Goal: Complete application form: Complete application form

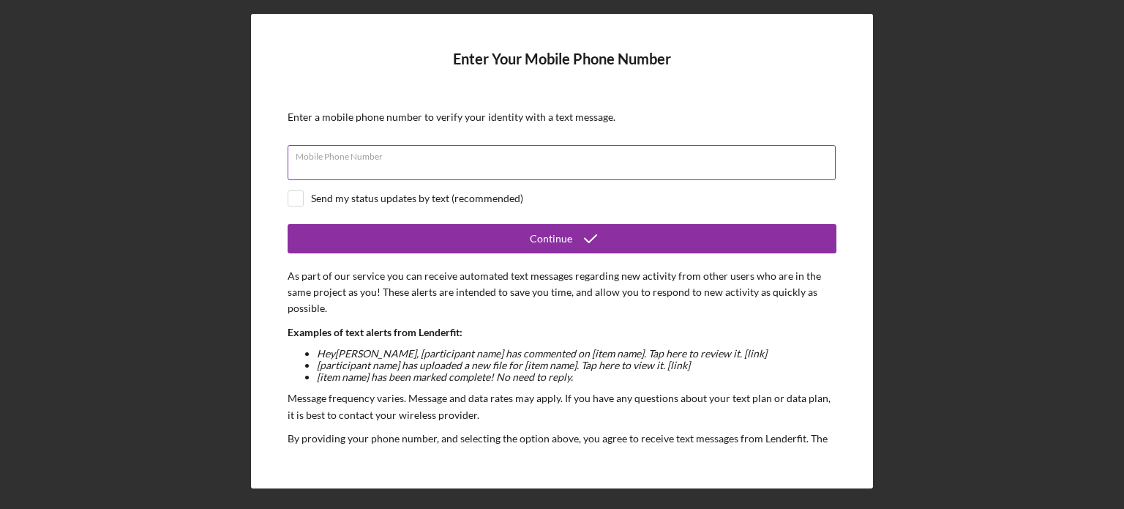
click at [456, 166] on input "Mobile Phone Number" at bounding box center [562, 162] width 548 height 35
type input "[PHONE_NUMBER]"
click at [582, 195] on div "Send my status updates by text (recommended)" at bounding box center [562, 198] width 549 height 16
checkbox input "true"
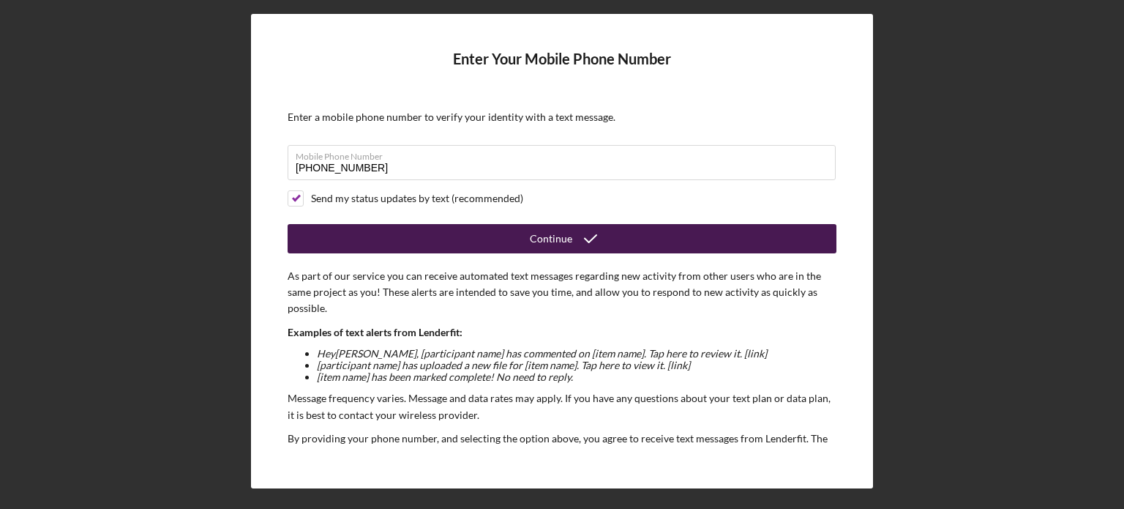
click at [509, 230] on button "Continue" at bounding box center [562, 238] width 549 height 29
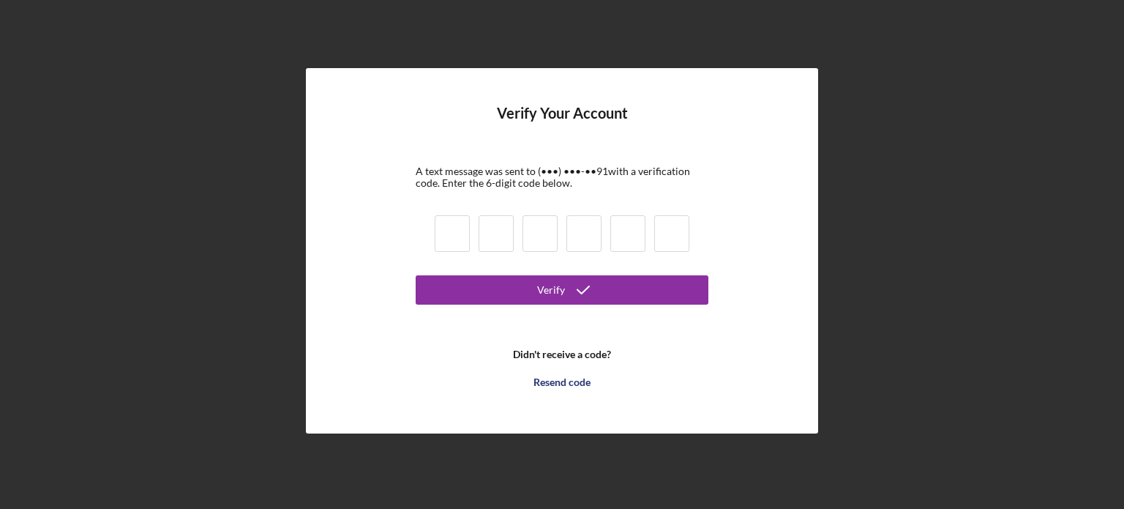
click at [489, 241] on input at bounding box center [496, 233] width 35 height 37
click at [468, 235] on input at bounding box center [452, 233] width 35 height 37
type input "1"
type input "5"
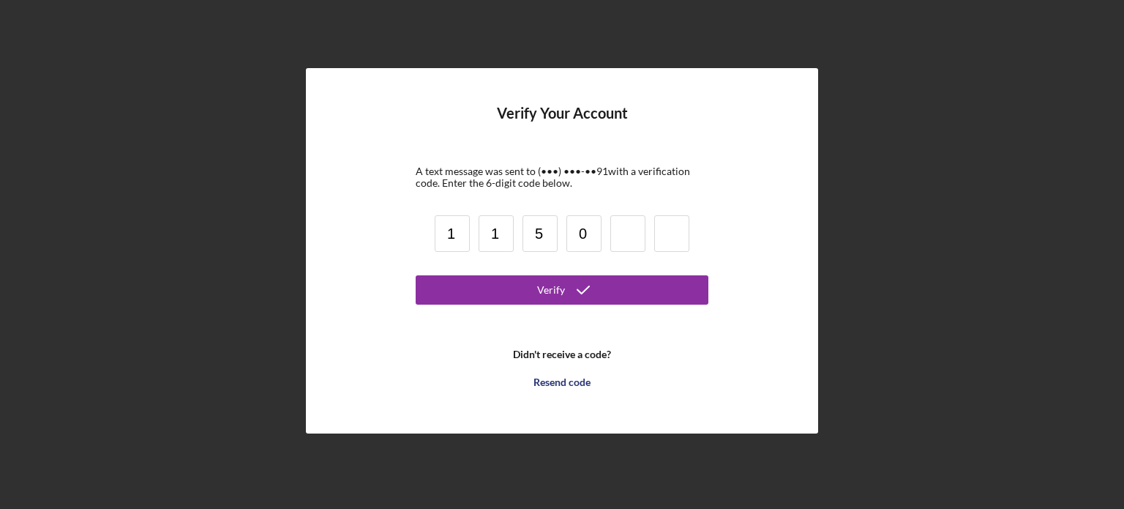
type input "0"
type input "6"
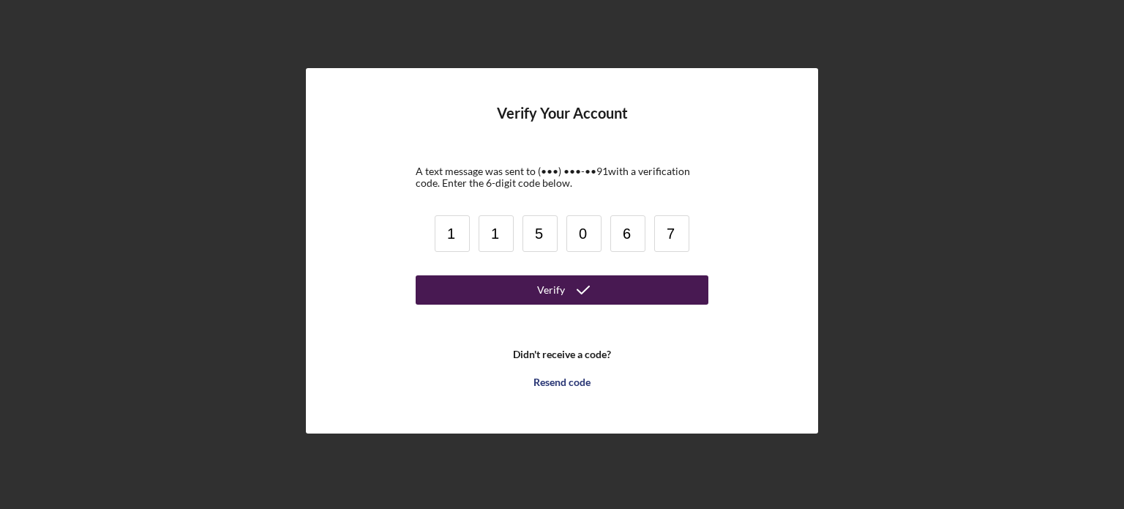
type input "7"
click at [512, 290] on button "Verify" at bounding box center [562, 289] width 293 height 29
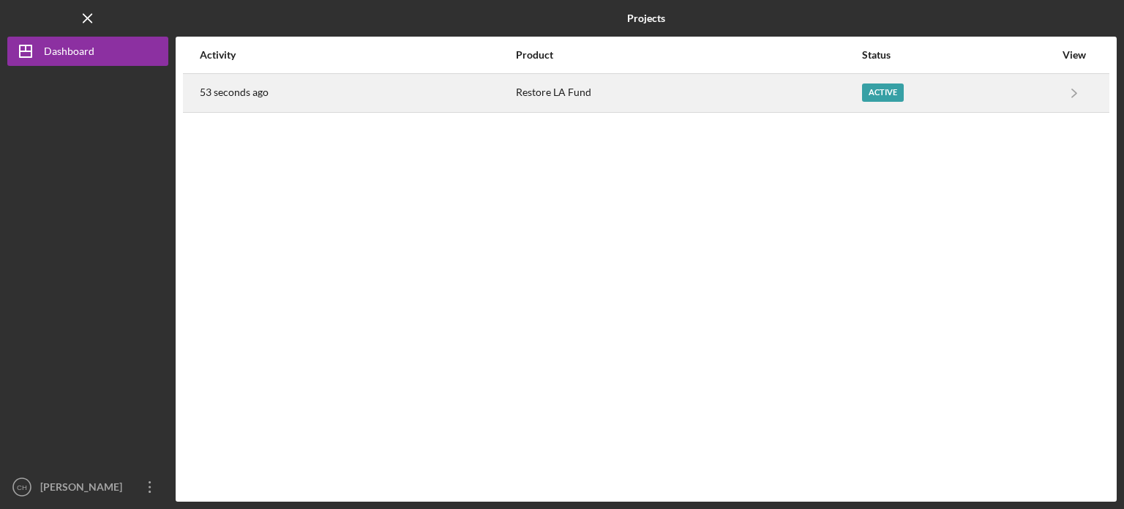
click at [943, 101] on div "Active" at bounding box center [958, 93] width 193 height 37
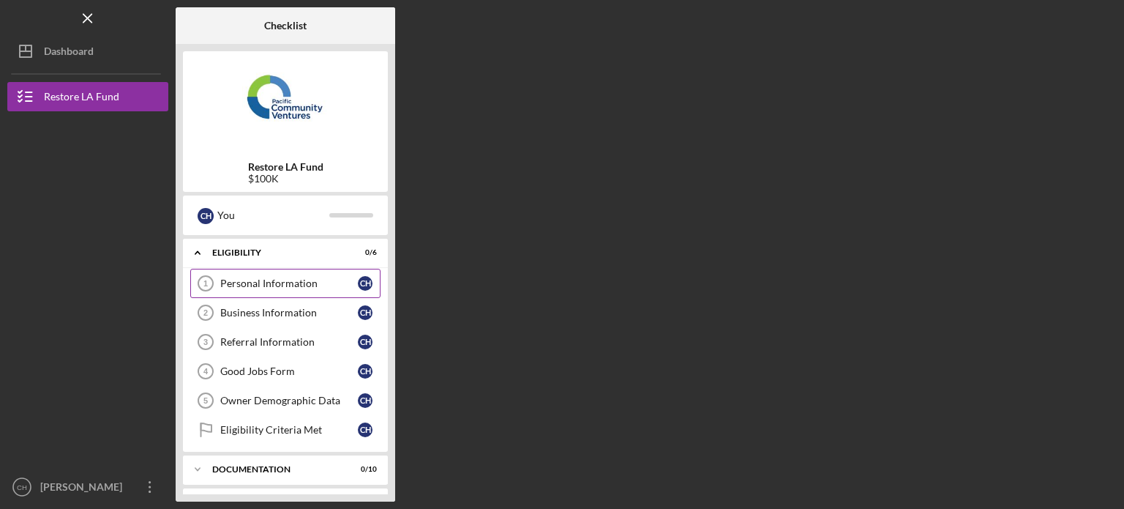
click at [331, 285] on div "Personal Information" at bounding box center [289, 283] width 138 height 12
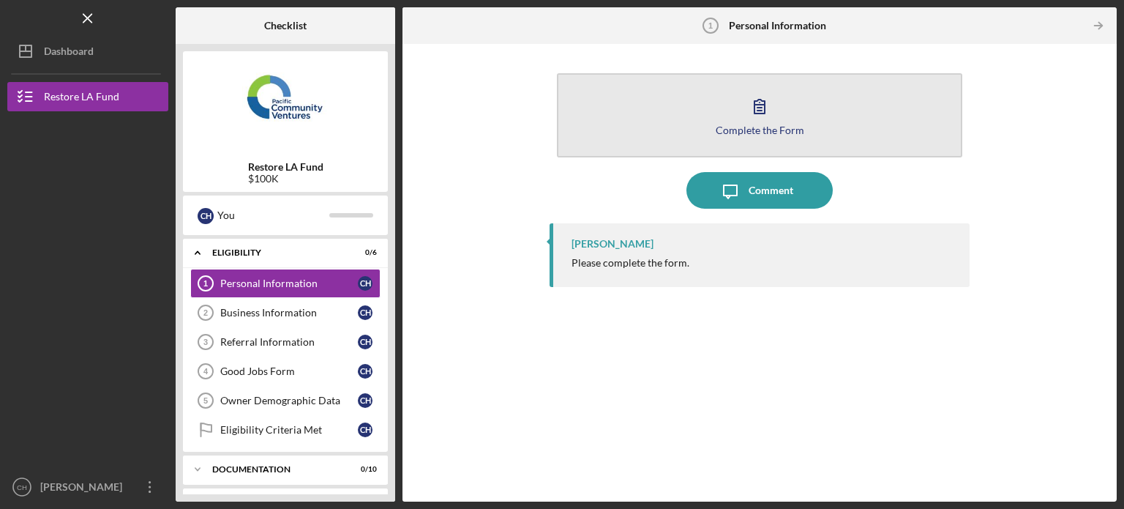
click at [824, 125] on button "Complete the Form Form" at bounding box center [759, 115] width 405 height 84
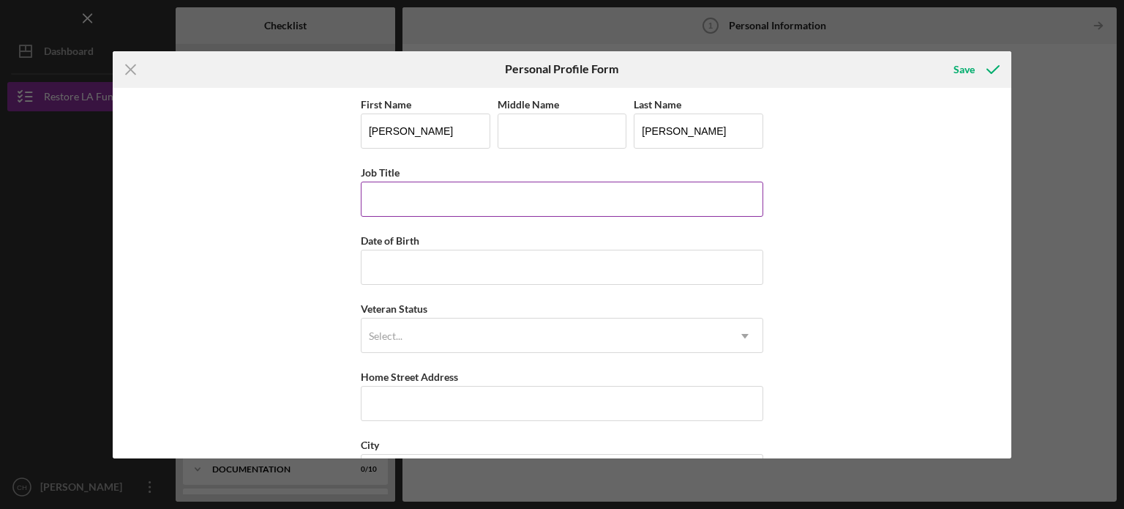
click at [501, 204] on input "Job Title" at bounding box center [562, 198] width 402 height 35
type input "Business Owner"
click at [405, 290] on div "First Name [PERSON_NAME] Middle Name Last Name [PERSON_NAME] Job Title Business…" at bounding box center [562, 367] width 402 height 545
click at [428, 263] on input "Date of Birth" at bounding box center [562, 267] width 402 height 35
type input "[DATE]"
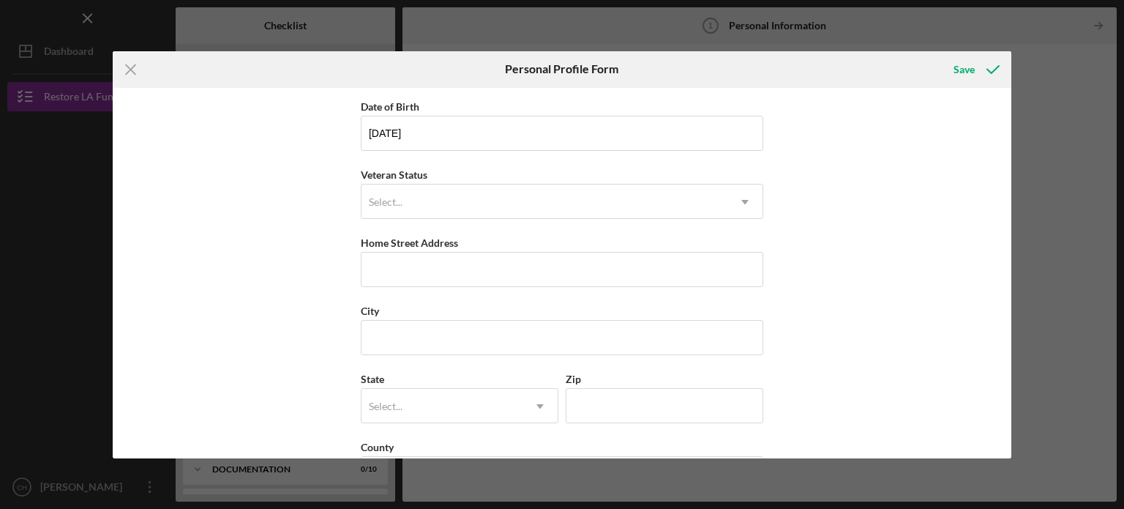
scroll to position [141, 0]
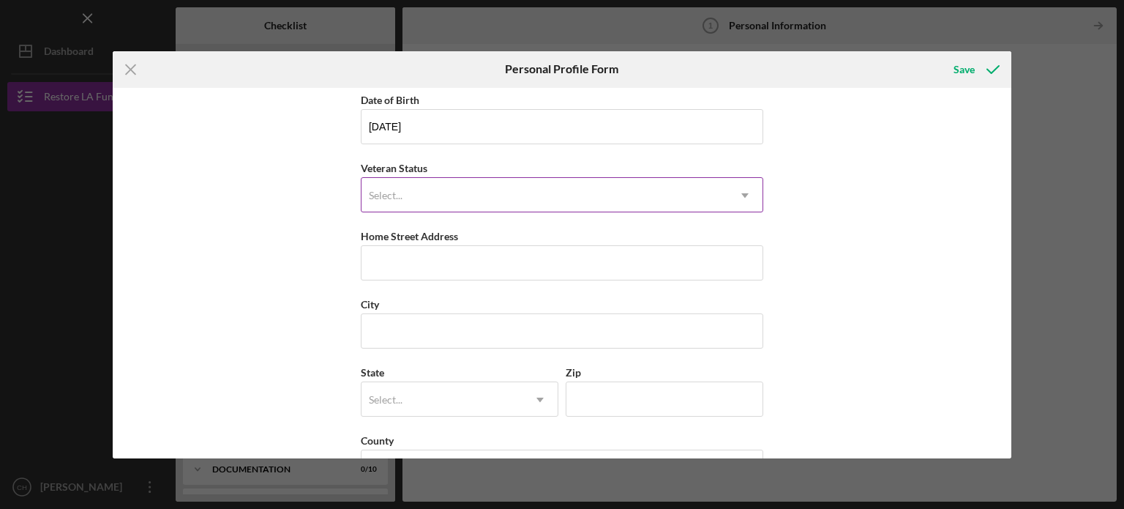
click at [582, 187] on div "Select..." at bounding box center [544, 196] width 366 height 34
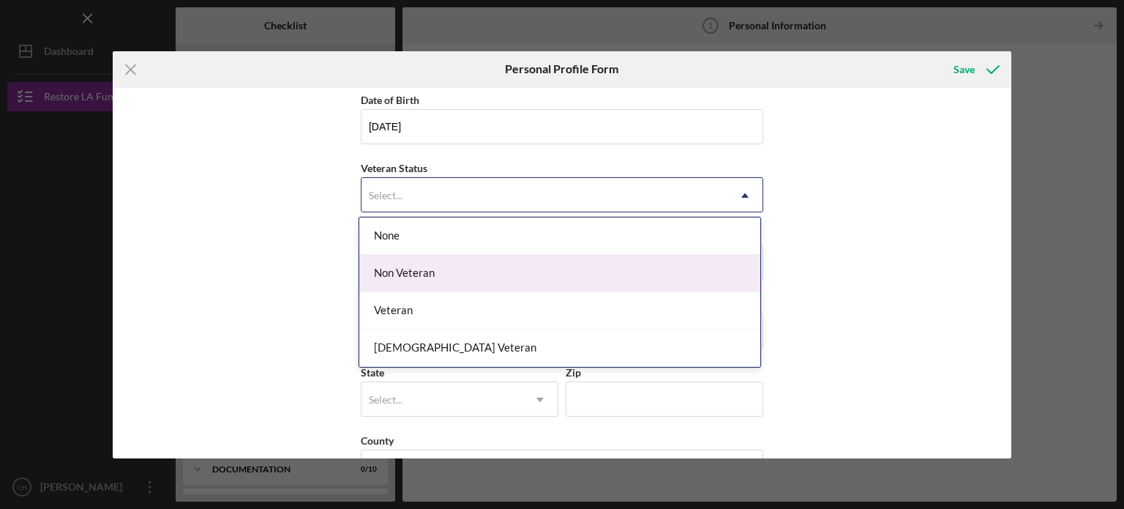
click at [490, 282] on div "Non Veteran" at bounding box center [559, 273] width 401 height 37
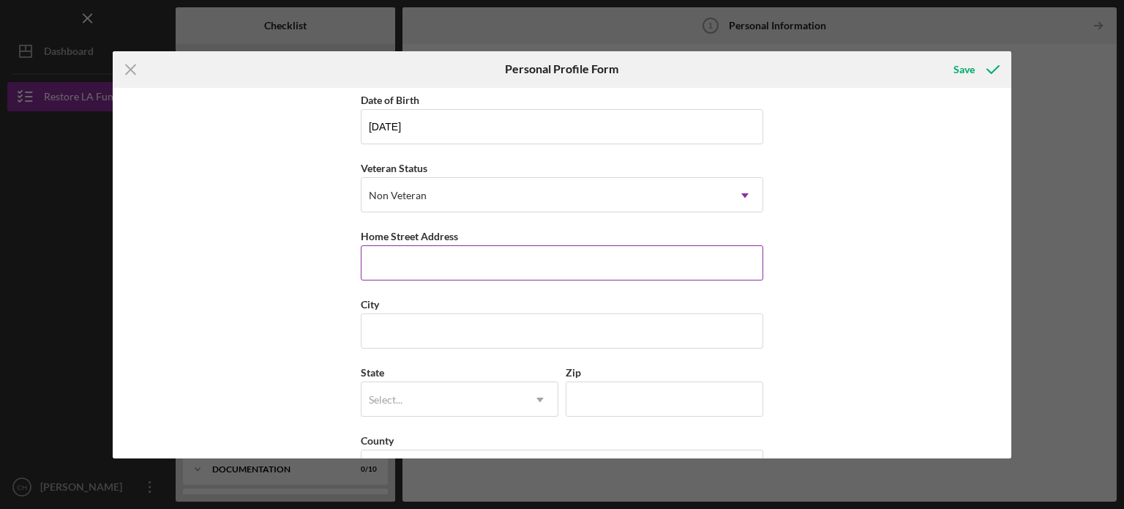
click at [539, 269] on input "Home Street Address" at bounding box center [562, 262] width 402 height 35
type input "[STREET_ADDRESS]"
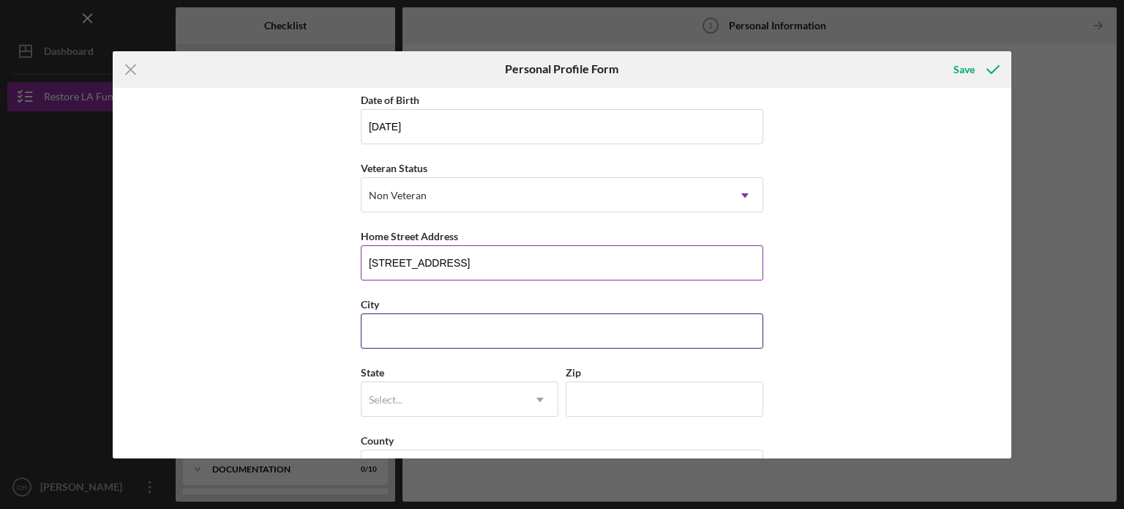
type input "[PERSON_NAME]"
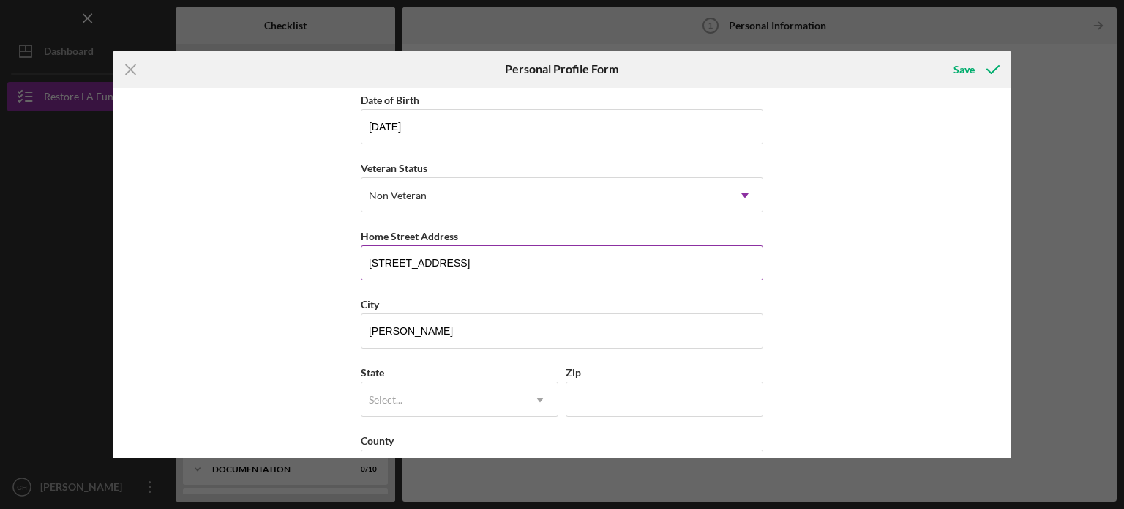
type input "CA"
type input "91331"
type input "[GEOGRAPHIC_DATA]"
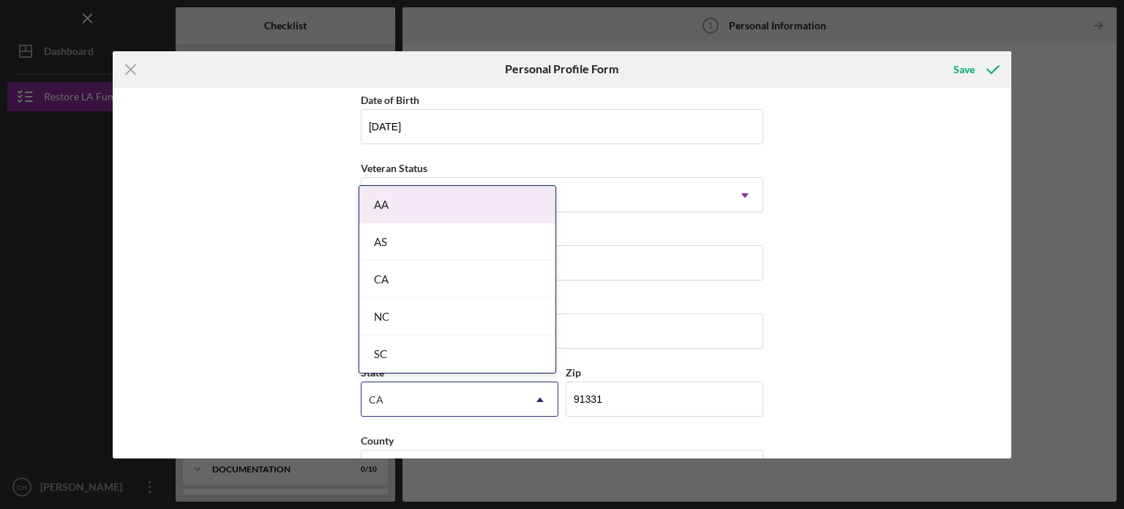
click at [468, 288] on div "CA" at bounding box center [457, 279] width 196 height 37
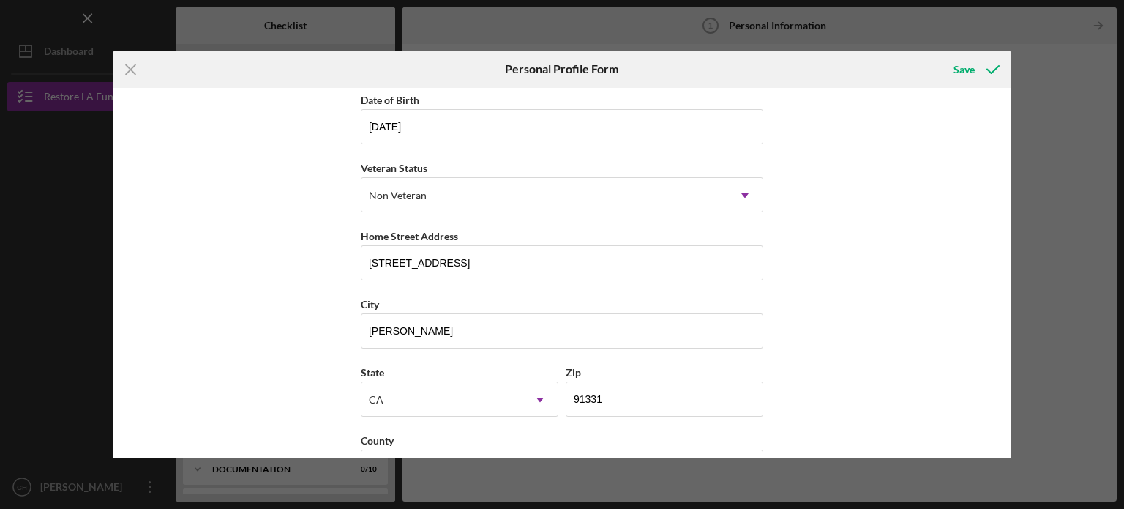
scroll to position [187, 0]
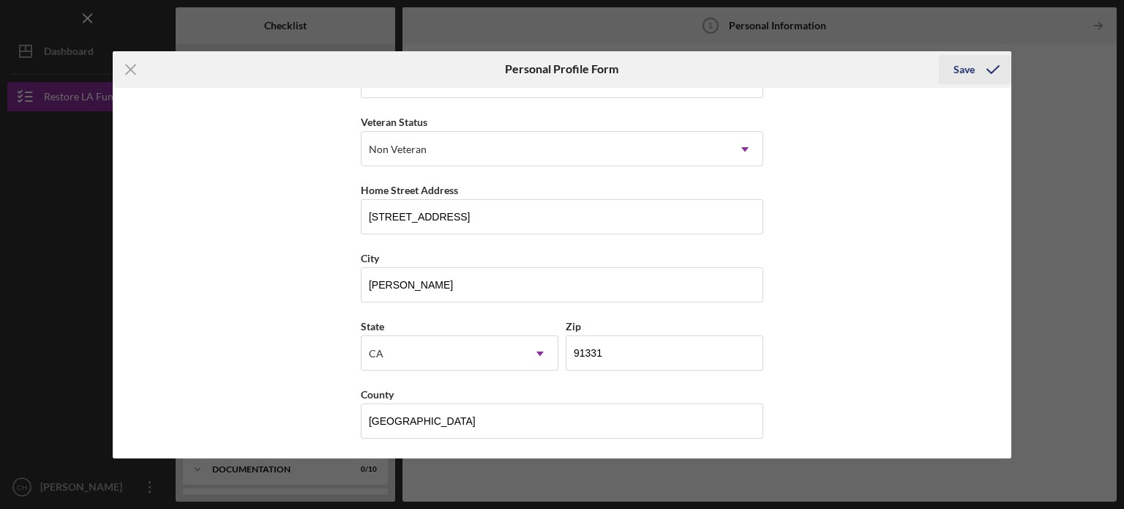
click at [962, 70] on div "Save" at bounding box center [964, 69] width 21 height 29
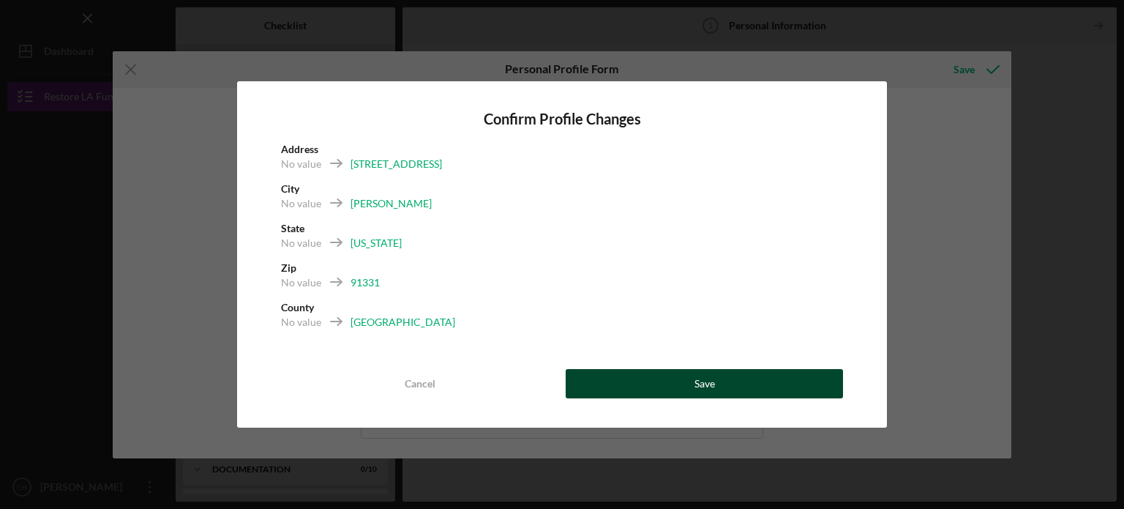
click at [661, 383] on button "Save" at bounding box center [704, 383] width 277 height 29
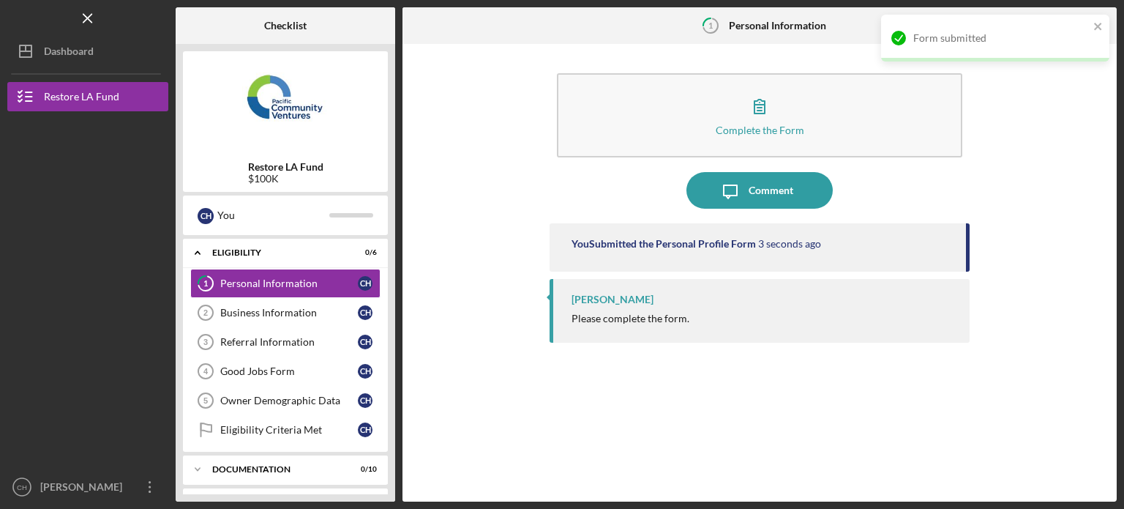
click at [476, 315] on div "Complete the Form Form Icon/Message Comment You Submitted the Personal Profile …" at bounding box center [760, 272] width 700 height 443
click at [284, 320] on link "Business Information 2 Business Information C H" at bounding box center [285, 312] width 190 height 29
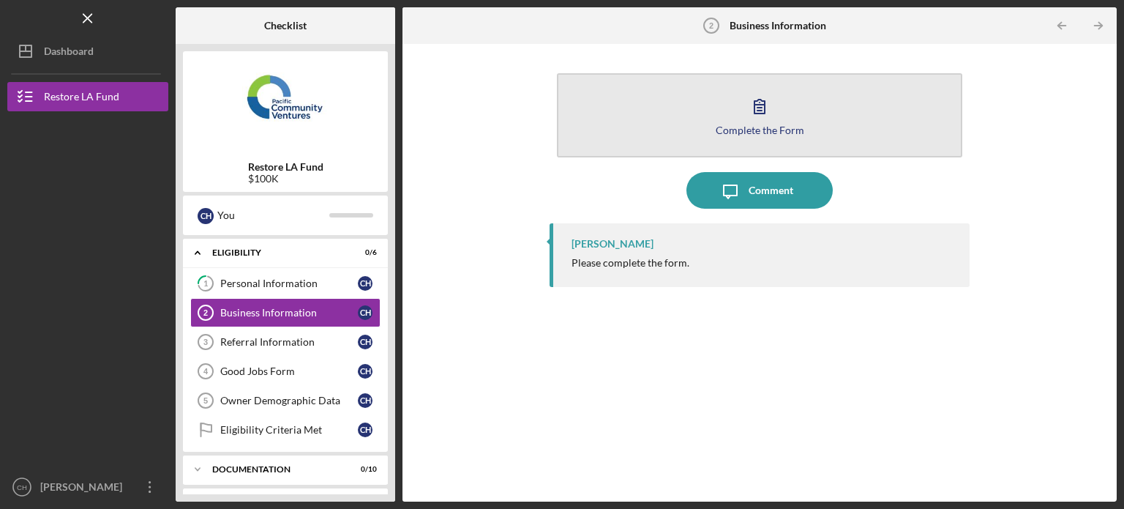
click at [772, 108] on icon "button" at bounding box center [759, 106] width 37 height 37
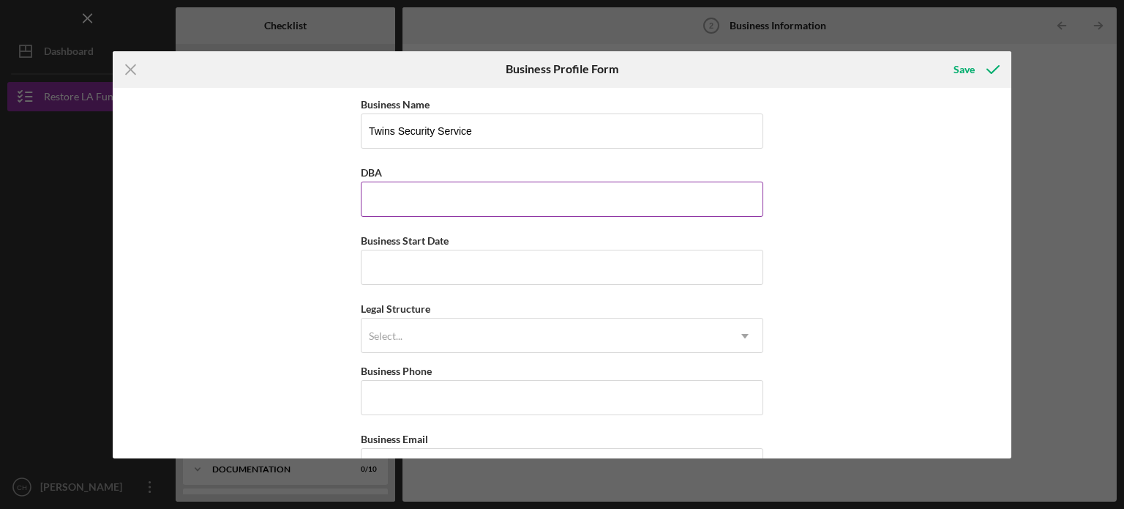
click at [603, 189] on input "DBA" at bounding box center [562, 198] width 402 height 35
type input "Twins Security Inc."
click at [607, 262] on input "Business Start Date" at bounding box center [562, 267] width 402 height 35
type input "1m/dd/yyyy"
type input "[DATE]"
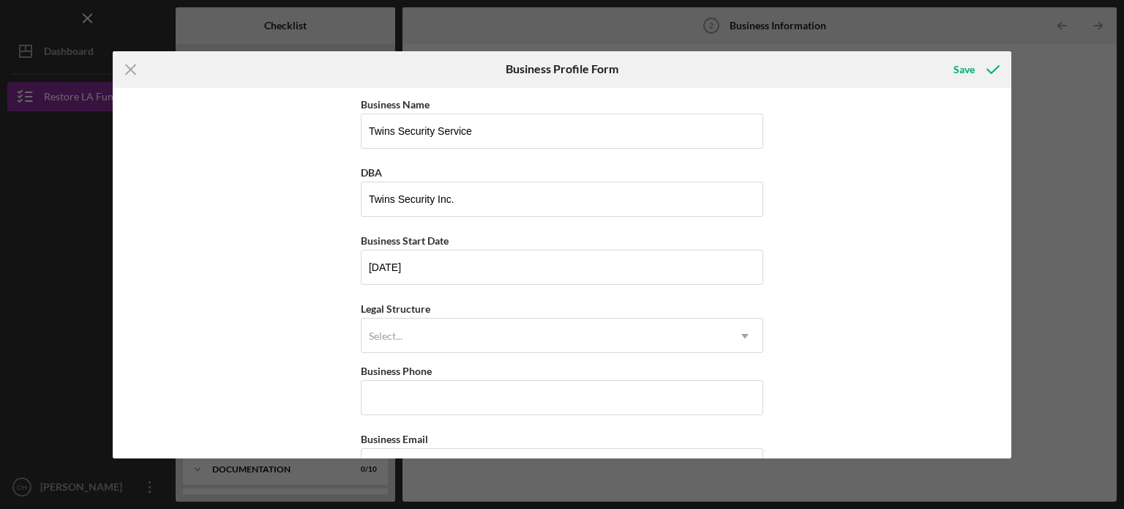
click at [615, 310] on div "Legal Structure Select... Icon/Dropdown Arrow" at bounding box center [562, 325] width 402 height 53
click at [612, 331] on div "Select..." at bounding box center [544, 336] width 366 height 34
drag, startPoint x: 1011, startPoint y: 161, endPoint x: 1007, endPoint y: 182, distance: 21.7
click at [1007, 182] on div "Icon/Menu Close Business Profile Form Save Business Name Twins Security Service…" at bounding box center [562, 254] width 1124 height 509
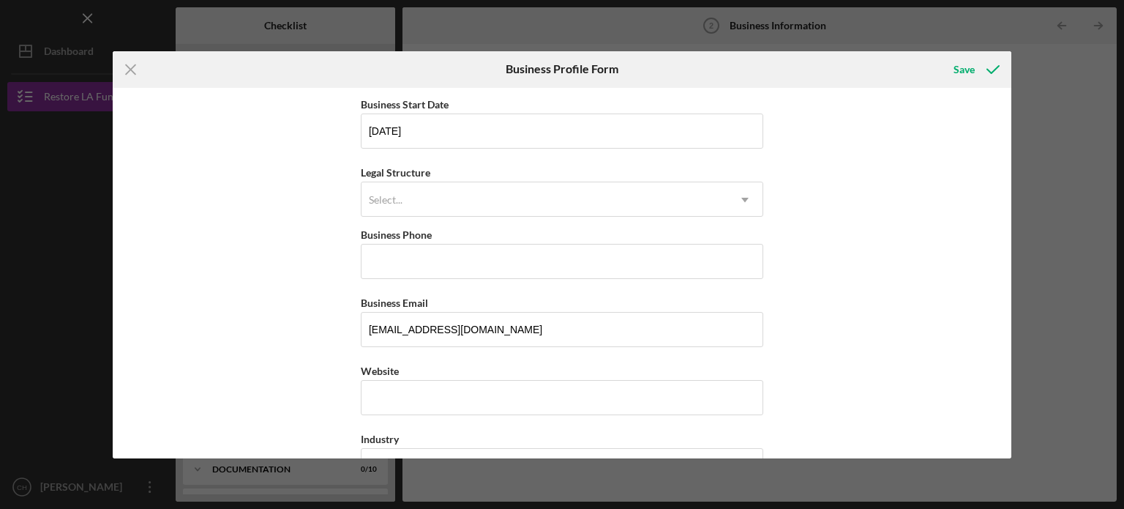
scroll to position [132, 0]
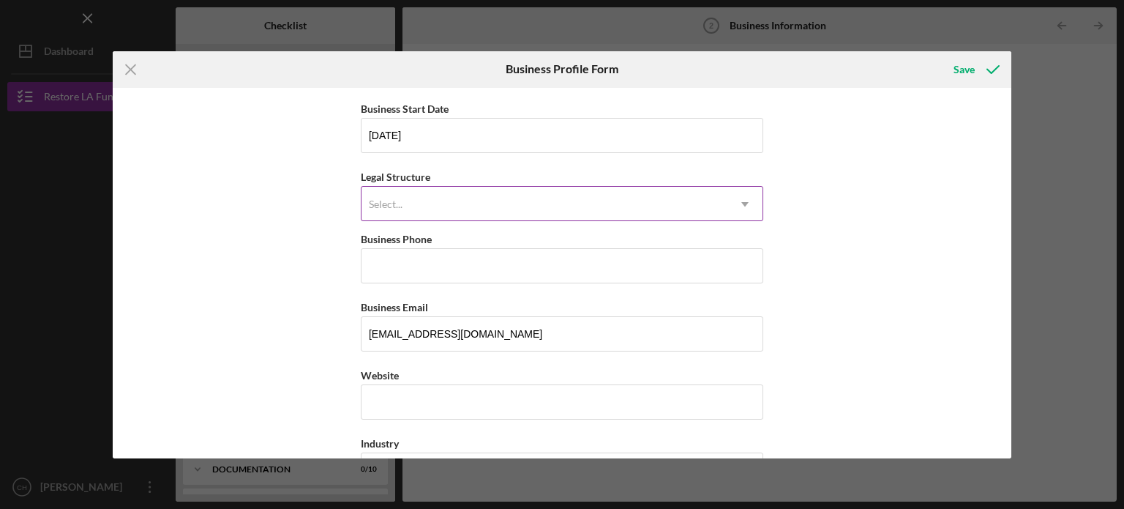
click at [697, 212] on div "Select..." at bounding box center [544, 204] width 366 height 34
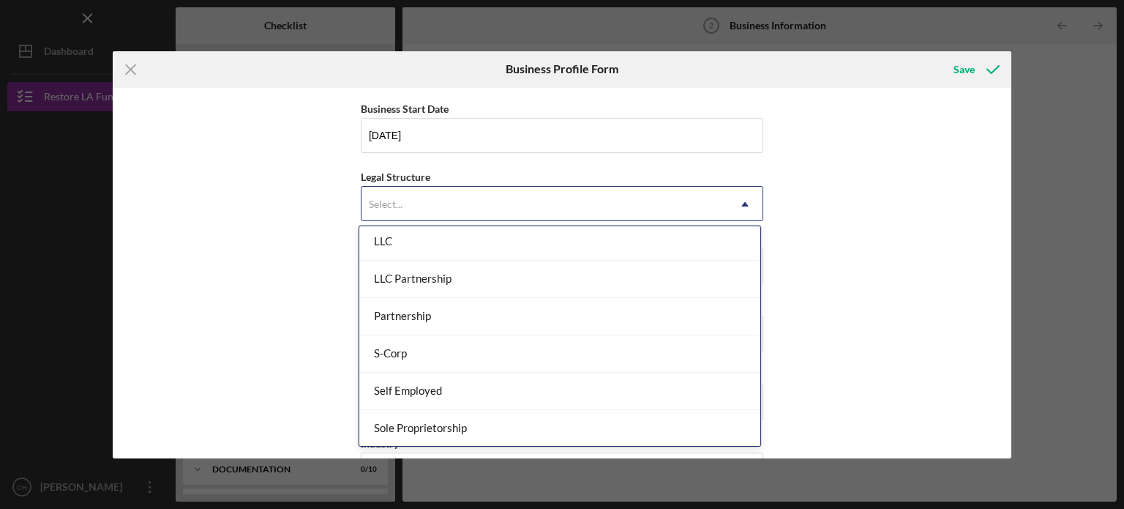
scroll to position [274, 0]
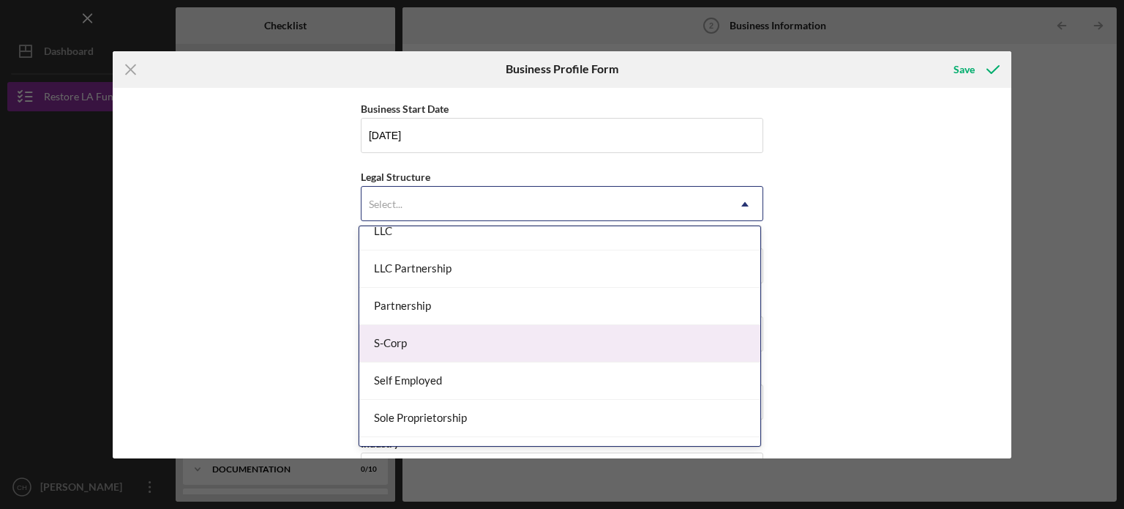
click at [696, 351] on div "S-Corp" at bounding box center [559, 343] width 401 height 37
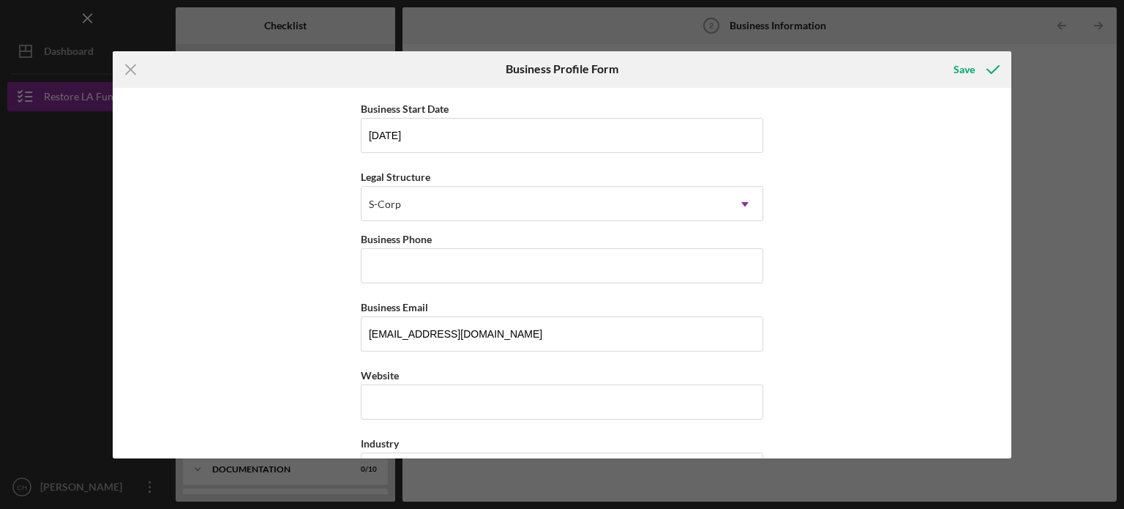
click at [599, 269] on input "Business Phone" at bounding box center [562, 265] width 402 height 35
type input "[PHONE_NUMBER]"
type input "[STREET_ADDRESS][PERSON_NAME]"
type input "[GEOGRAPHIC_DATA]"
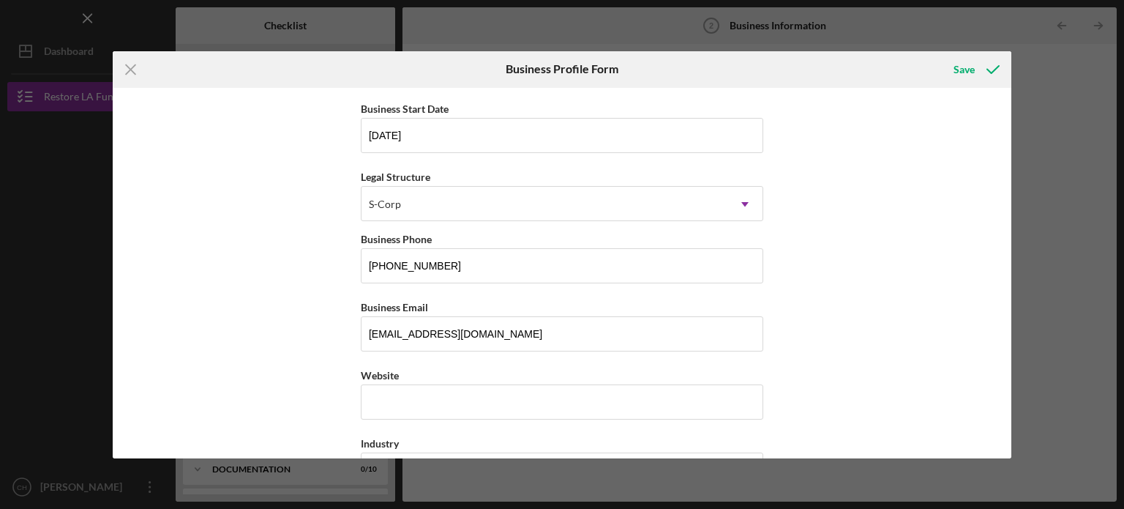
type input "[US_STATE]"
type input "90006"
type input "[US_STATE]"
type input "[PHONE_NUMBER]"
click at [805, 274] on div "Business Name Twins Security Service DBA Twins Security Inc. Business Start Dat…" at bounding box center [562, 273] width 899 height 370
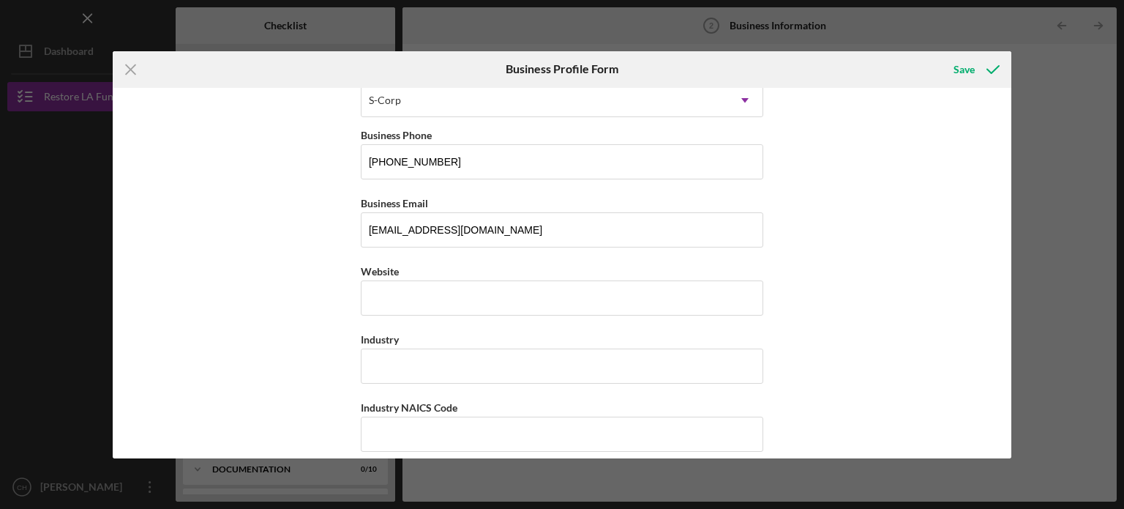
scroll to position [244, 0]
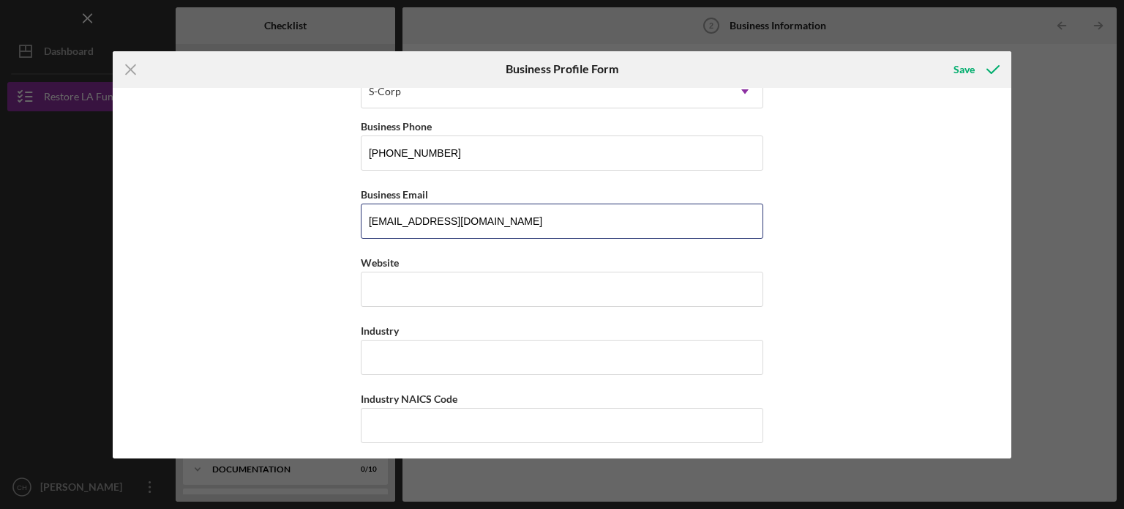
drag, startPoint x: 609, startPoint y: 224, endPoint x: 331, endPoint y: 259, distance: 279.6
click at [331, 259] on div "Business Name Twins Security Service DBA Twins Security Inc. Business Start Dat…" at bounding box center [562, 273] width 899 height 370
type input "[EMAIL_ADDRESS][DOMAIN_NAME]"
click at [422, 278] on input "Website" at bounding box center [562, 288] width 402 height 35
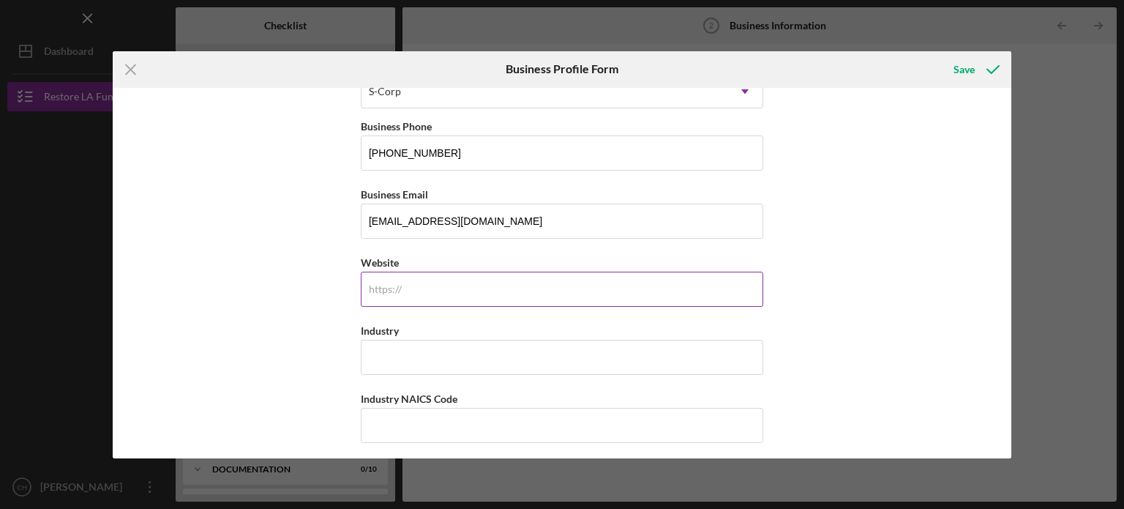
paste input "[DOMAIN_NAME][URL]"
type input "[DOMAIN_NAME][URL]"
click at [568, 356] on input "Industry" at bounding box center [562, 357] width 402 height 35
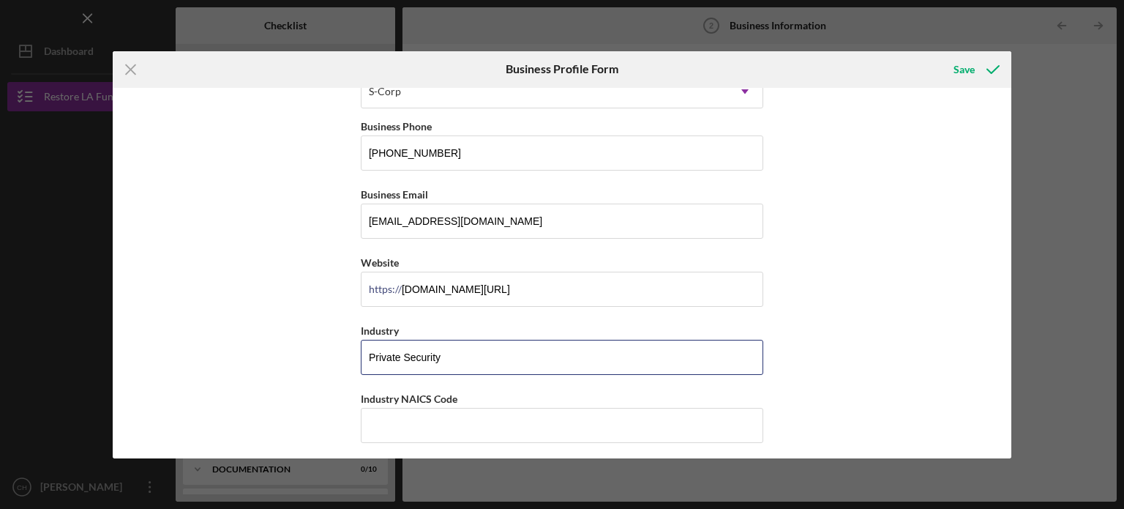
type input "Private Security"
click at [808, 336] on div "Business Name Twins Security Service DBA Twins Security Inc. Business Start Dat…" at bounding box center [562, 273] width 899 height 370
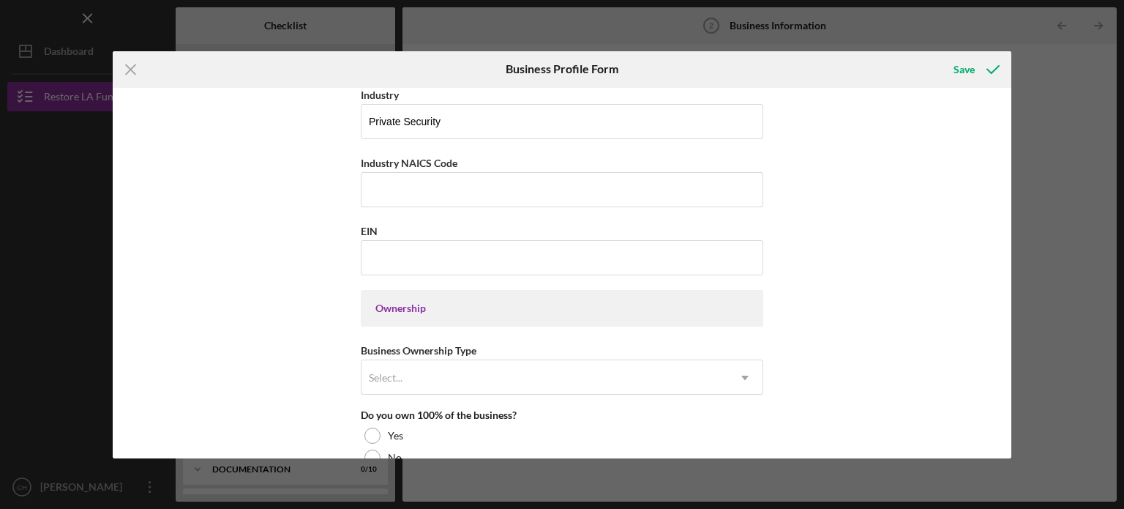
scroll to position [482, 0]
click at [497, 190] on input "Industry NAICS Code" at bounding box center [562, 187] width 402 height 35
drag, startPoint x: 466, startPoint y: 162, endPoint x: 347, endPoint y: 166, distance: 119.4
click at [347, 166] on div "Business Name Twins Security Service DBA Twins Security Inc. Business Start Dat…" at bounding box center [562, 273] width 899 height 370
copy label "Industry NAICS Code"
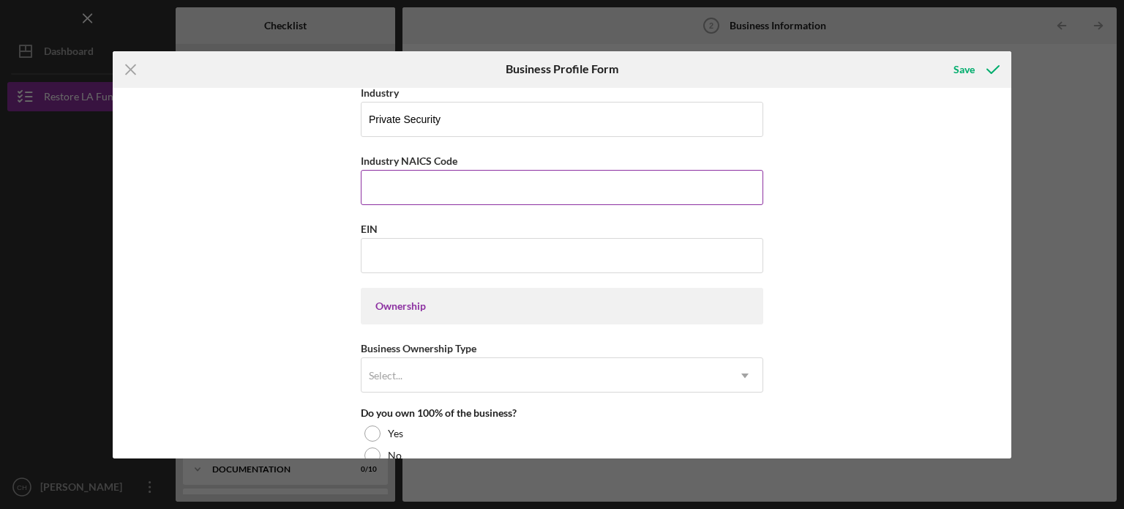
click at [422, 187] on input "Industry NAICS Code" at bounding box center [562, 187] width 402 height 35
paste input "561612"
type input "561612"
click at [844, 210] on div "Business Name Twins Security Service DBA Twins Security Inc. Business Start Dat…" at bounding box center [562, 273] width 899 height 370
click at [591, 265] on input "EIN" at bounding box center [562, 255] width 402 height 35
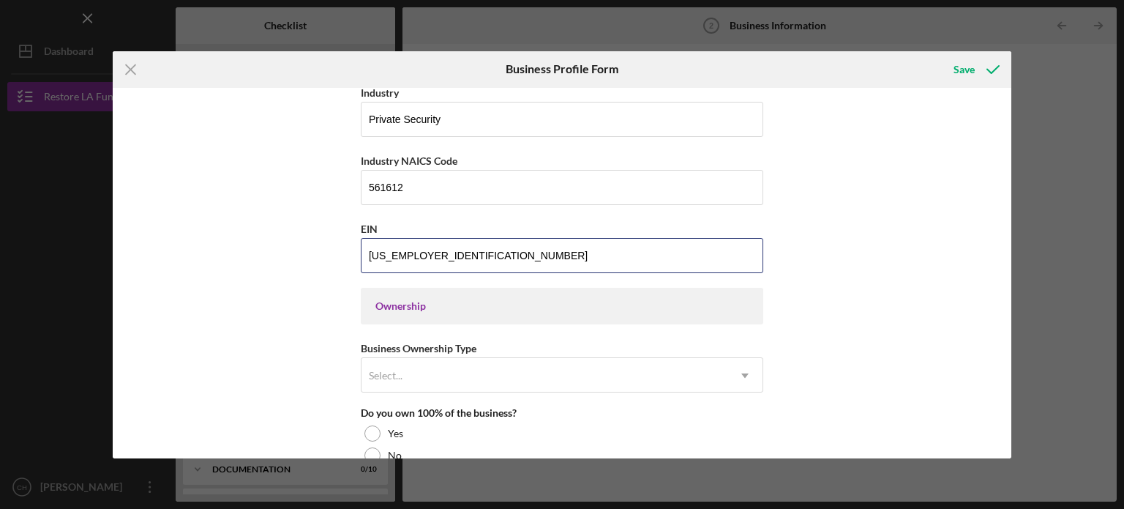
type input "[US_EMPLOYER_IDENTIFICATION_NUMBER]"
click at [932, 245] on div "Business Name Twins Security Service DBA Twins Security Inc. Business Start Dat…" at bounding box center [562, 273] width 899 height 370
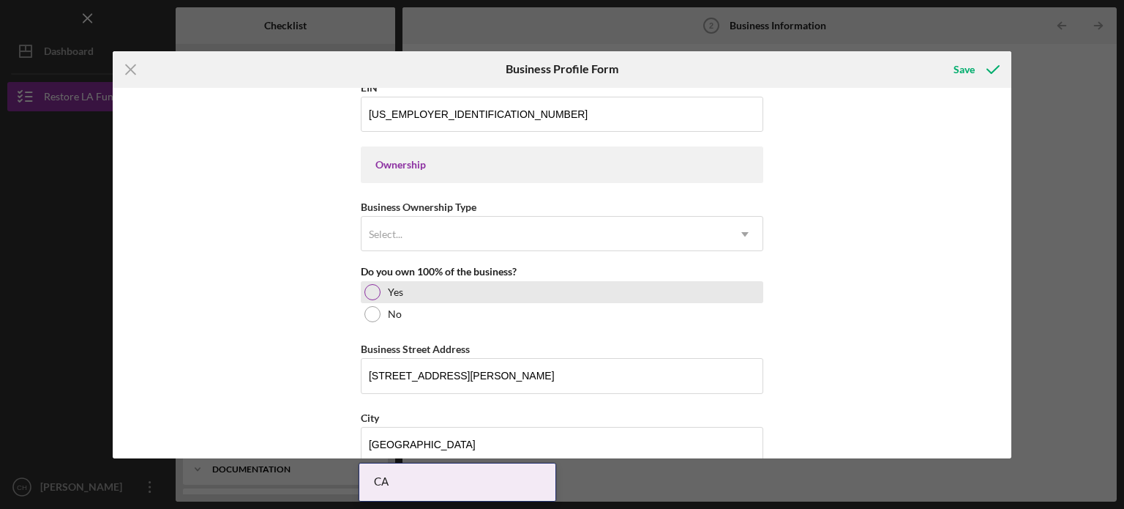
scroll to position [633, 0]
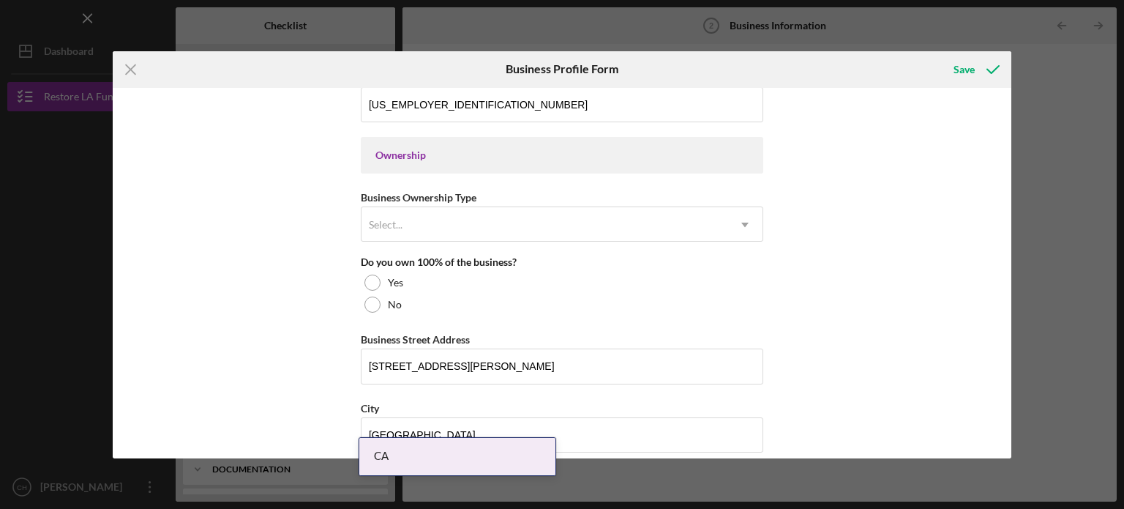
click at [623, 247] on div "Business Name Twins Security Service DBA Twins Security Inc. Business Start Dat…" at bounding box center [562, 203] width 402 height 1482
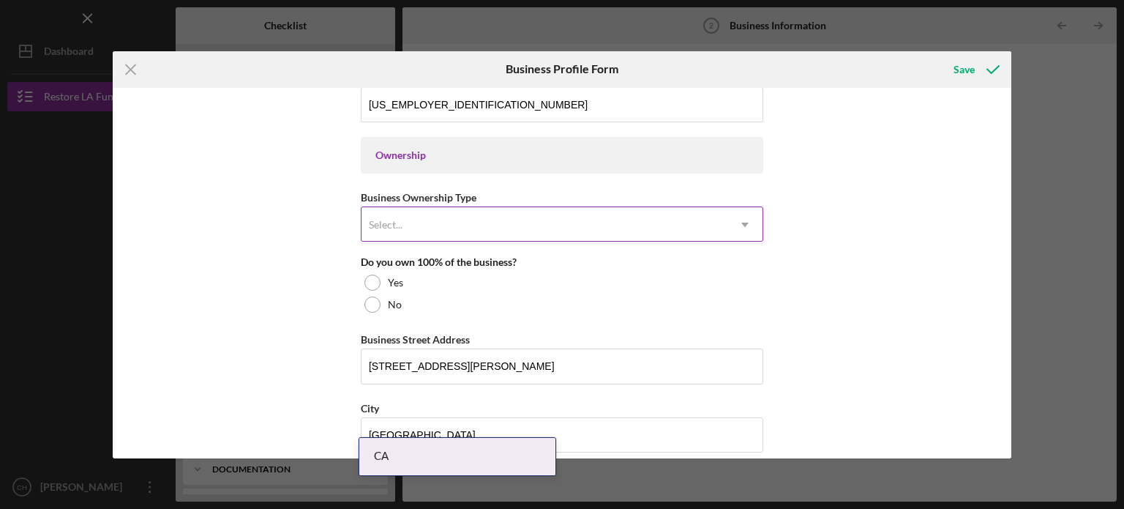
click at [627, 232] on div "Select..." at bounding box center [544, 225] width 366 height 34
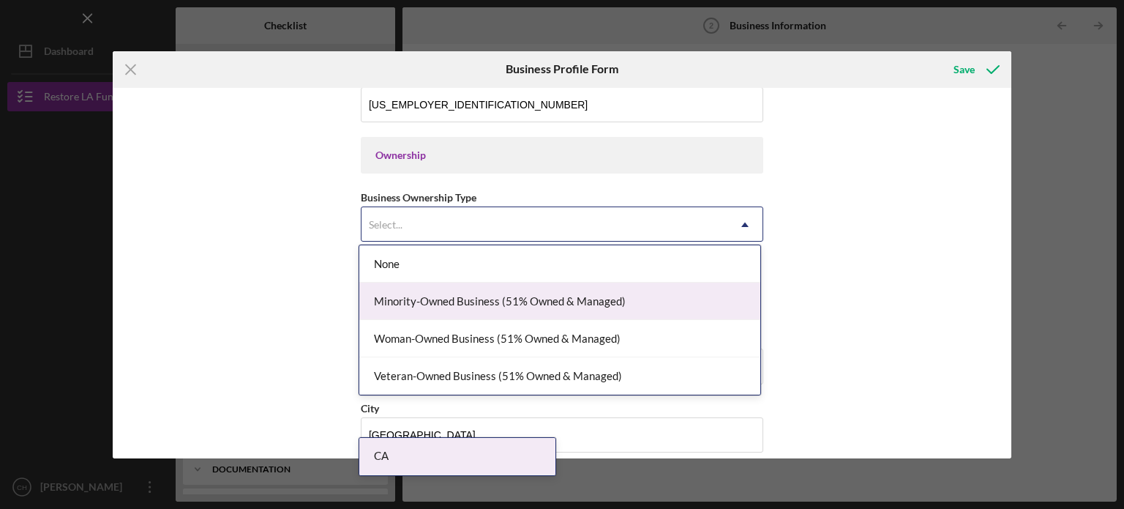
click at [612, 301] on div "Minority-Owned Business (51% Owned & Managed)" at bounding box center [559, 300] width 401 height 37
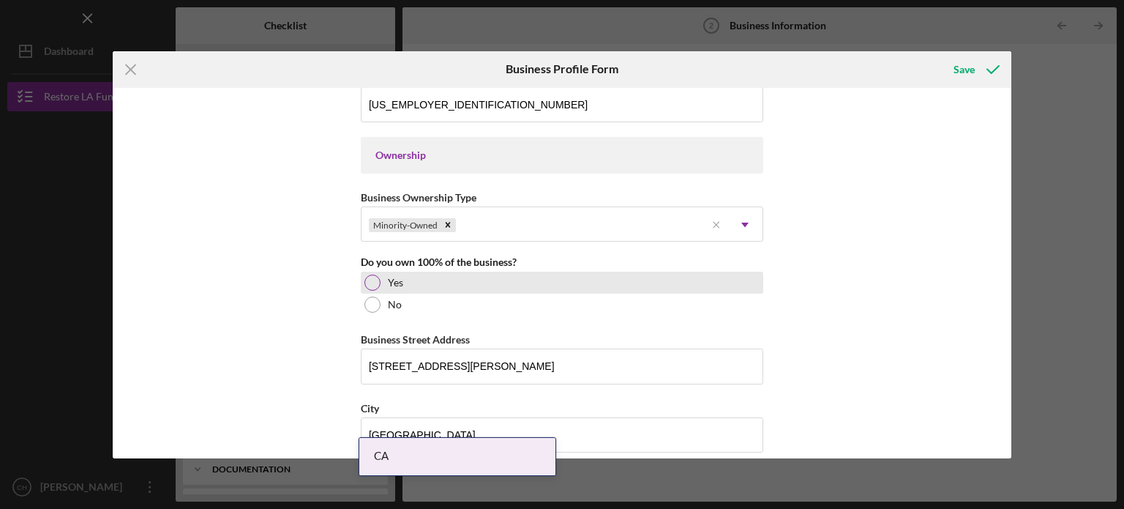
click at [547, 278] on div "Yes" at bounding box center [562, 282] width 402 height 22
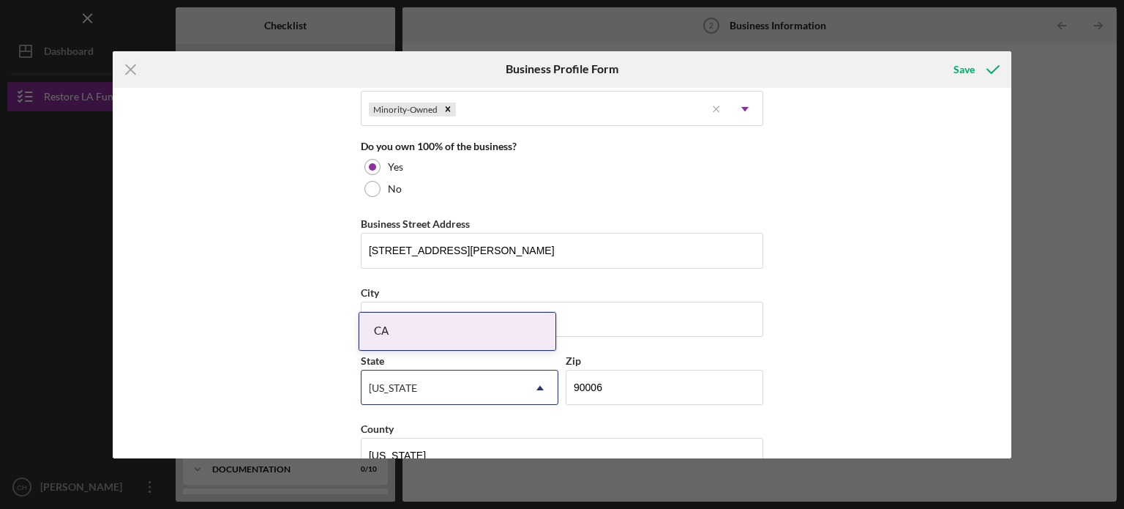
scroll to position [758, 0]
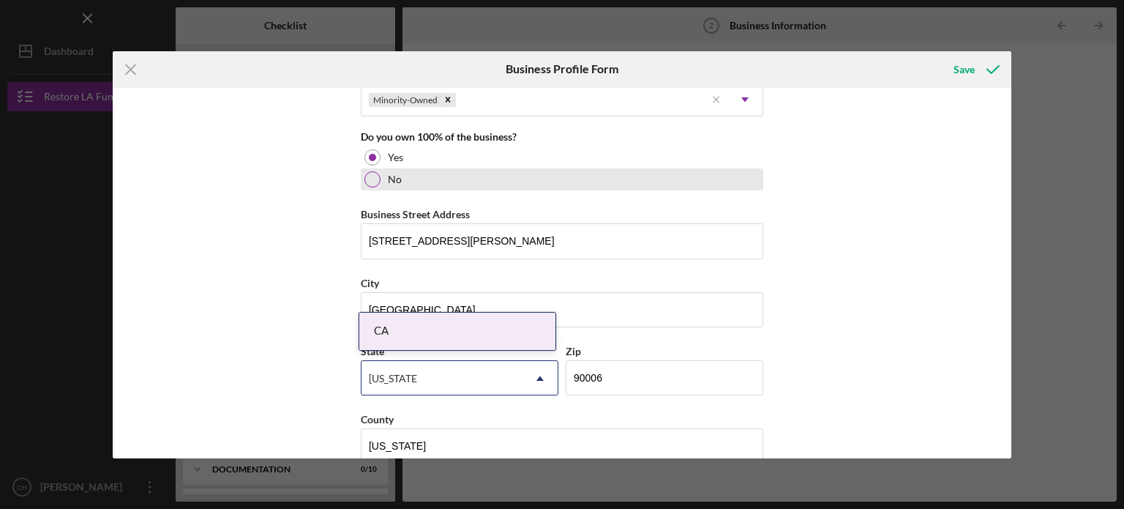
click at [370, 177] on div at bounding box center [372, 179] width 16 height 16
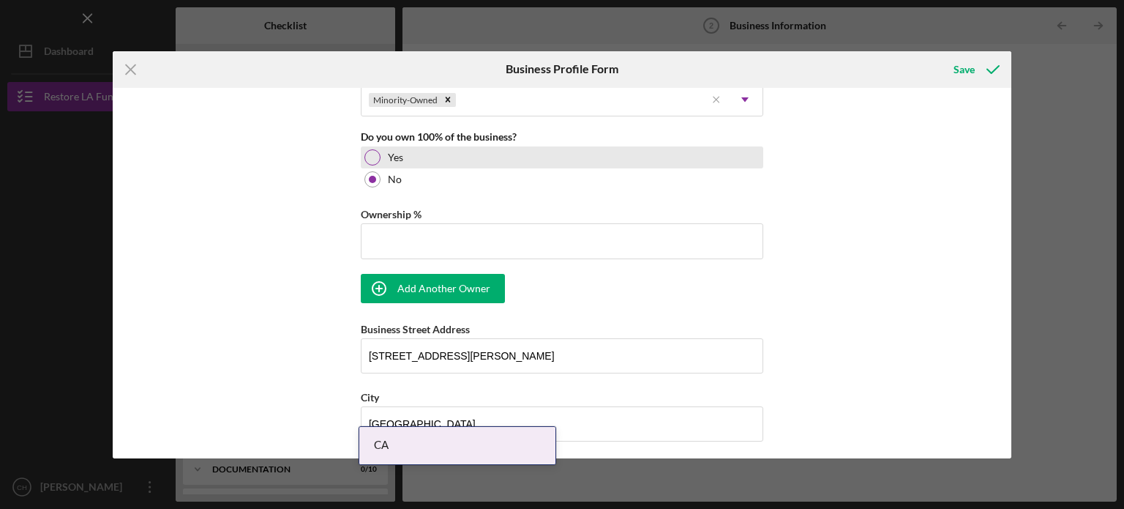
click at [370, 156] on div at bounding box center [372, 157] width 16 height 16
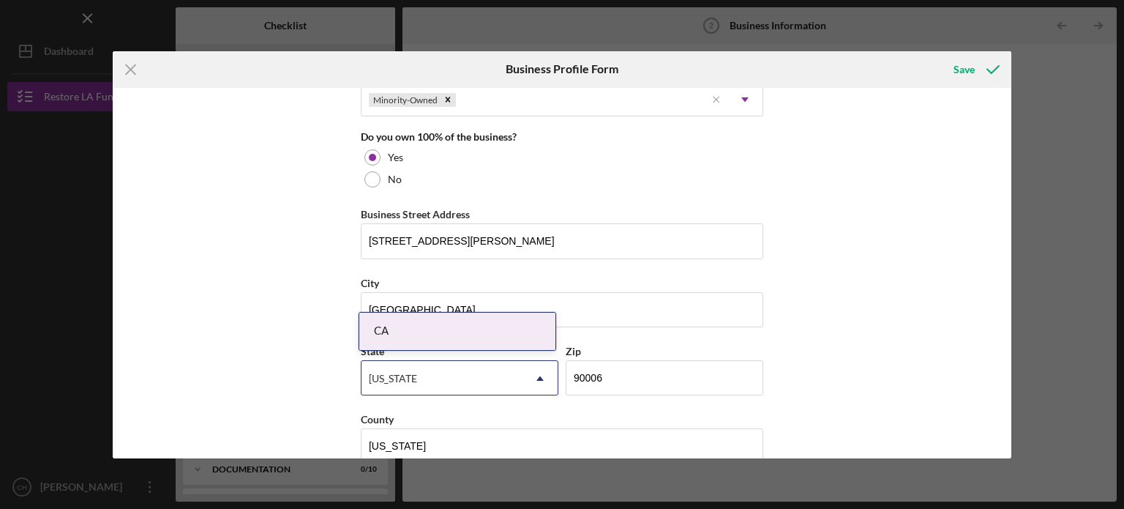
drag, startPoint x: 1006, startPoint y: 282, endPoint x: 1005, endPoint y: 301, distance: 19.8
click at [1005, 301] on div "Business Name Twins Security Service DBA Twins Security Inc. Business Start Dat…" at bounding box center [562, 273] width 899 height 370
click at [937, 263] on div "Business Name Twins Security Service DBA Twins Security Inc. Business Start Dat…" at bounding box center [562, 273] width 899 height 370
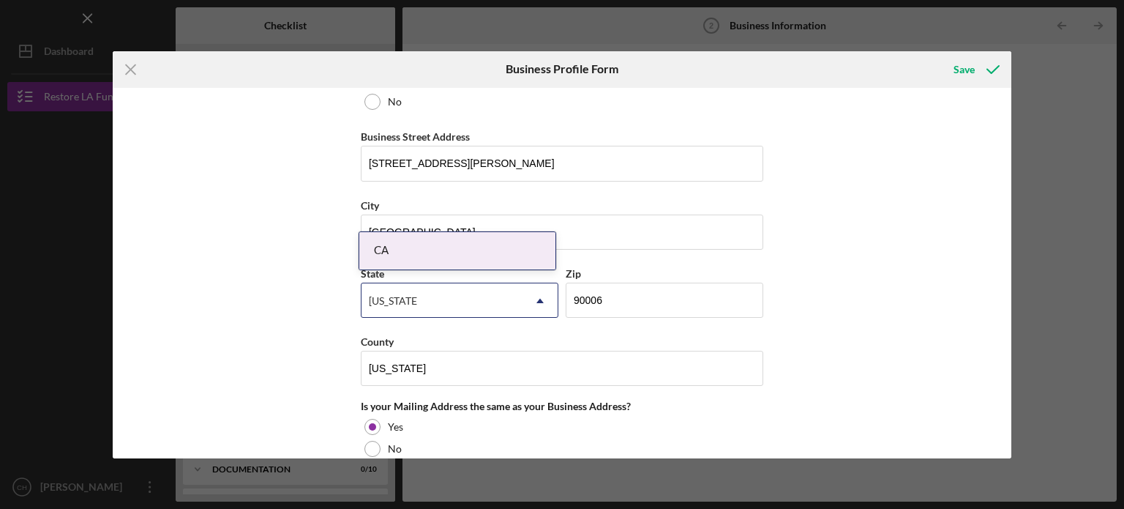
scroll to position [839, 0]
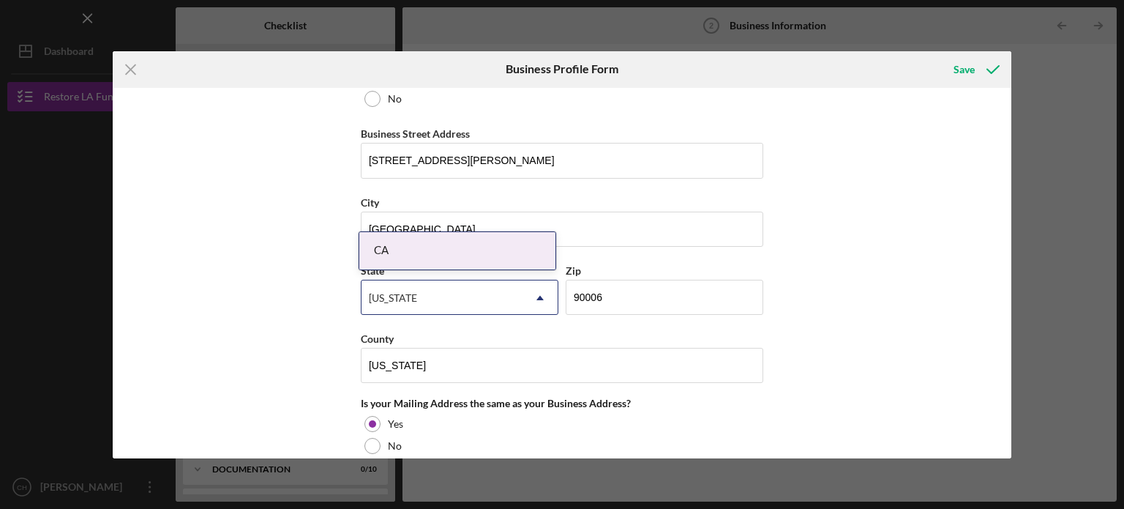
click at [793, 293] on div "Business Name Twins Security Service DBA Twins Security Inc. Business Start Dat…" at bounding box center [562, 273] width 899 height 370
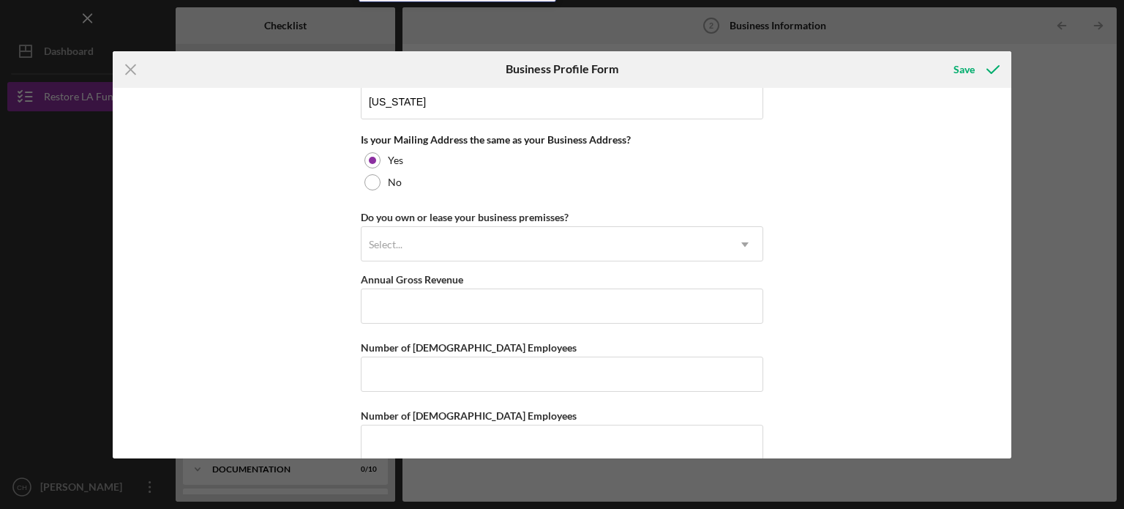
scroll to position [1121, 0]
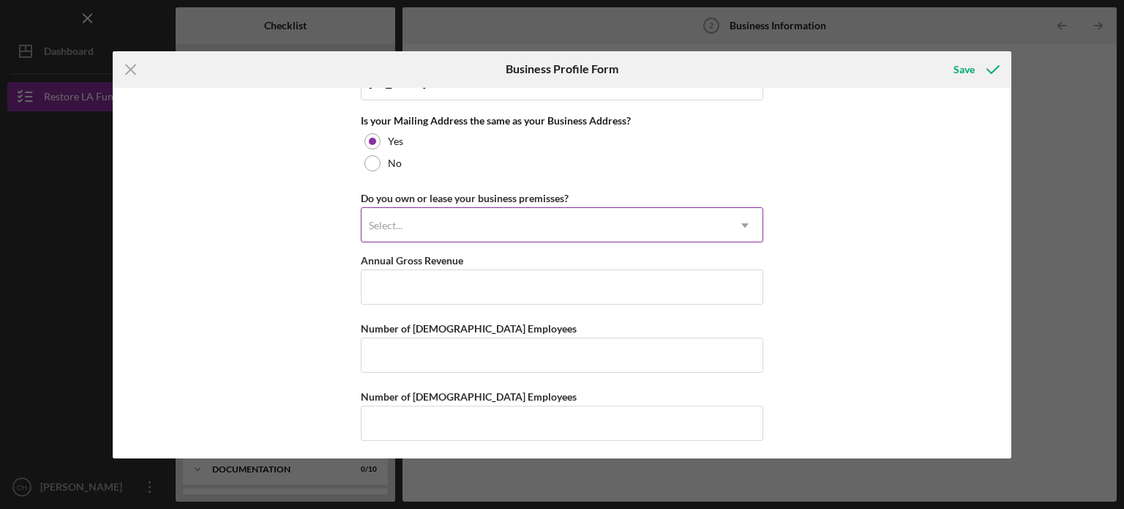
click at [580, 220] on div "Select..." at bounding box center [544, 226] width 366 height 34
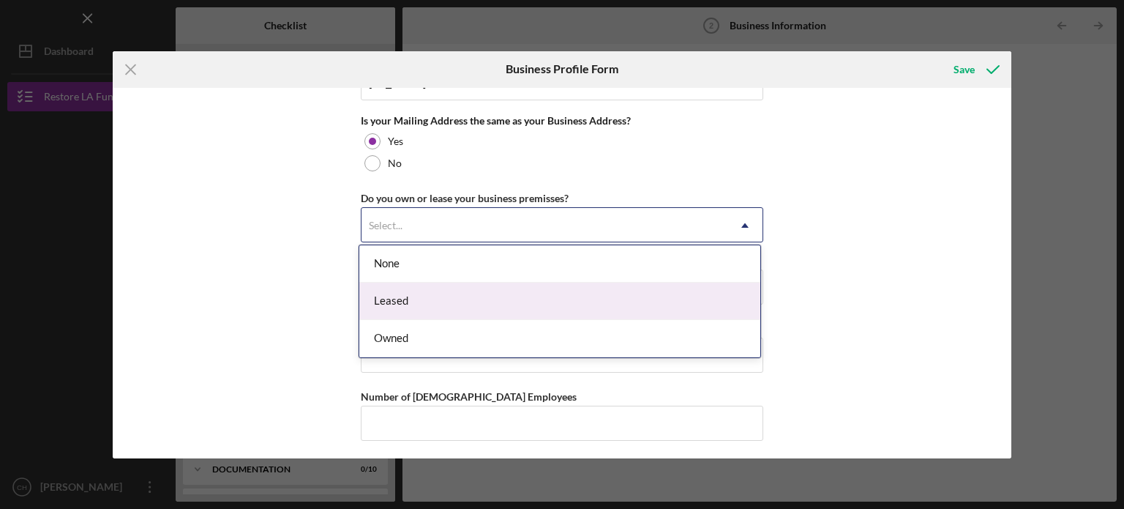
click at [525, 293] on div "Leased" at bounding box center [559, 300] width 401 height 37
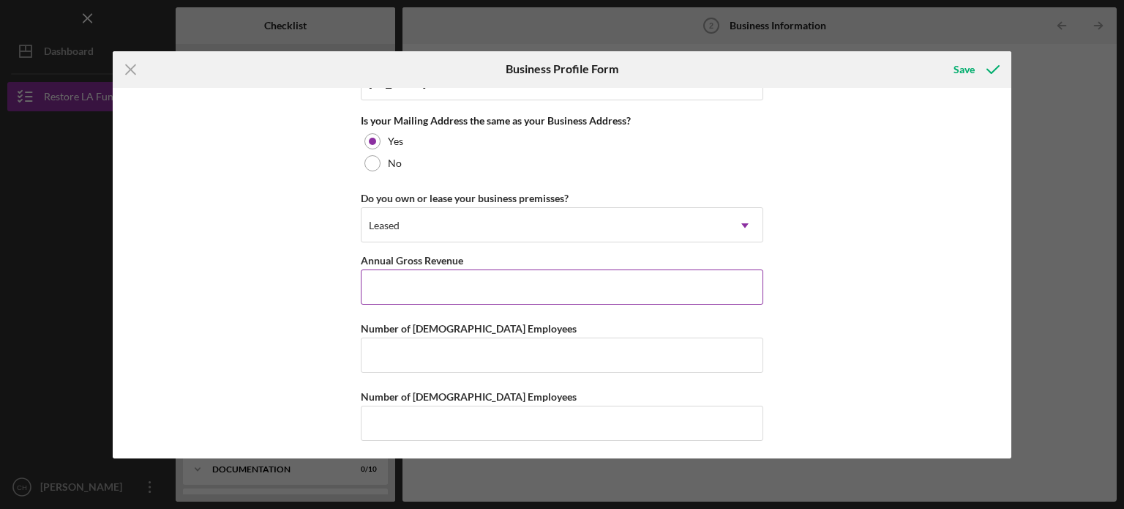
click at [496, 288] on input "Annual Gross Revenue" at bounding box center [562, 286] width 402 height 35
type input "$316,522"
click at [834, 248] on div "Business Name Twins Security Service DBA Twins Security Inc. Business Start Dat…" at bounding box center [562, 273] width 899 height 370
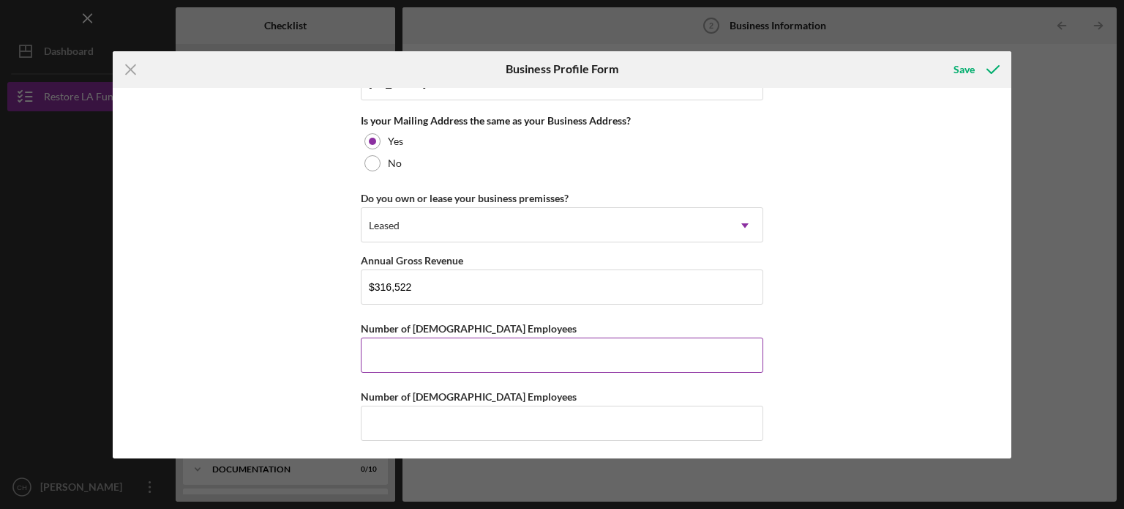
click at [515, 362] on input "Number of [DEMOGRAPHIC_DATA] Employees" at bounding box center [562, 354] width 402 height 35
click at [689, 362] on input "Number of [DEMOGRAPHIC_DATA] Employees" at bounding box center [562, 354] width 402 height 35
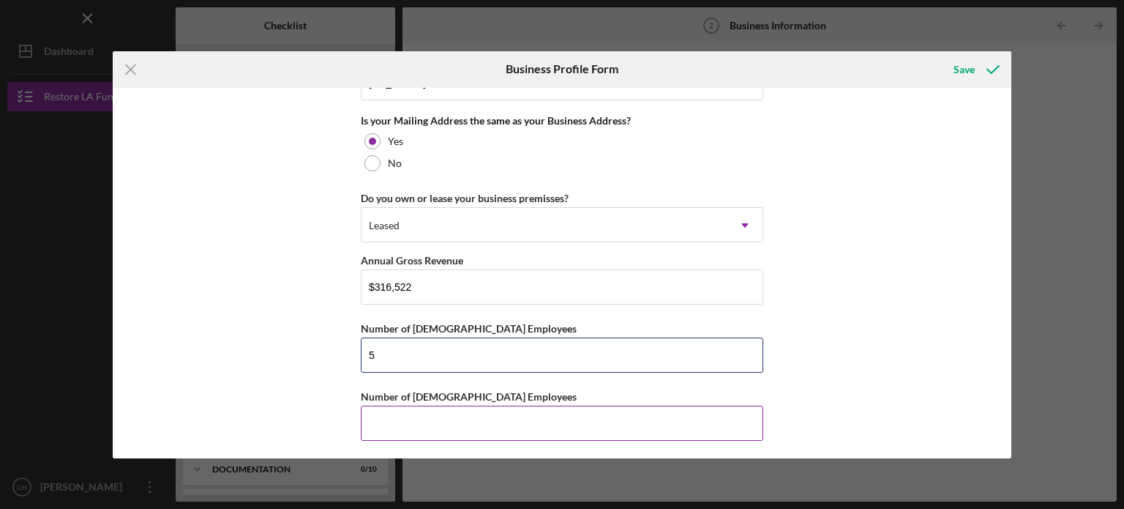
type input "5"
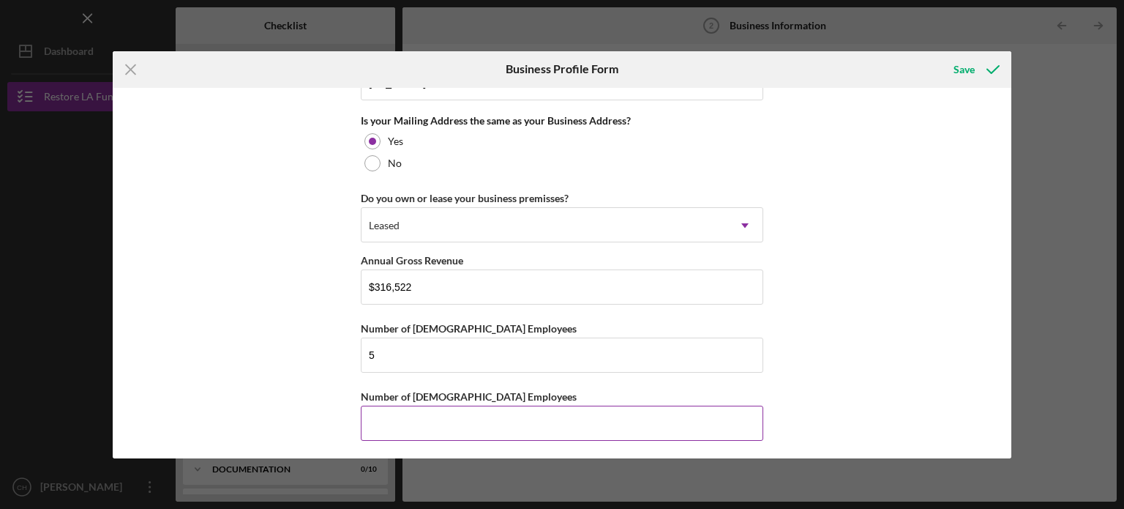
click at [649, 408] on input "Number of [DEMOGRAPHIC_DATA] Employees" at bounding box center [562, 422] width 402 height 35
type input "5"
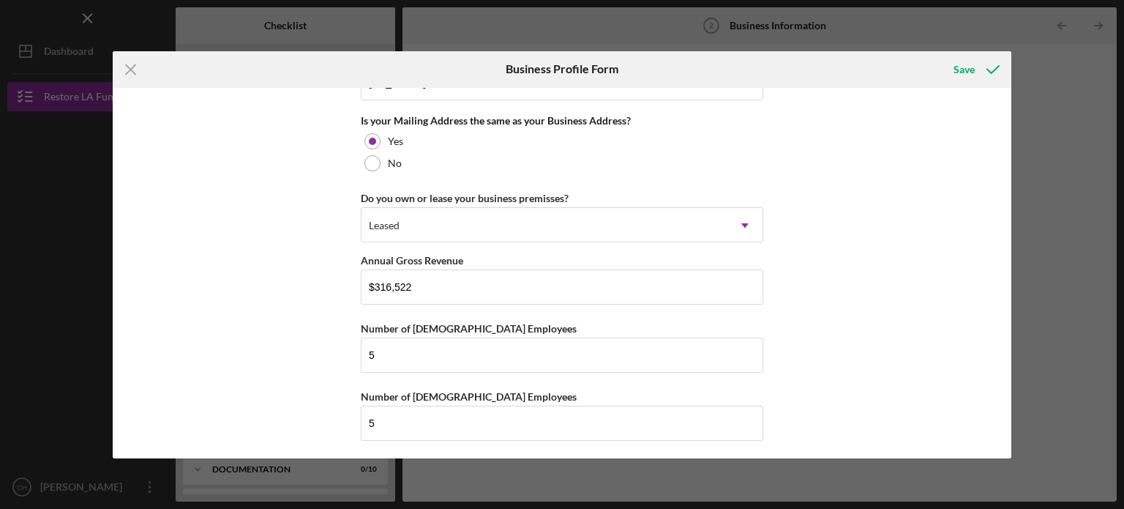
click at [858, 347] on div "Business Name Twins Security Service DBA Twins Security Inc. Business Start Dat…" at bounding box center [562, 273] width 899 height 370
click at [1005, 375] on div "Business Name Twins Security Service DBA Twins Security Inc. Business Start Dat…" at bounding box center [562, 273] width 899 height 370
drag, startPoint x: 1007, startPoint y: 405, endPoint x: 920, endPoint y: 60, distance: 355.5
click at [920, 60] on div "Save" at bounding box center [862, 69] width 300 height 37
click at [961, 72] on div "Save" at bounding box center [964, 69] width 21 height 29
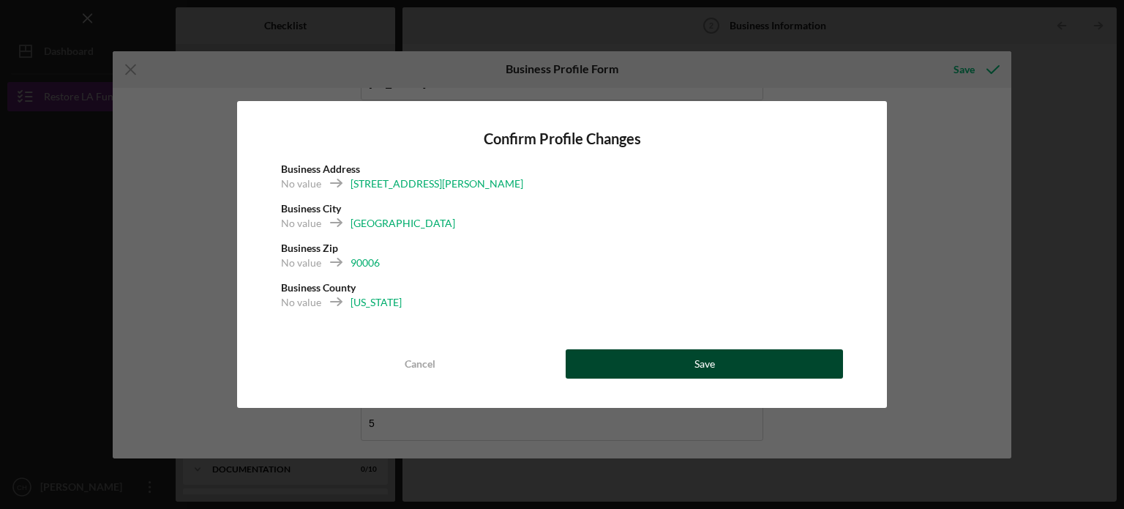
click at [741, 358] on button "Save" at bounding box center [704, 363] width 277 height 29
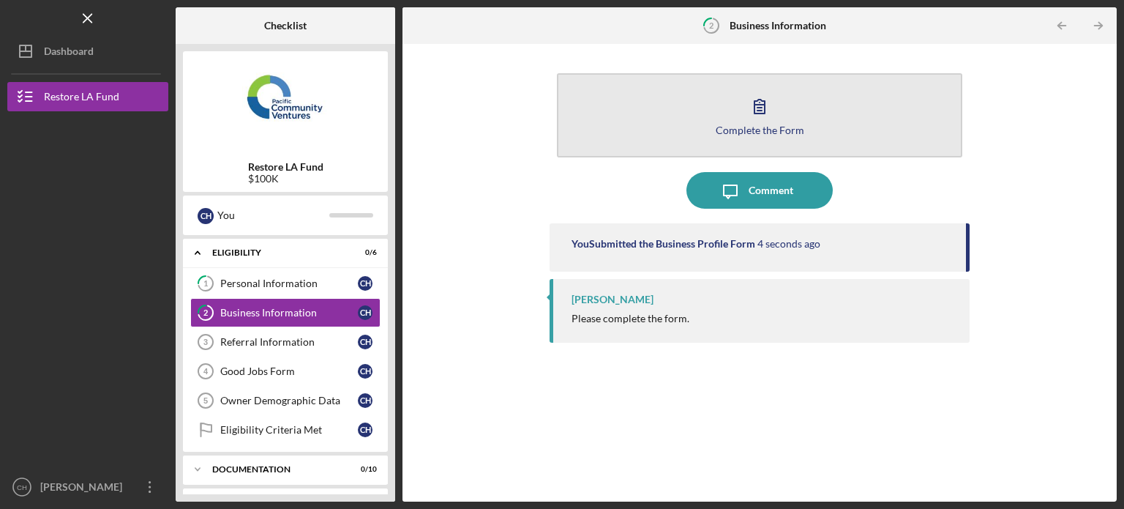
click at [814, 99] on button "Complete the Form Form" at bounding box center [759, 115] width 405 height 84
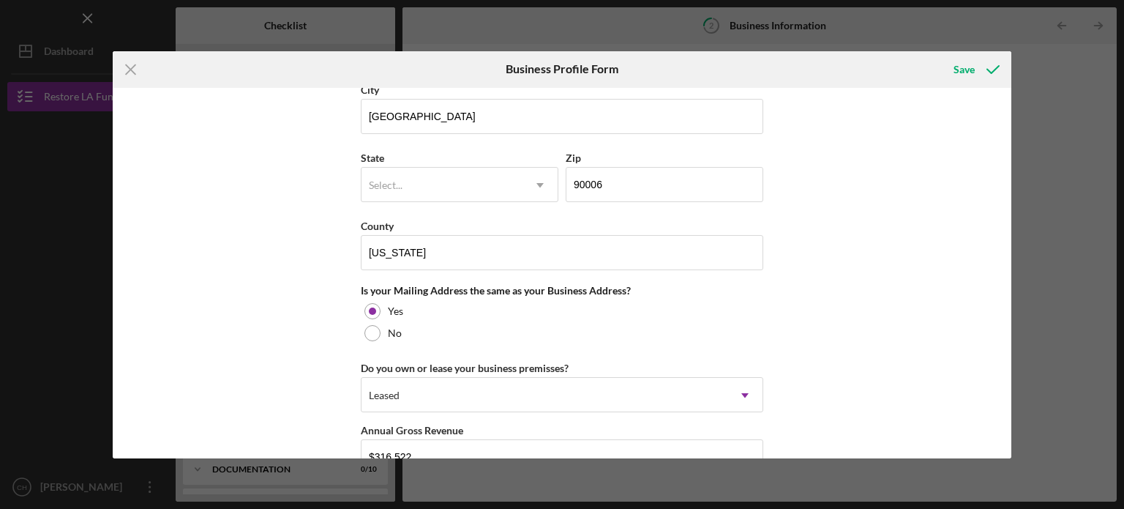
scroll to position [1121, 0]
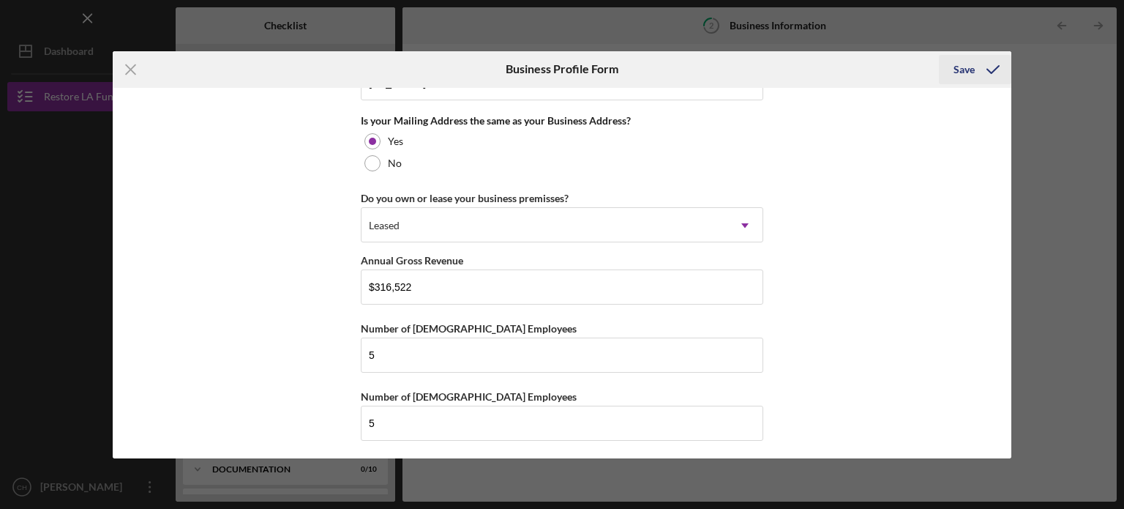
click at [975, 67] on icon "submit" at bounding box center [993, 69] width 37 height 37
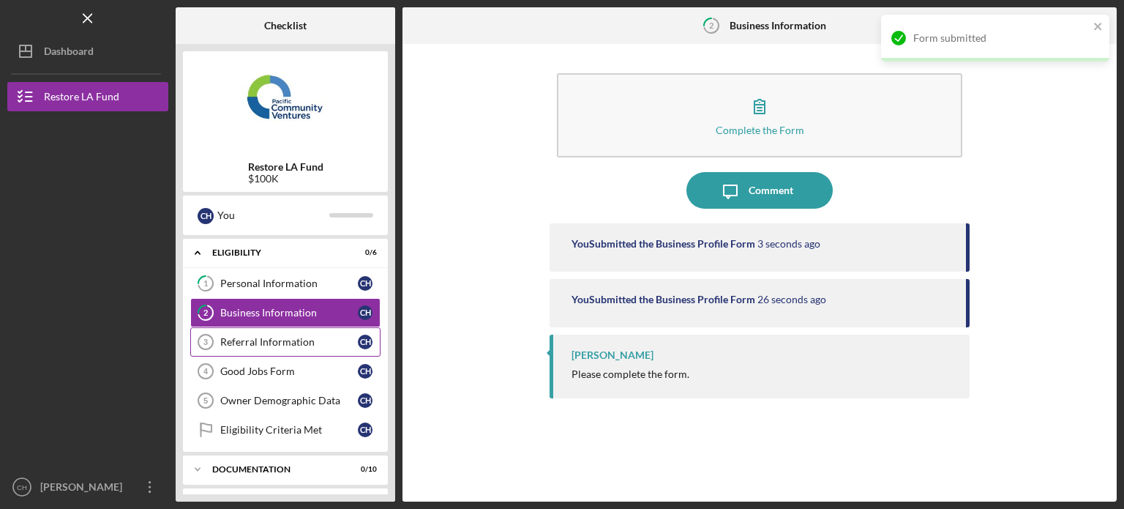
click at [286, 342] on div "Referral Information" at bounding box center [289, 342] width 138 height 12
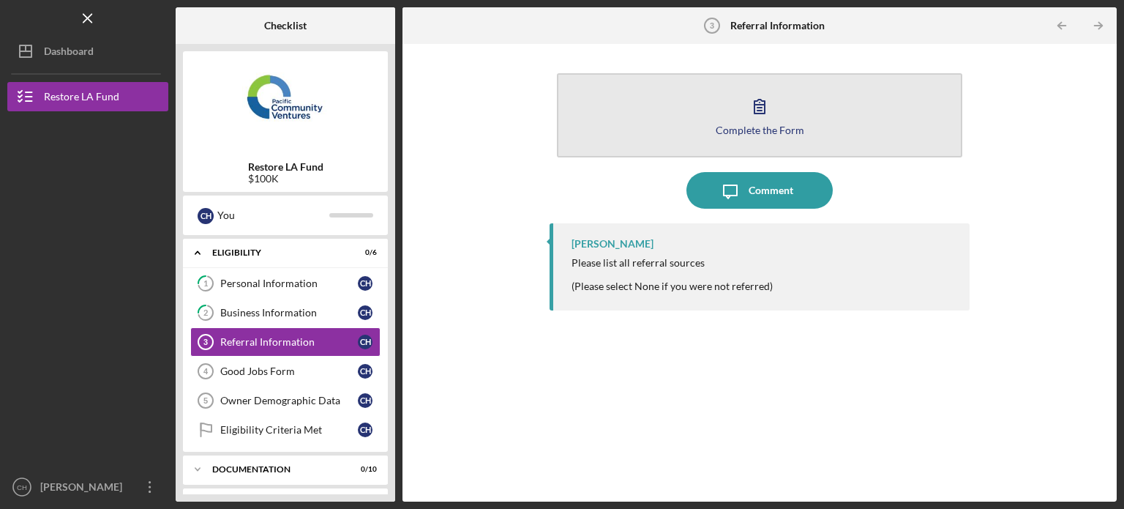
click at [799, 108] on button "Complete the Form Form" at bounding box center [759, 115] width 405 height 84
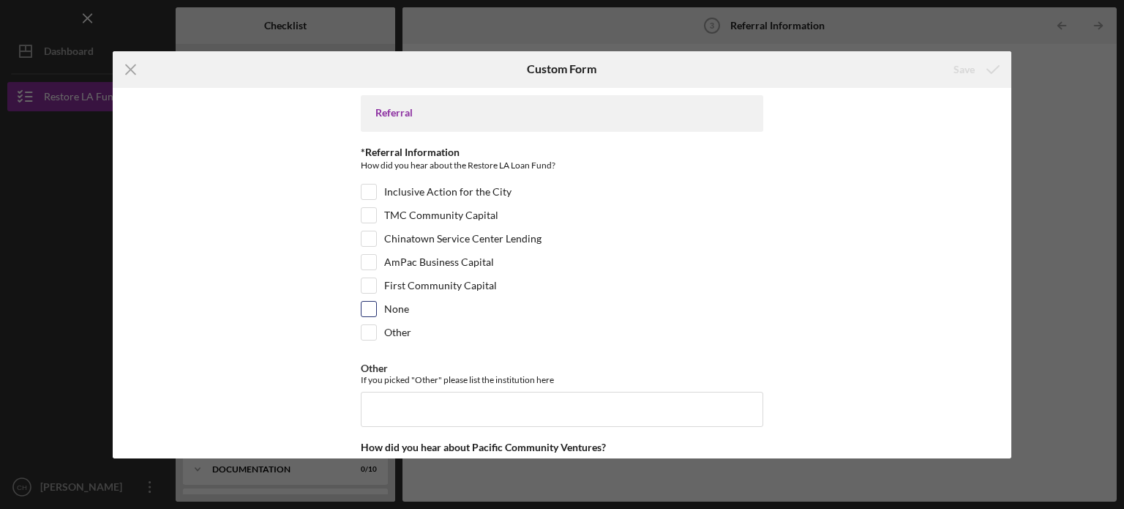
click at [372, 312] on input "None" at bounding box center [368, 308] width 15 height 15
checkbox input "true"
click at [376, 336] on div "Other" at bounding box center [562, 335] width 402 height 23
click at [368, 327] on input "Other" at bounding box center [368, 332] width 15 height 15
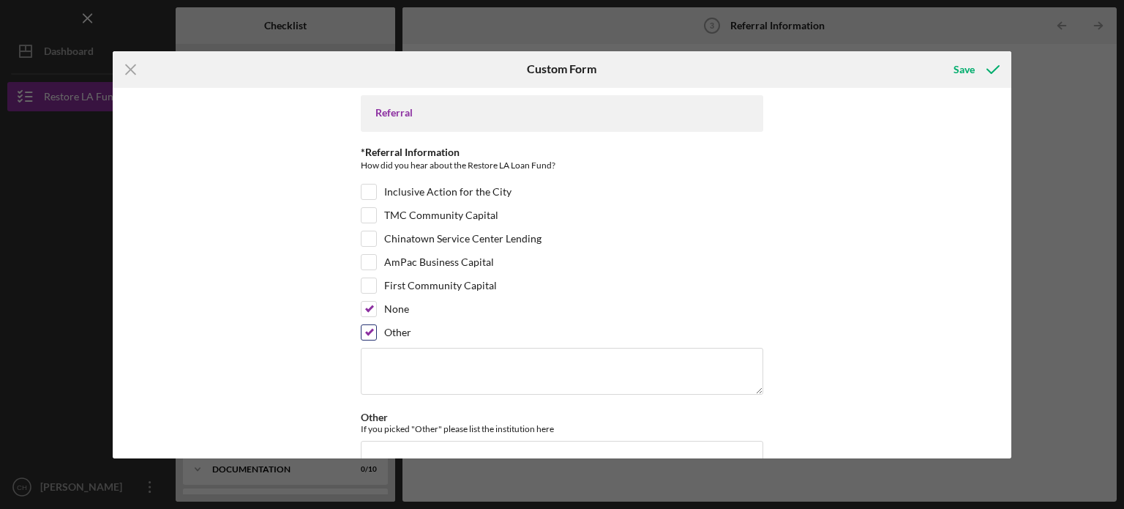
click at [367, 325] on input "Other" at bounding box center [368, 332] width 15 height 15
checkbox input "false"
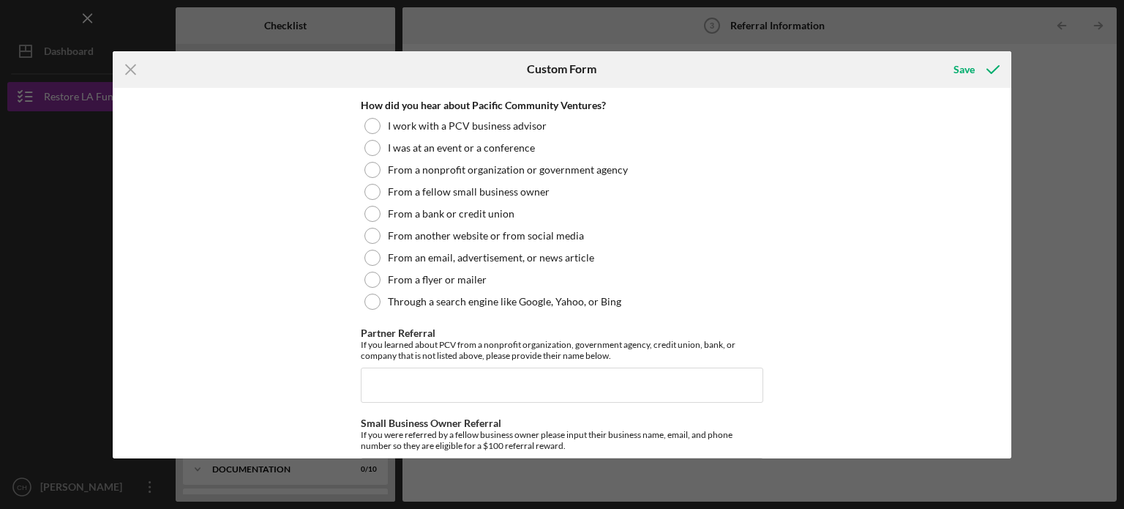
scroll to position [342, 0]
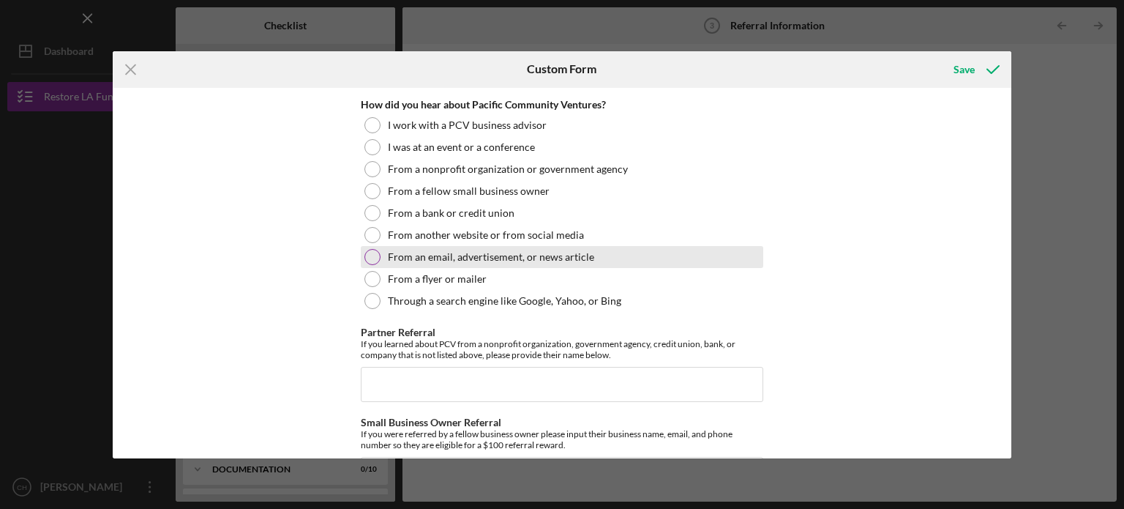
click at [514, 255] on label "From an email, advertisement, or news article" at bounding box center [491, 257] width 206 height 12
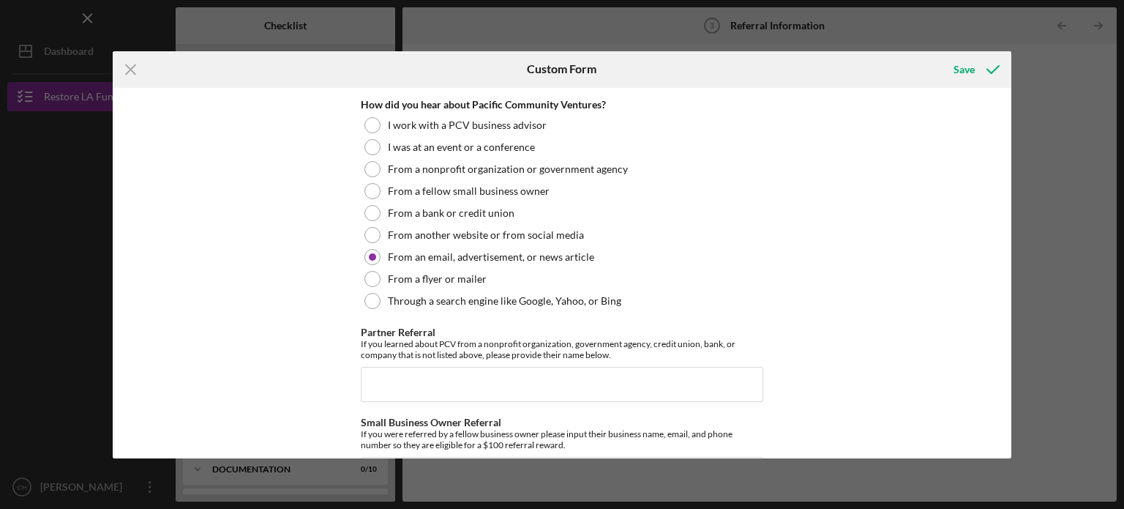
scroll to position [433, 0]
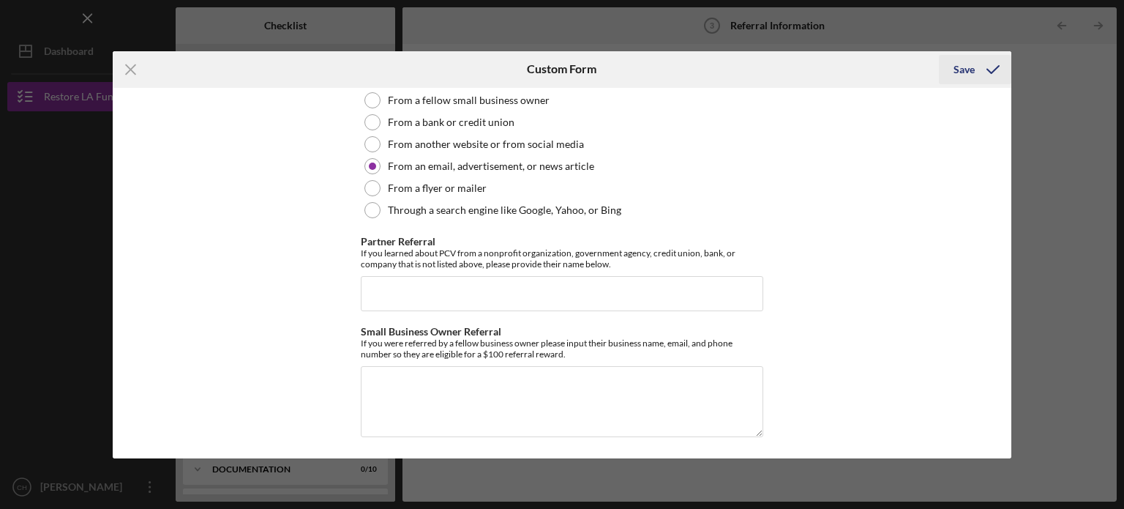
click at [987, 55] on icon "submit" at bounding box center [993, 69] width 37 height 37
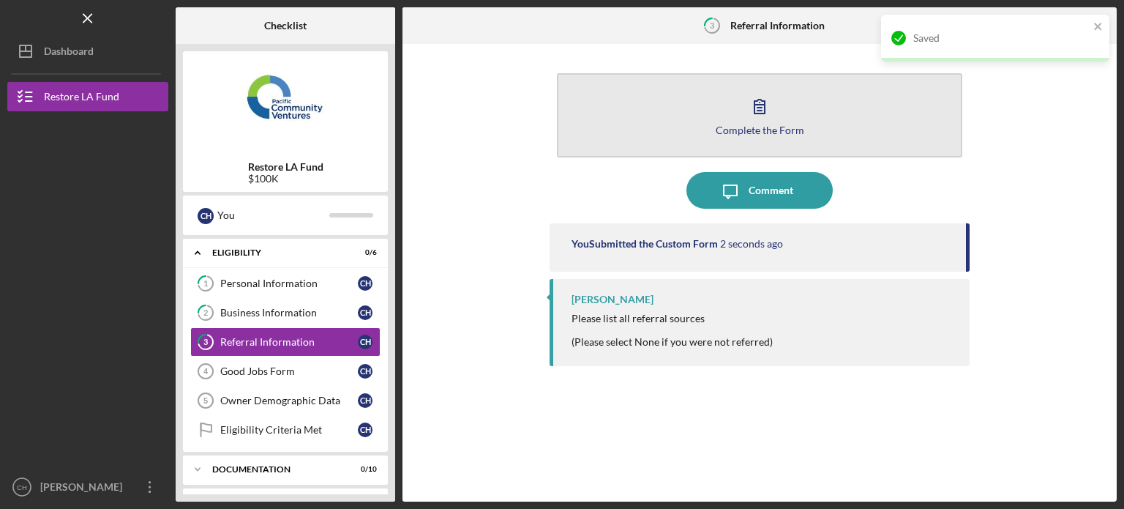
click at [826, 128] on button "Complete the Form Form" at bounding box center [759, 115] width 405 height 84
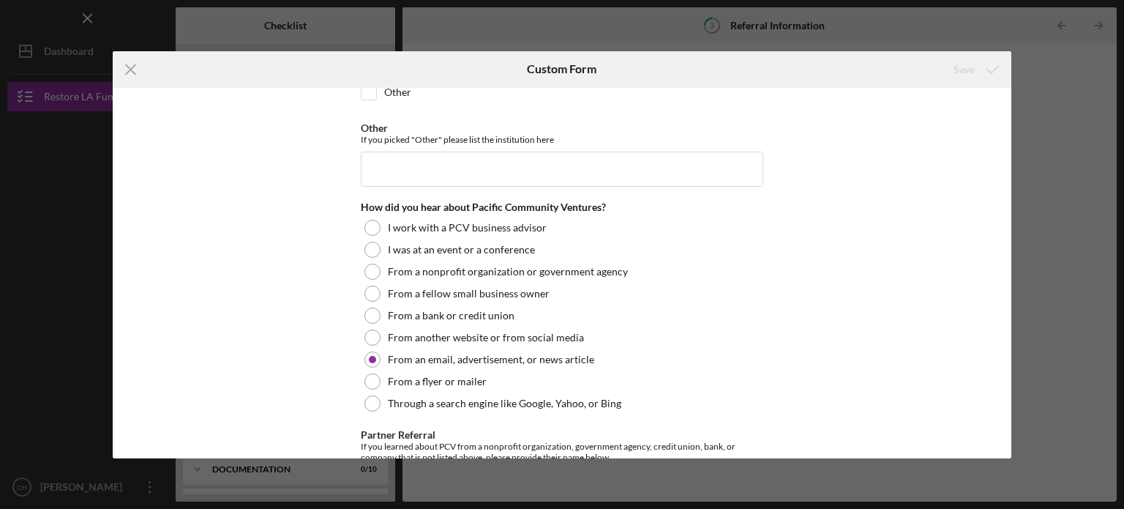
scroll to position [433, 0]
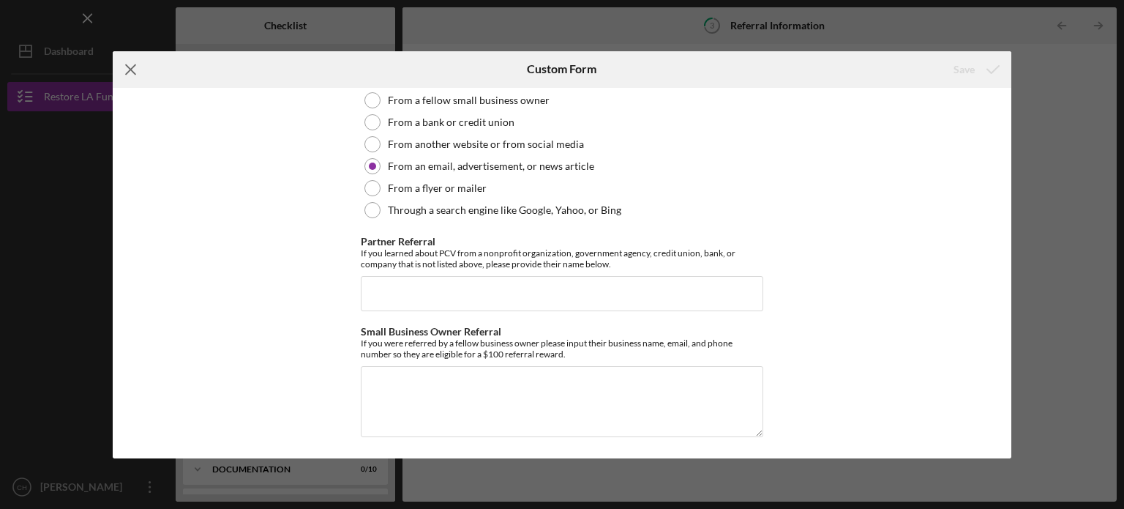
click at [138, 72] on icon "Icon/Menu Close" at bounding box center [131, 69] width 37 height 37
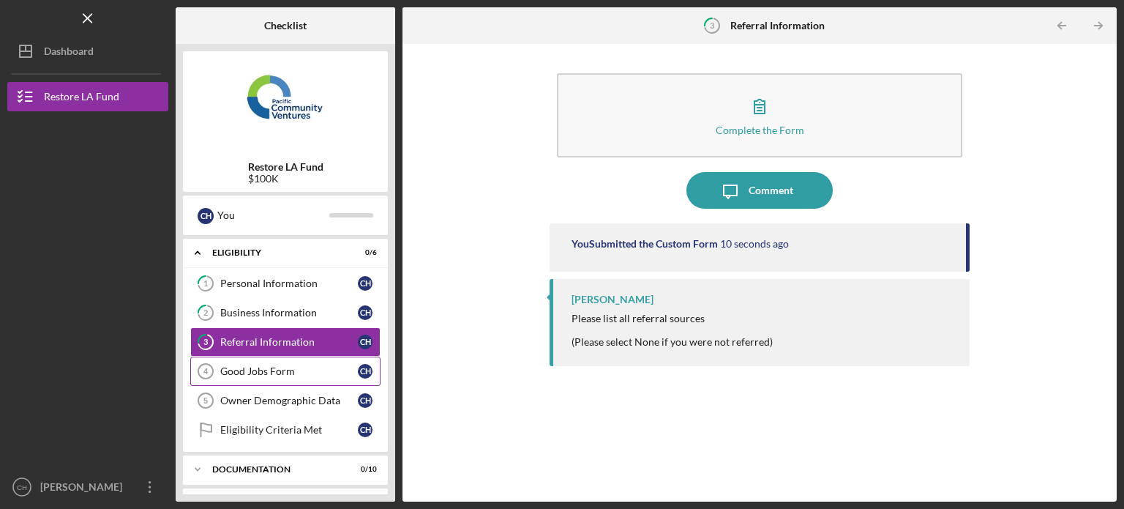
click at [301, 370] on div "Good Jobs Form" at bounding box center [289, 371] width 138 height 12
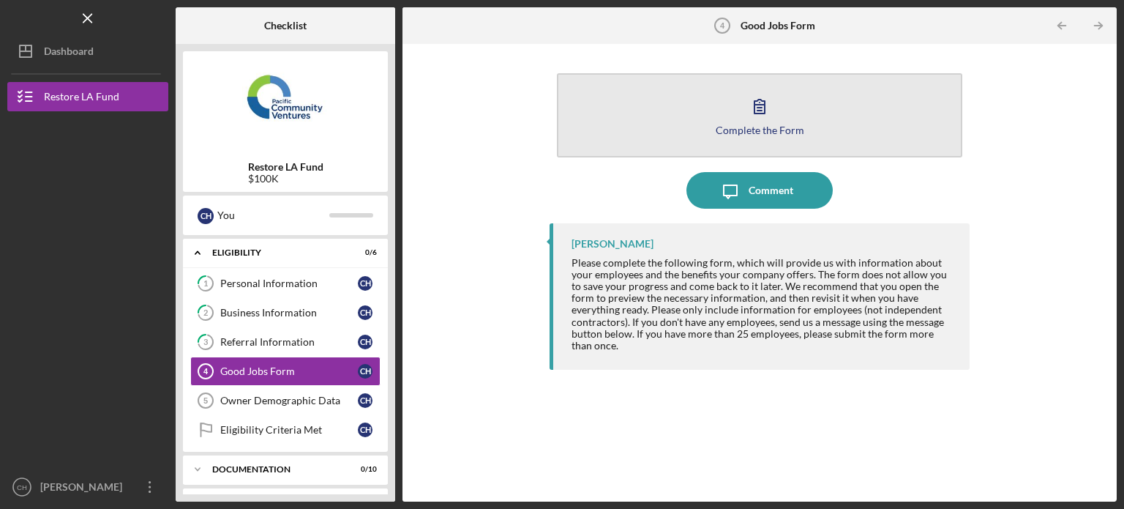
click at [764, 119] on icon "button" at bounding box center [759, 106] width 37 height 37
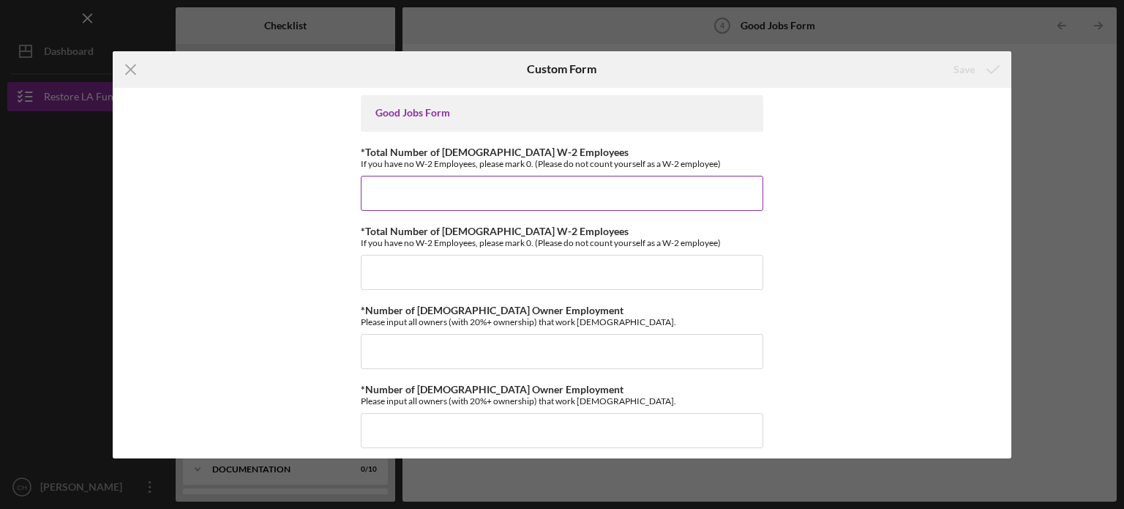
click at [586, 187] on input "*Total Number of [DEMOGRAPHIC_DATA] W-2 Employees" at bounding box center [562, 193] width 402 height 35
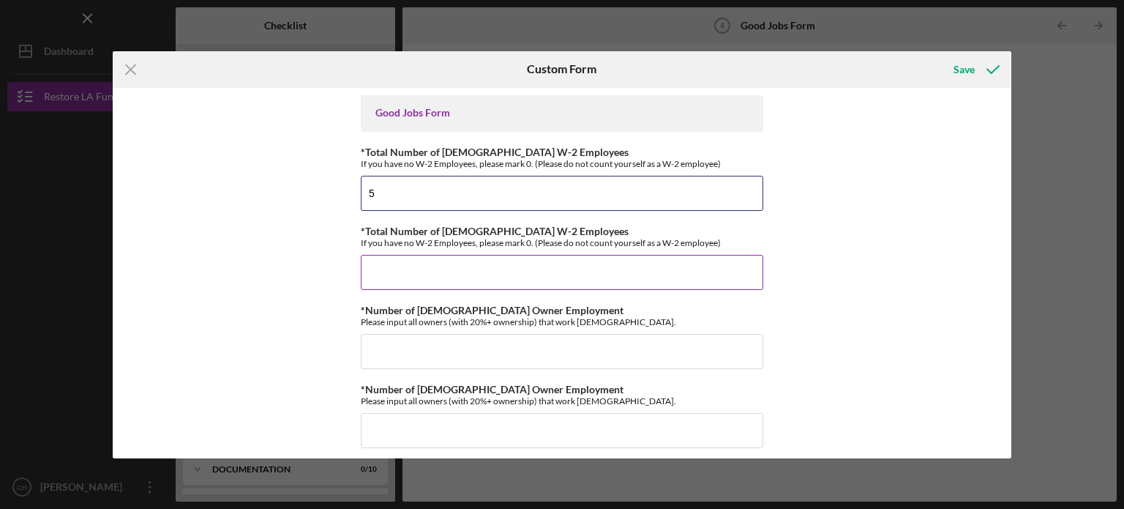
type input "5"
click at [577, 283] on input "*Total Number of [DEMOGRAPHIC_DATA] W-2 Employees" at bounding box center [562, 272] width 402 height 35
type input "5"
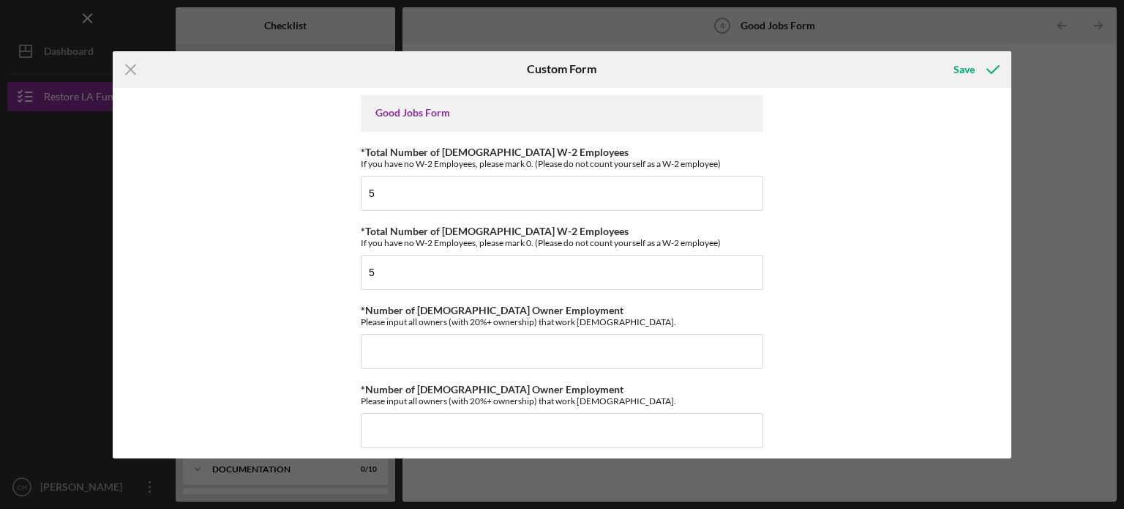
click at [802, 292] on div "Good Jobs Form *Total Number of [DEMOGRAPHIC_DATA] W-2 Employees If you have no…" at bounding box center [562, 273] width 899 height 370
click at [549, 337] on input "*Number of [DEMOGRAPHIC_DATA] Owner Employment" at bounding box center [562, 351] width 402 height 35
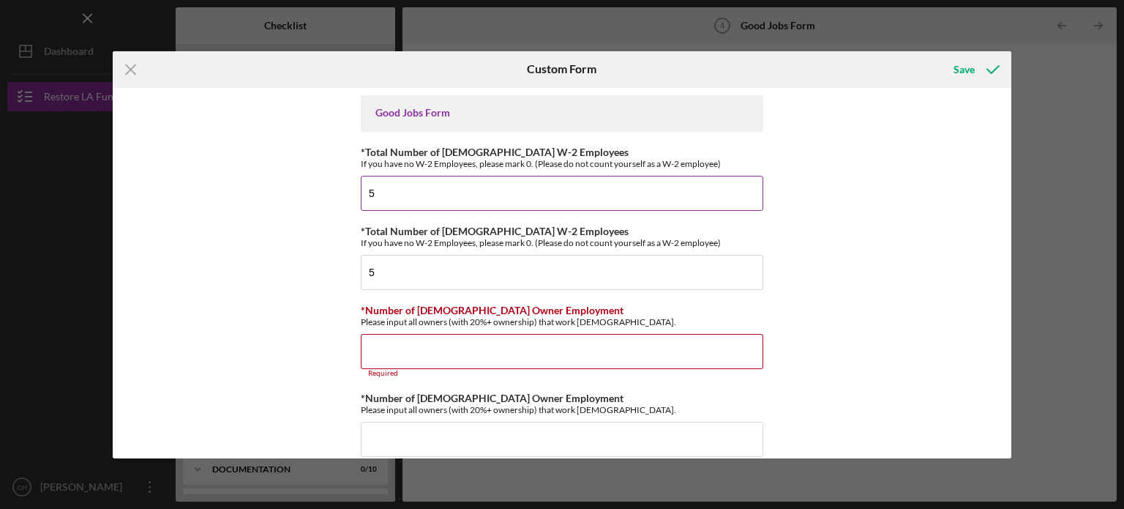
click at [503, 201] on input "5" at bounding box center [562, 193] width 402 height 35
type input "3"
click at [550, 358] on input "*Number of [DEMOGRAPHIC_DATA] Owner Employment" at bounding box center [562, 351] width 402 height 35
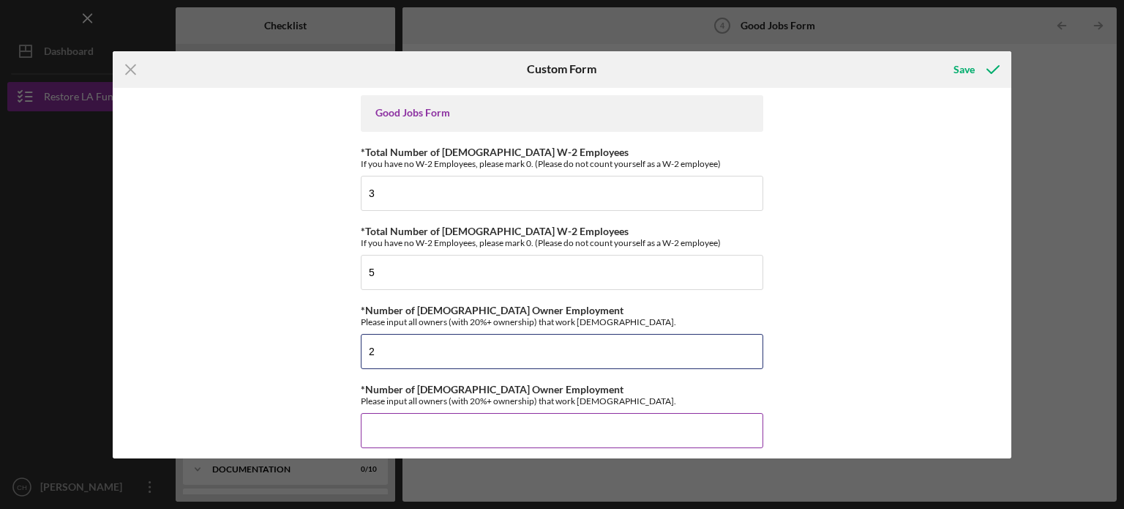
type input "2"
click at [576, 413] on input "*Number of [DEMOGRAPHIC_DATA] Owner Employment" at bounding box center [562, 430] width 402 height 35
type input "0"
click at [869, 325] on div "Good Jobs Form *Total Number of [DEMOGRAPHIC_DATA] W-2 Employees If you have no…" at bounding box center [562, 273] width 899 height 370
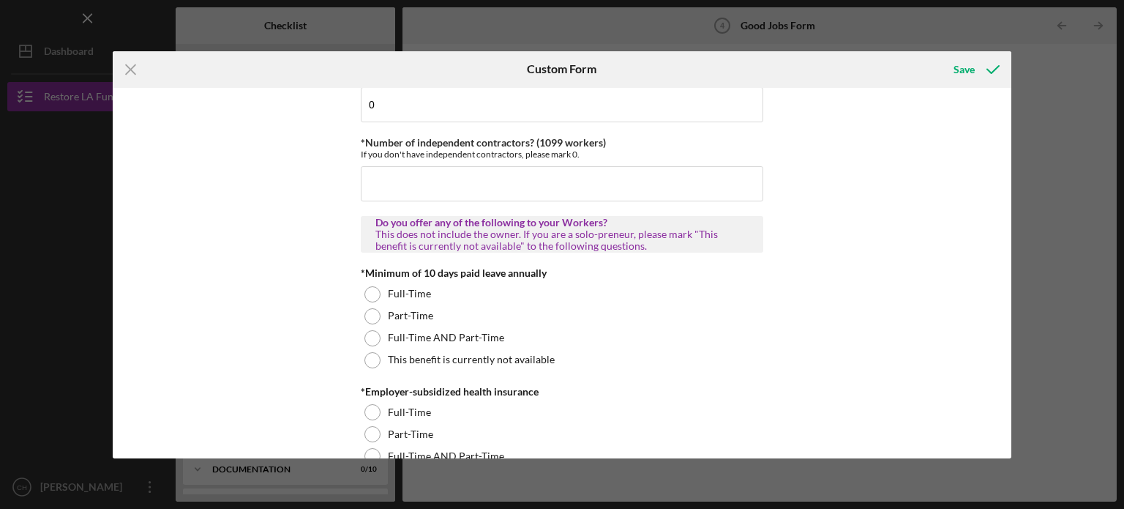
scroll to position [331, 0]
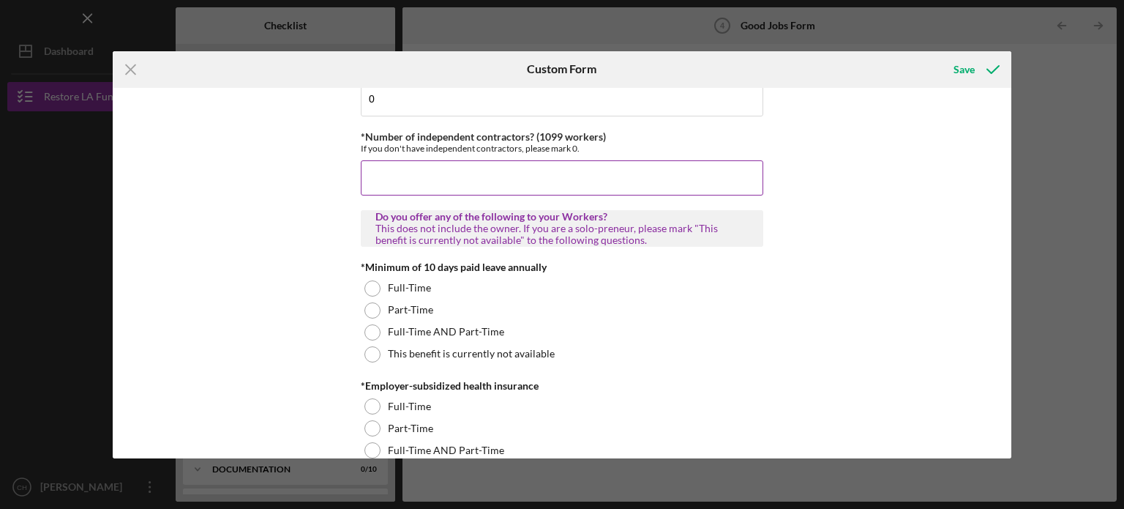
click at [588, 168] on input "*Number of independent contractors? (1099 workers)" at bounding box center [562, 177] width 402 height 35
type input "0"
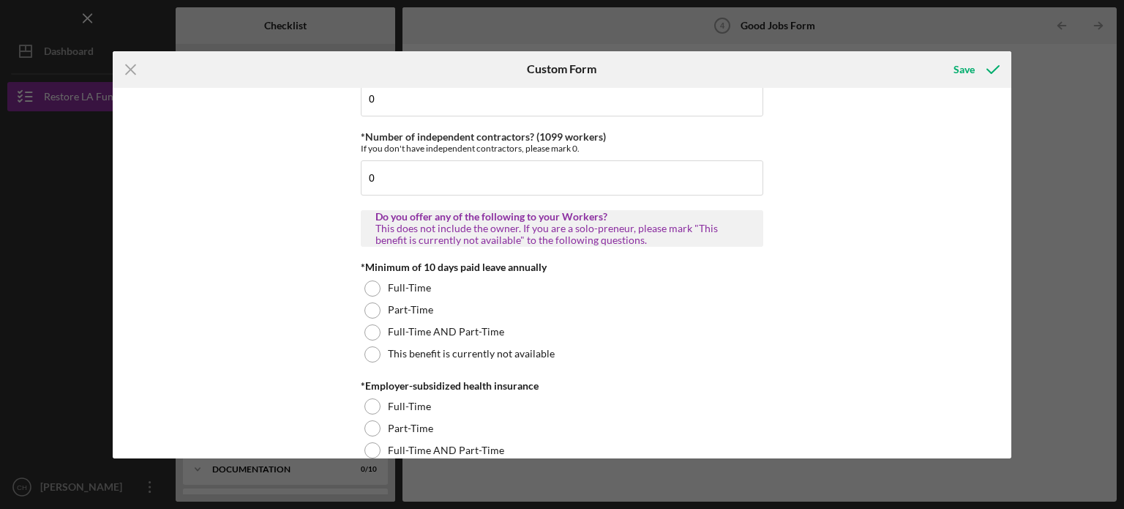
click at [793, 269] on div "Good Jobs Form *Total Number of [DEMOGRAPHIC_DATA] W-2 Employees If you have no…" at bounding box center [562, 273] width 899 height 370
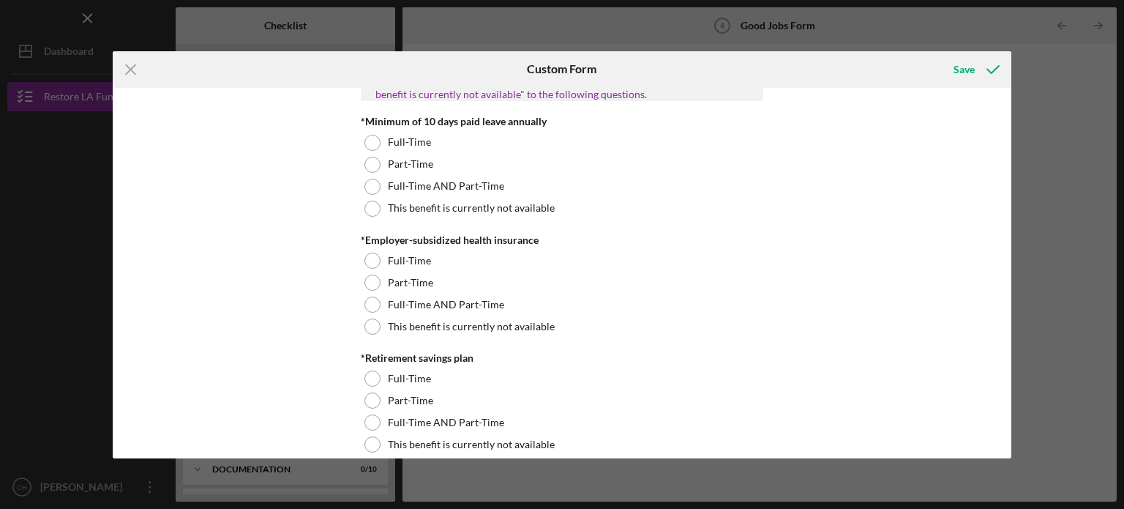
scroll to position [483, 0]
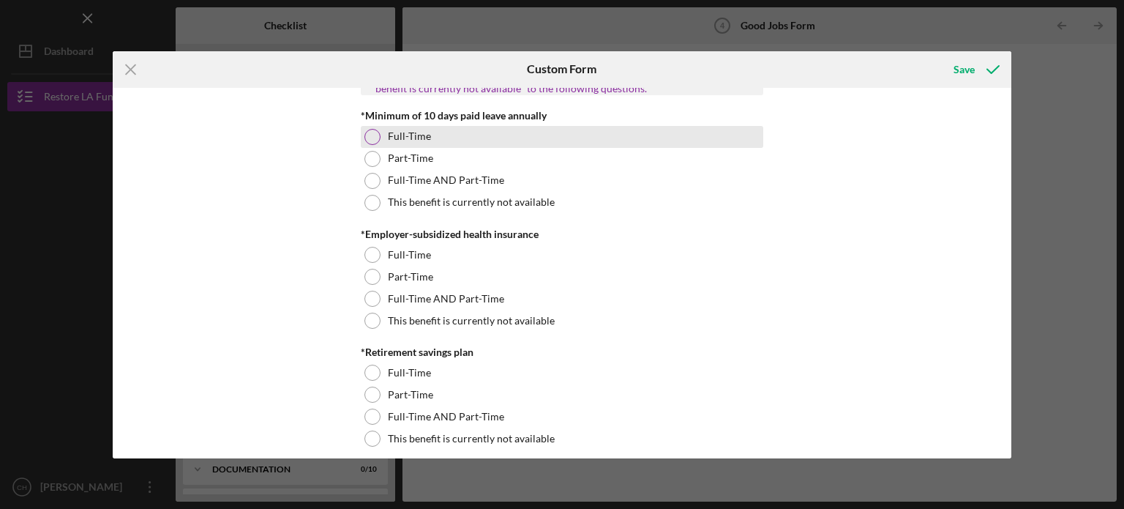
click at [492, 139] on div "Full-Time" at bounding box center [562, 137] width 402 height 22
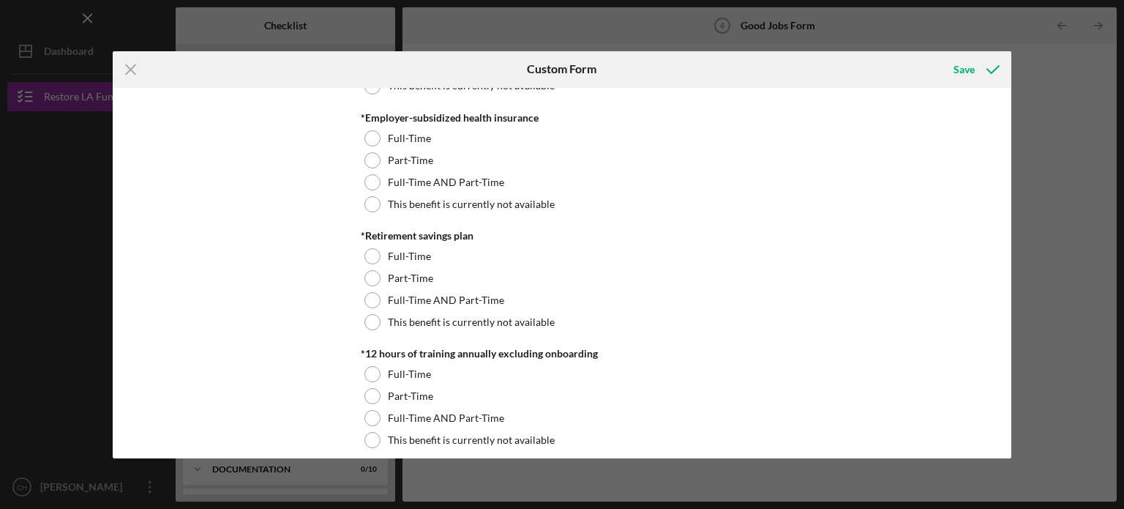
scroll to position [605, 0]
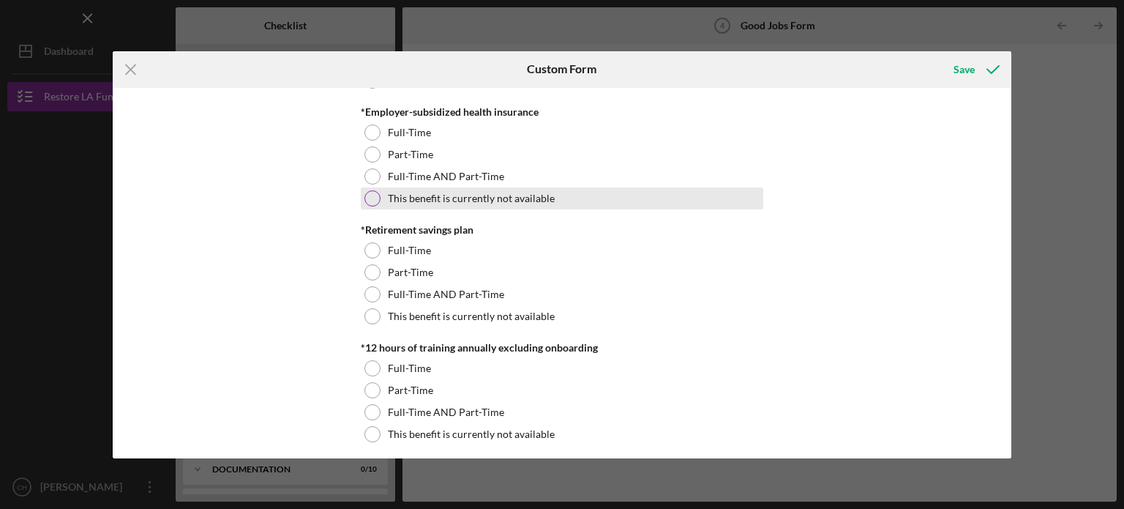
click at [568, 195] on div "This benefit is currently not available" at bounding box center [562, 198] width 402 height 22
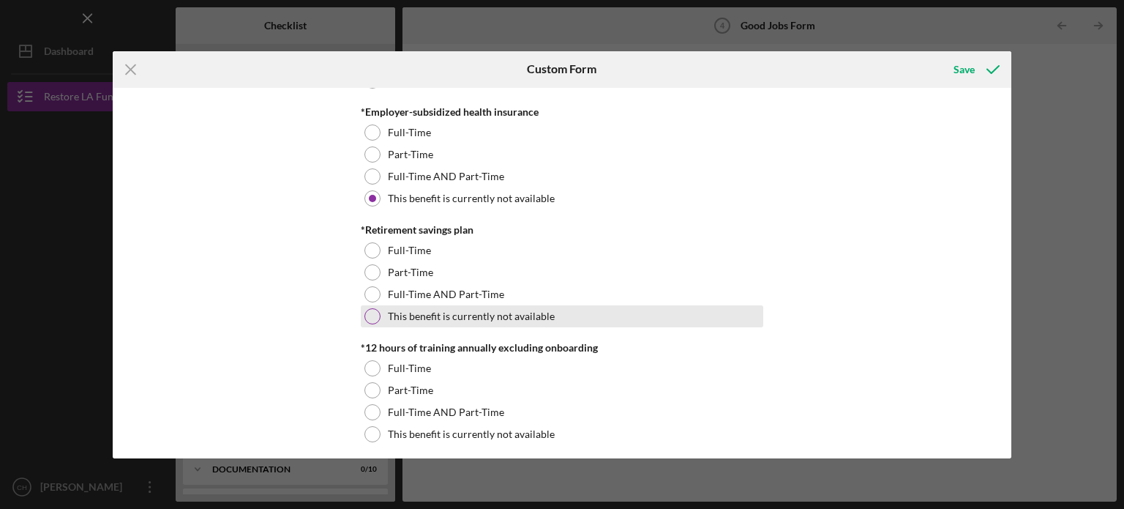
click at [528, 314] on label "This benefit is currently not available" at bounding box center [471, 316] width 167 height 12
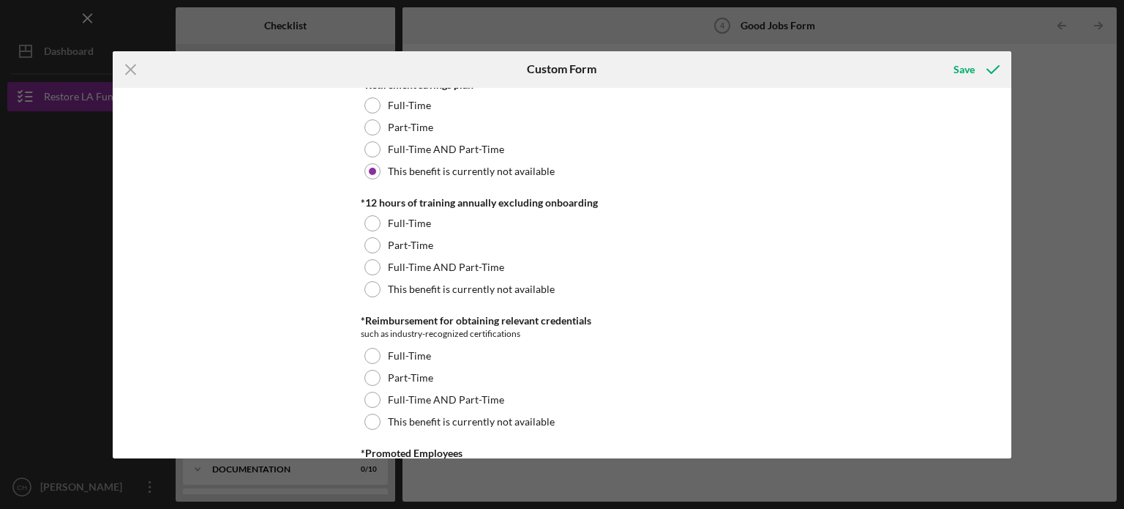
scroll to position [757, 0]
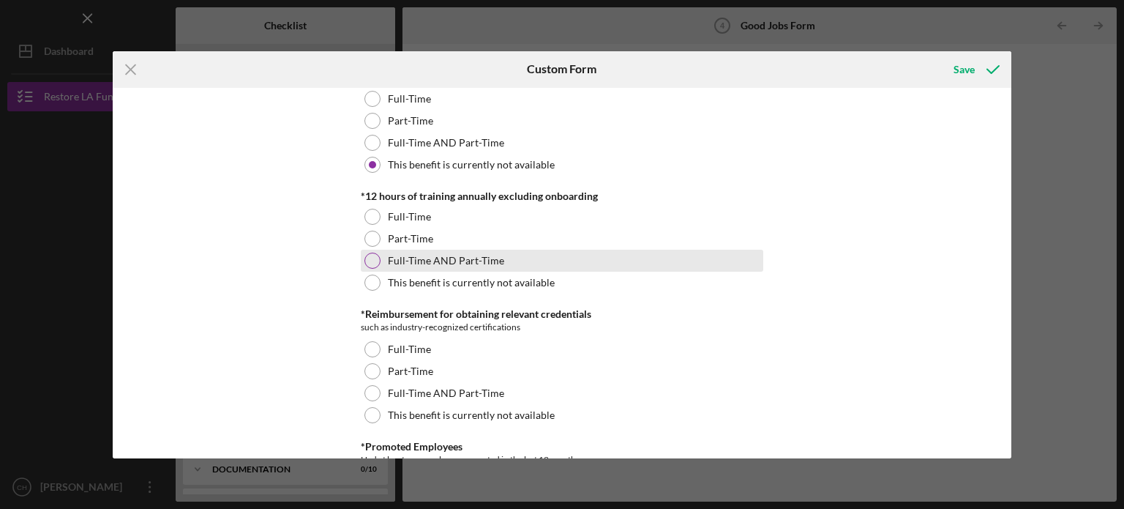
click at [535, 263] on div "Full-Time AND Part-Time" at bounding box center [562, 261] width 402 height 22
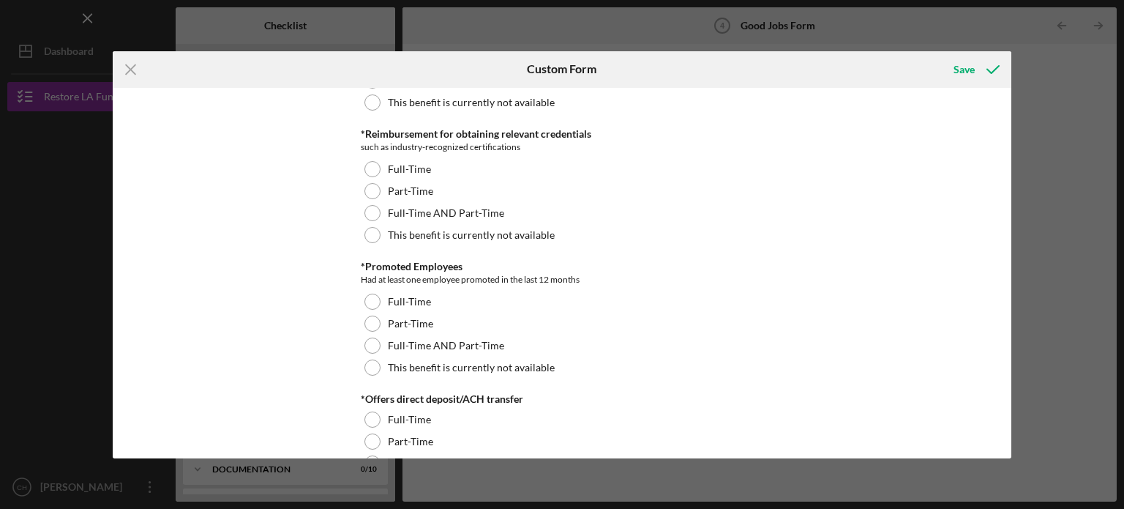
scroll to position [943, 0]
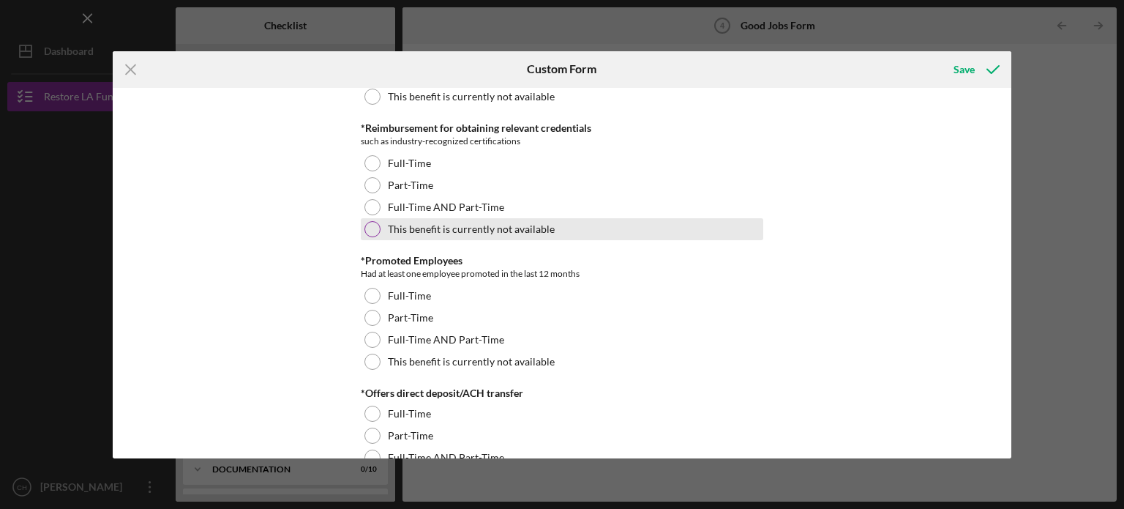
click at [501, 233] on div "This benefit is currently not available" at bounding box center [562, 229] width 402 height 22
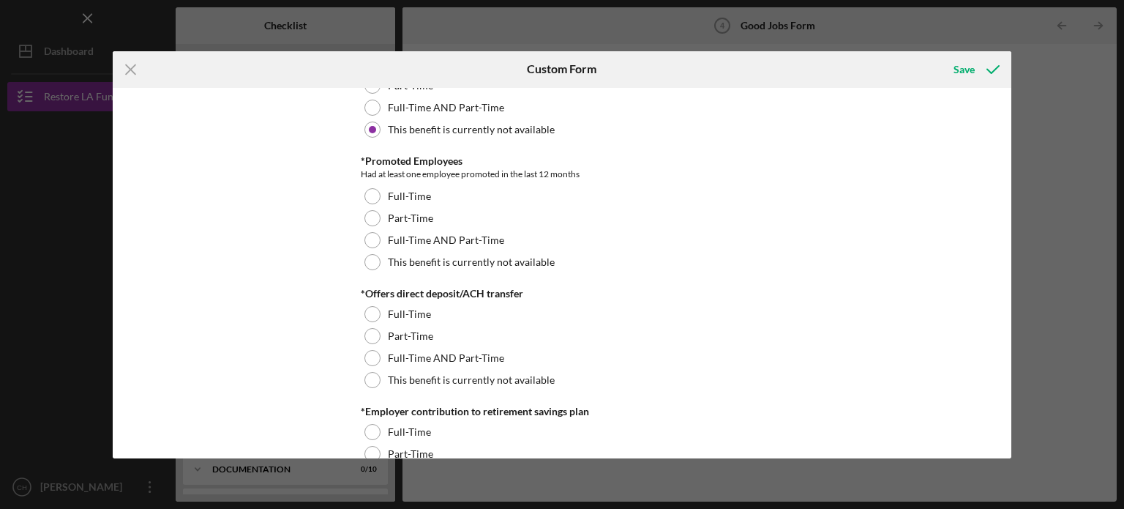
scroll to position [1048, 0]
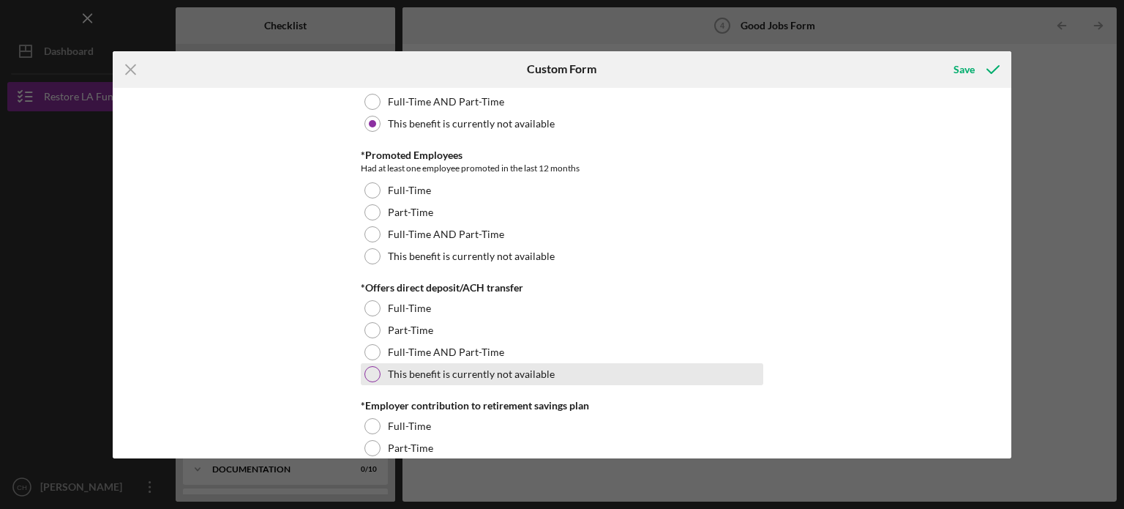
click at [495, 373] on label "This benefit is currently not available" at bounding box center [471, 374] width 167 height 12
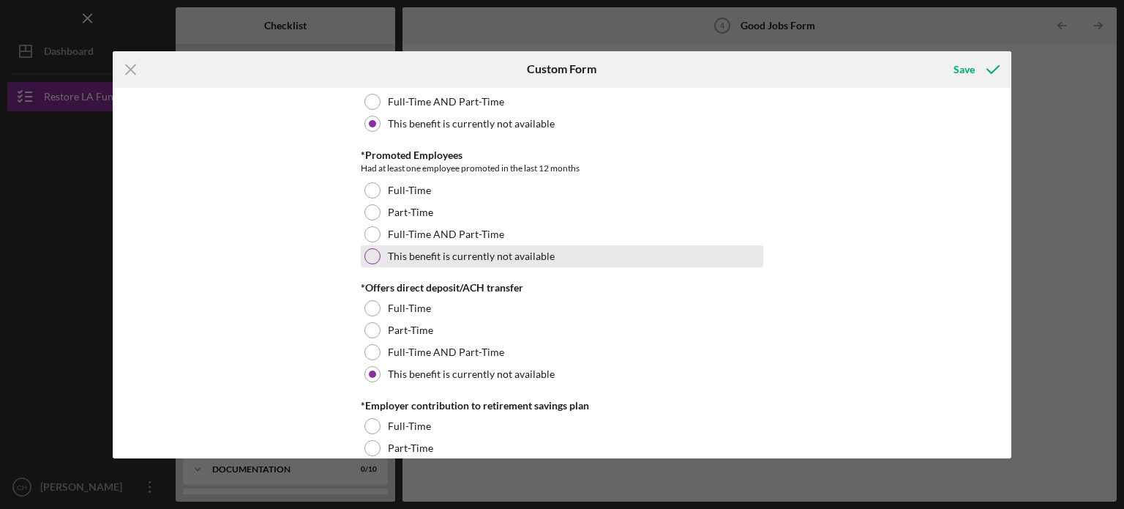
click at [539, 251] on label "This benefit is currently not available" at bounding box center [471, 256] width 167 height 12
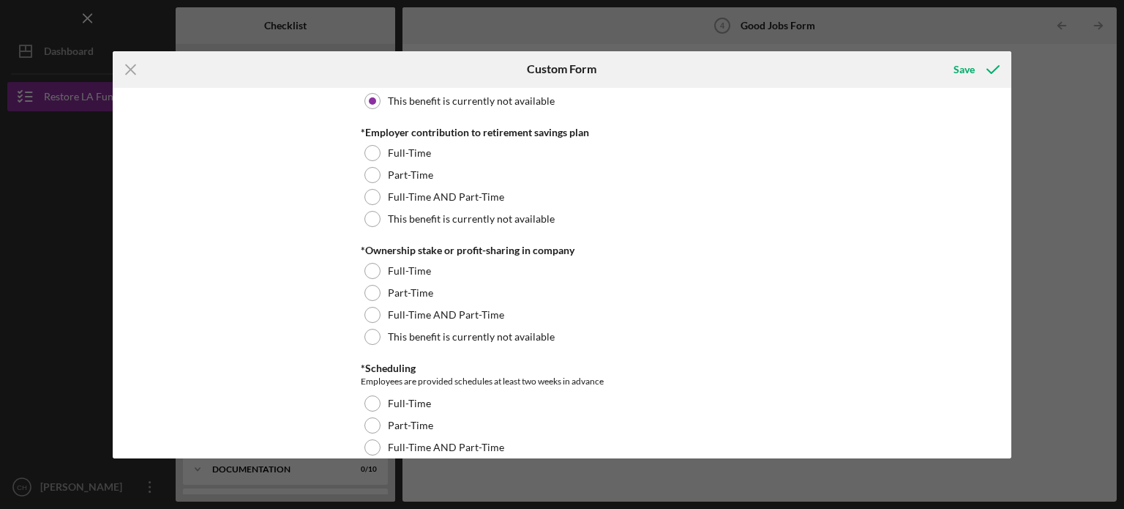
scroll to position [1326, 0]
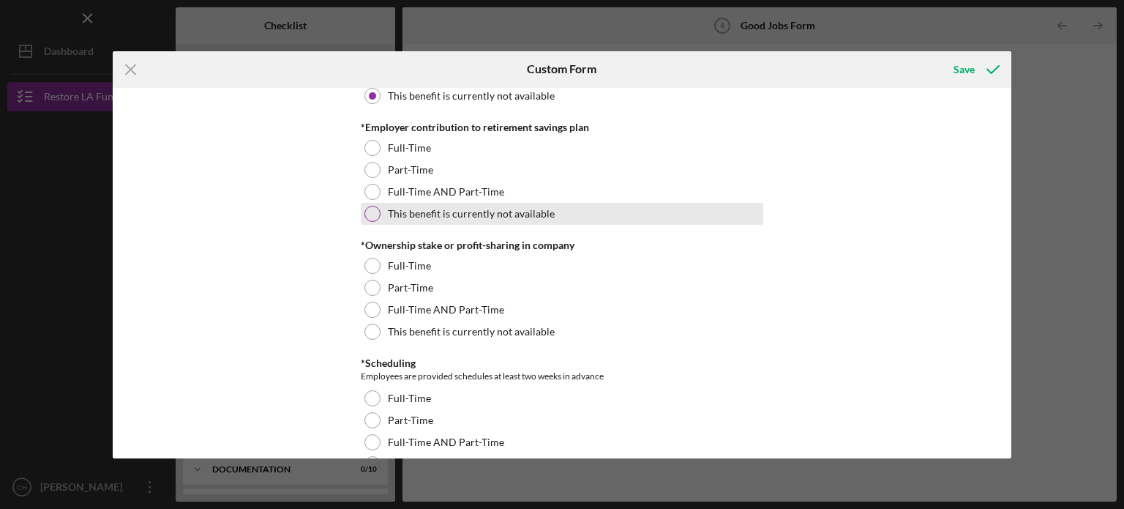
click at [539, 208] on label "This benefit is currently not available" at bounding box center [471, 214] width 167 height 12
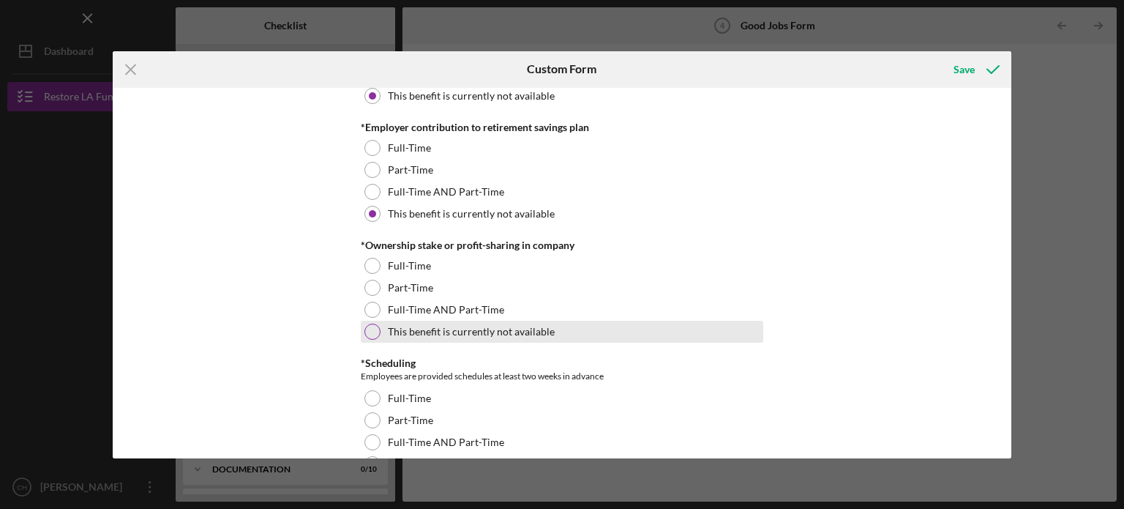
click at [489, 336] on div "This benefit is currently not available" at bounding box center [562, 332] width 402 height 22
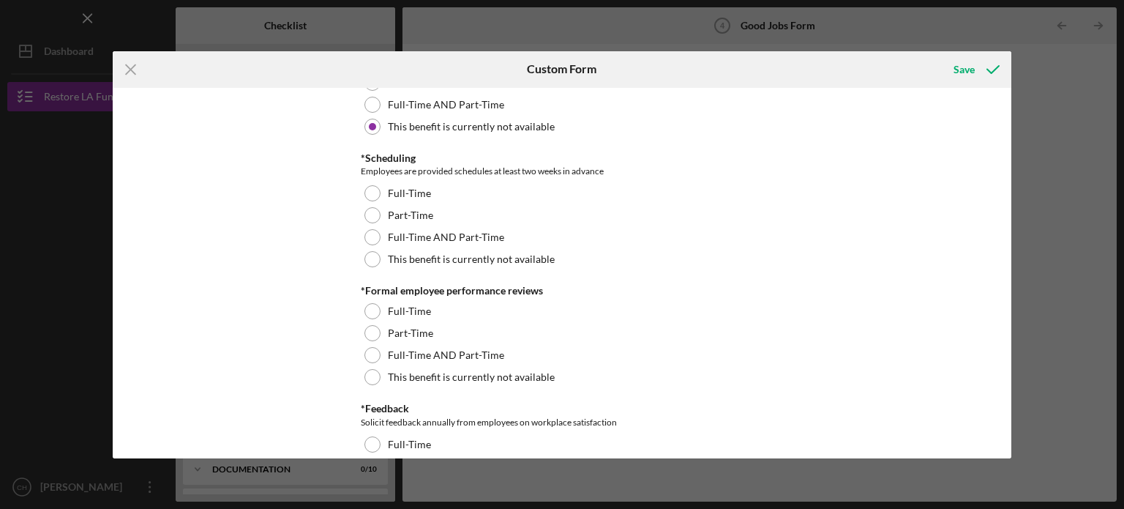
scroll to position [1554, 0]
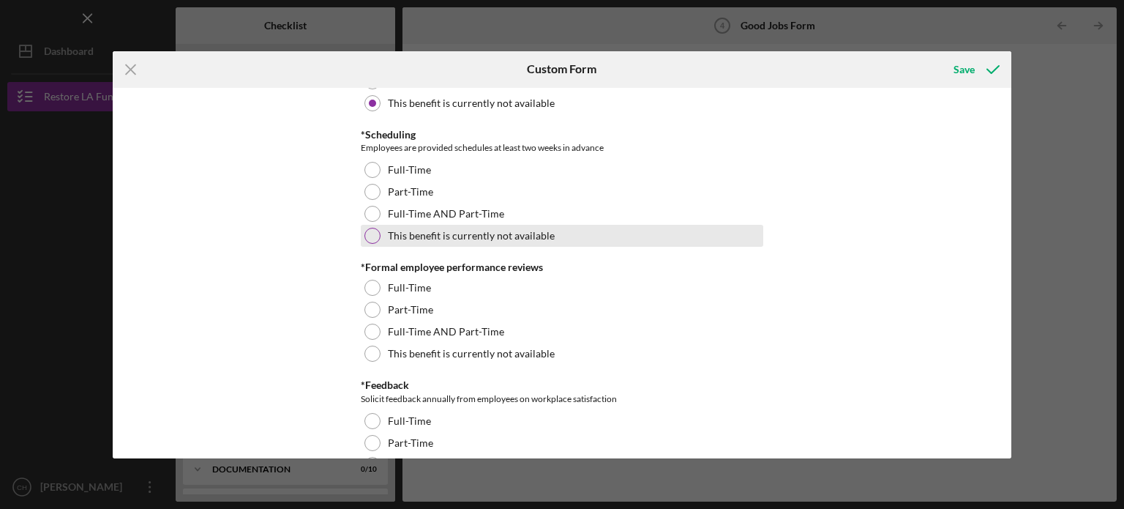
click at [503, 238] on label "This benefit is currently not available" at bounding box center [471, 236] width 167 height 12
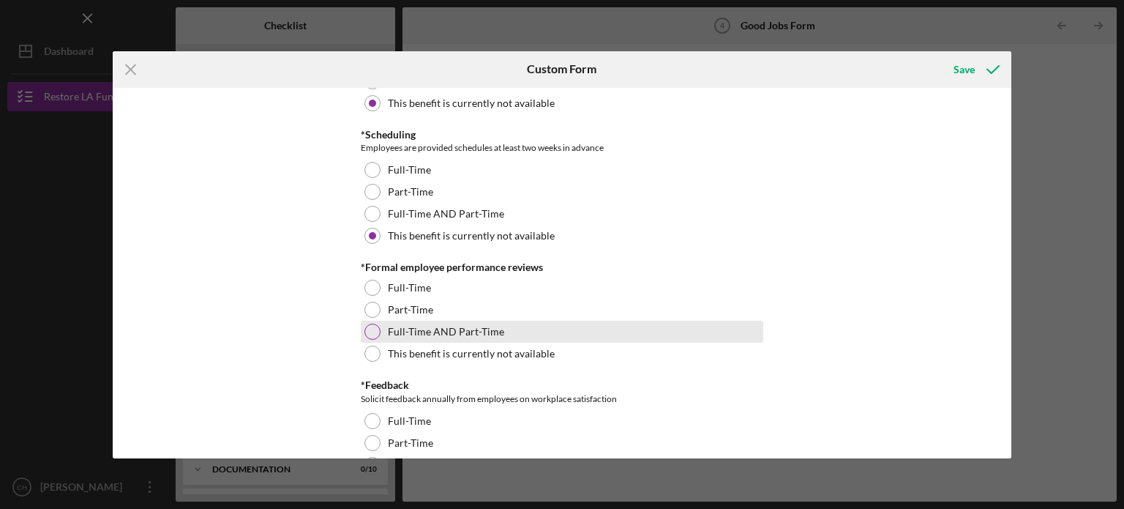
click at [492, 336] on label "Full-Time AND Part-Time" at bounding box center [446, 332] width 116 height 12
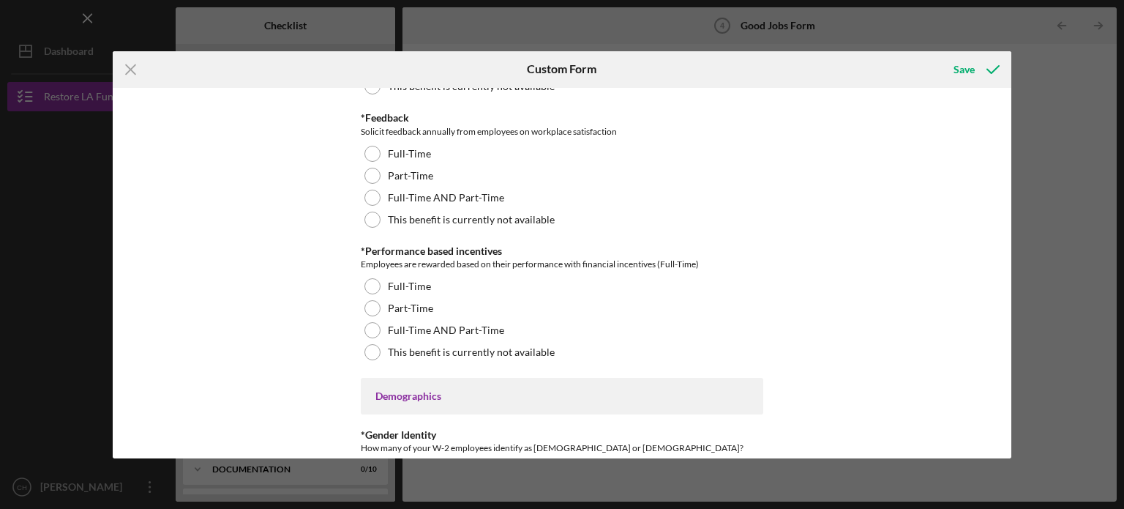
scroll to position [1827, 0]
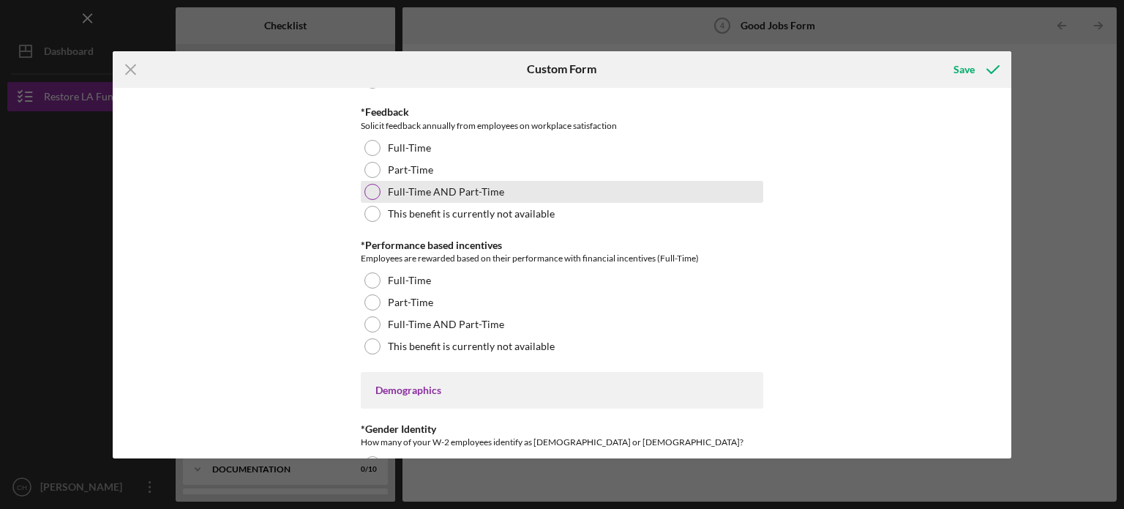
click at [505, 195] on div "Full-Time AND Part-Time" at bounding box center [562, 192] width 402 height 22
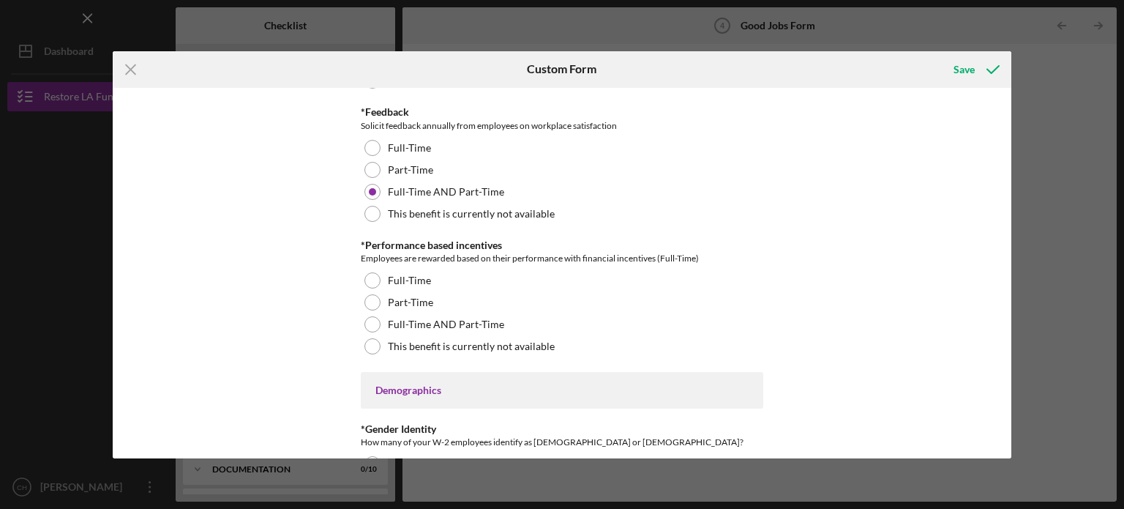
drag, startPoint x: 1013, startPoint y: 281, endPoint x: 1010, endPoint y: 289, distance: 8.6
click at [1010, 289] on div "Icon/Menu Close Custom Form Save Good Jobs Form *Total Number of [DEMOGRAPHIC_D…" at bounding box center [562, 254] width 1124 height 509
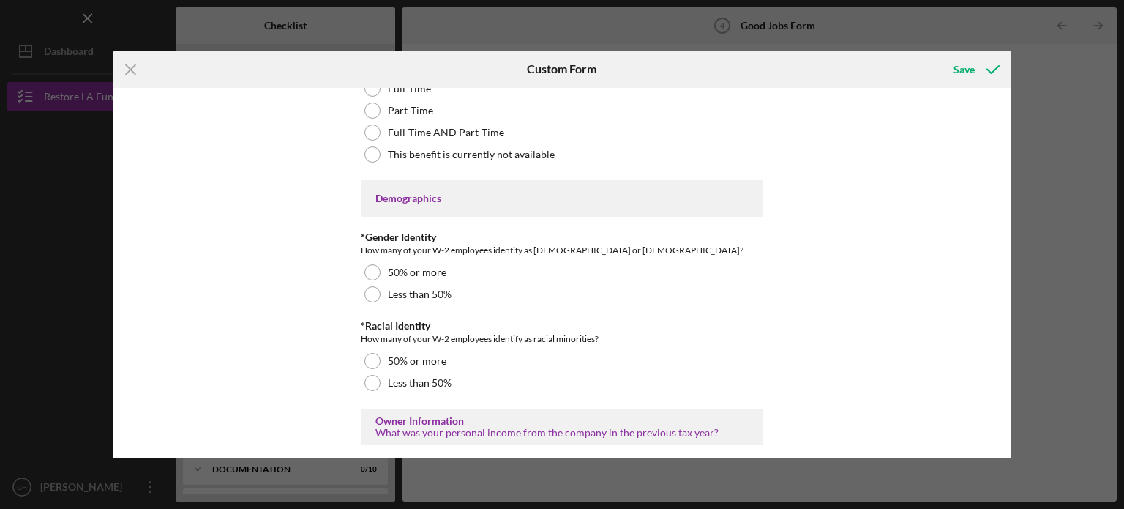
scroll to position [1944, 0]
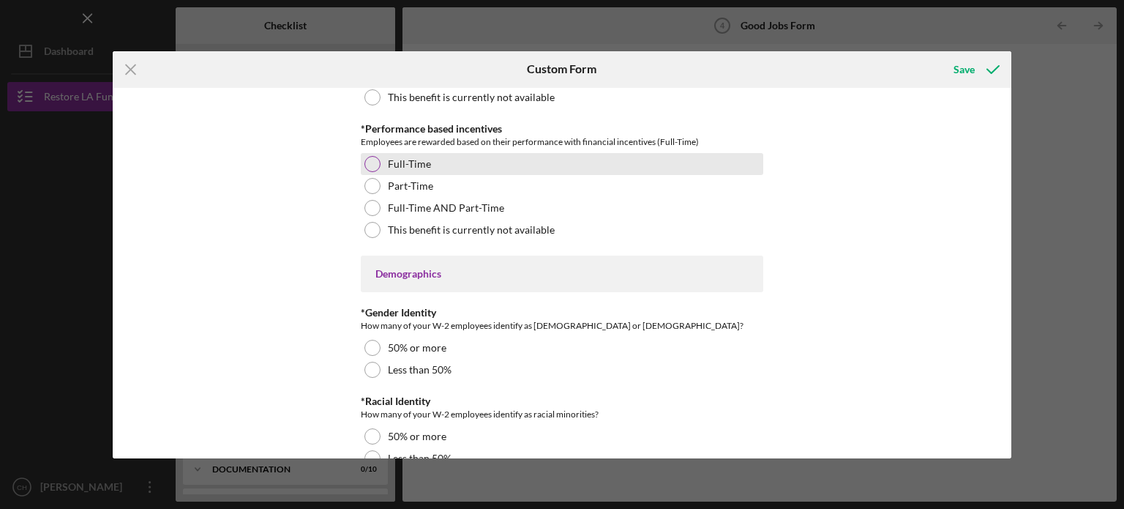
click at [430, 159] on div "Full-Time" at bounding box center [562, 164] width 402 height 22
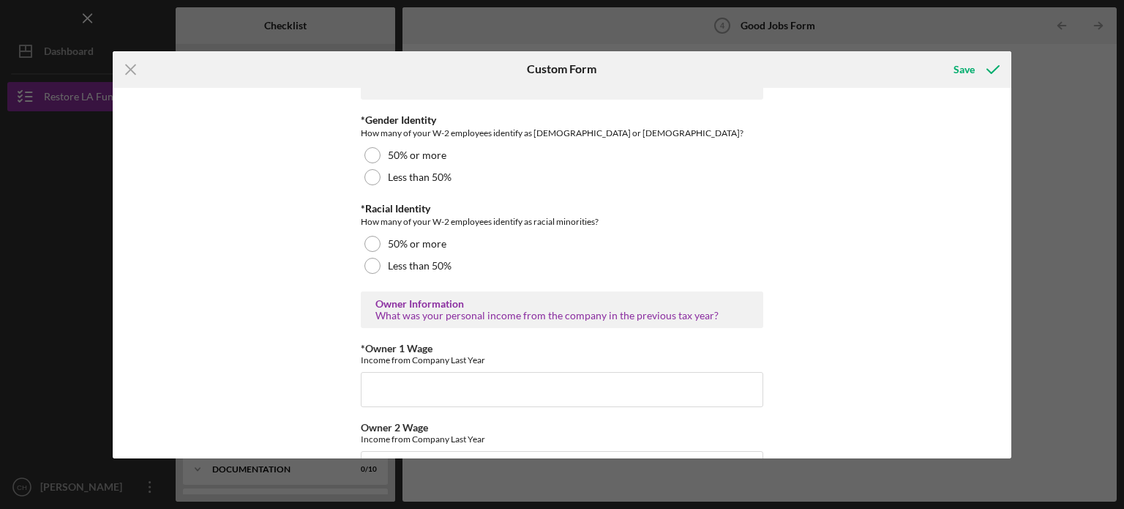
scroll to position [2147, 0]
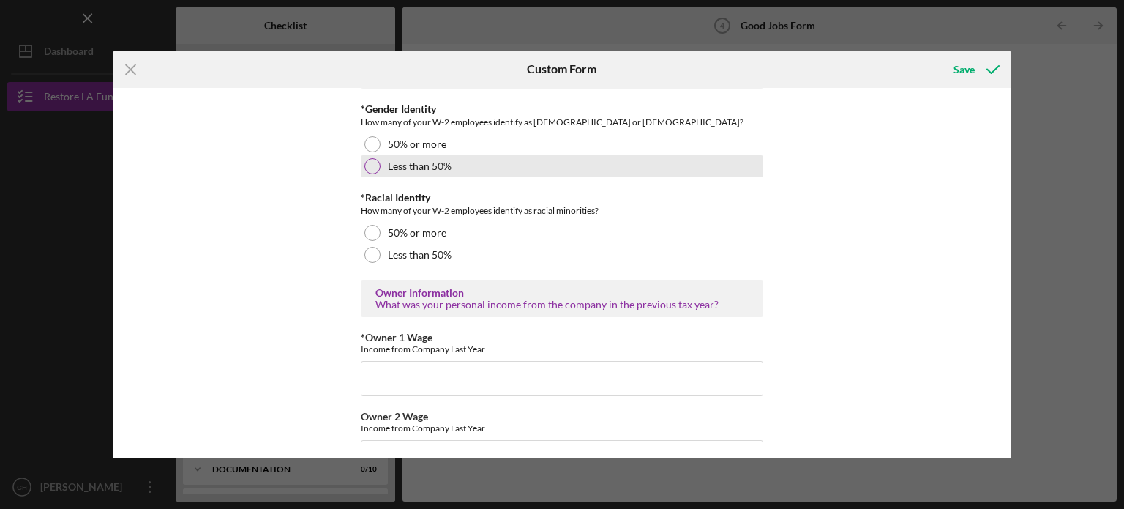
click at [444, 168] on label "Less than 50%" at bounding box center [420, 166] width 64 height 12
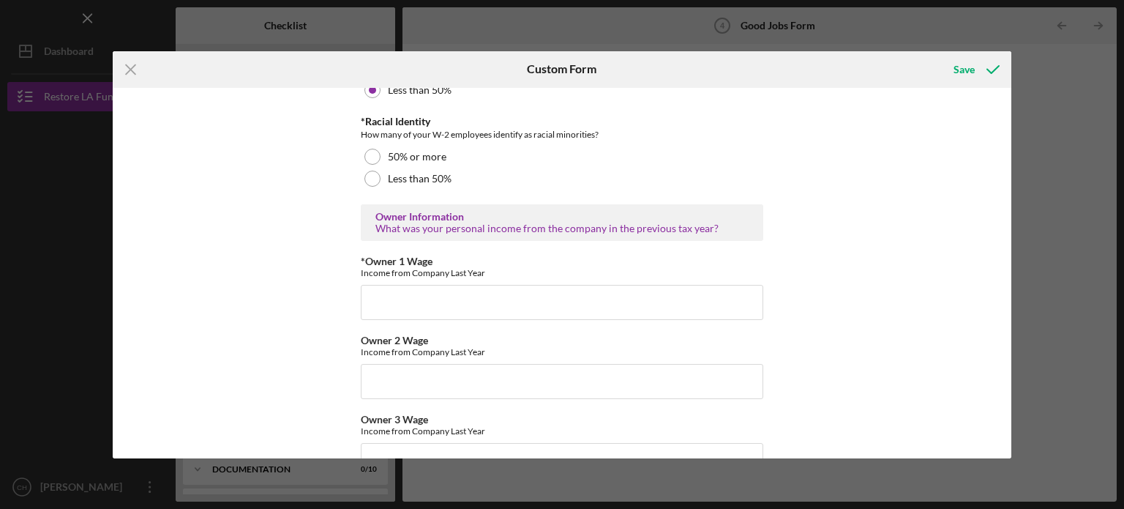
scroll to position [2228, 0]
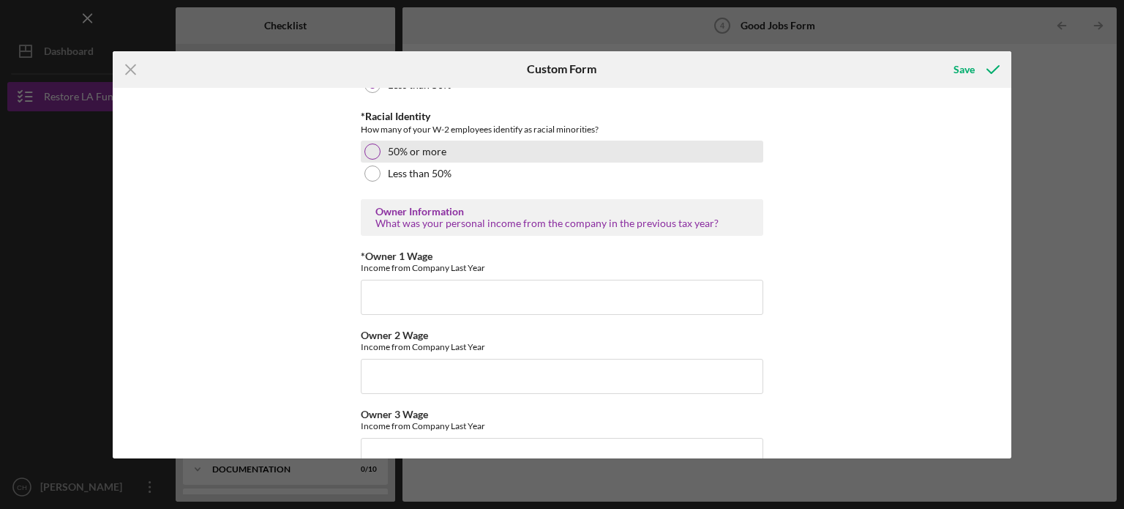
click at [476, 150] on div "50% or more" at bounding box center [562, 152] width 402 height 22
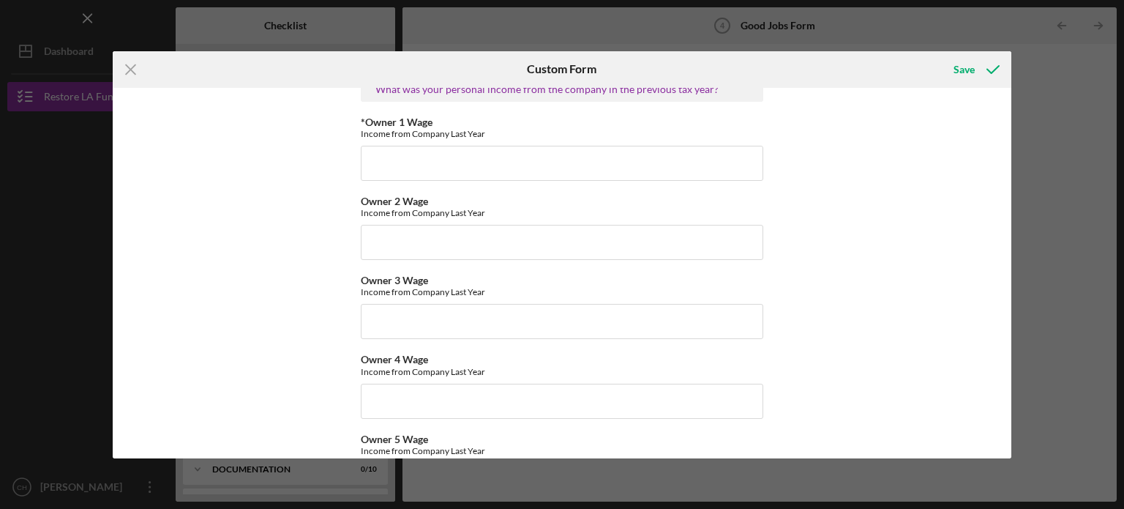
scroll to position [2368, 0]
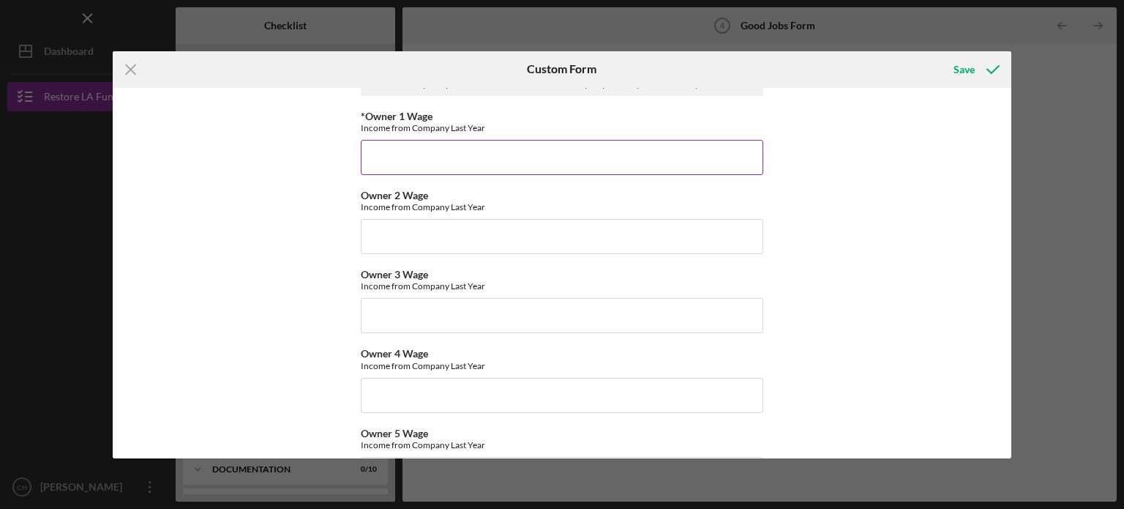
click at [450, 157] on input "*Owner 1 Wage" at bounding box center [562, 157] width 402 height 35
type input "3"
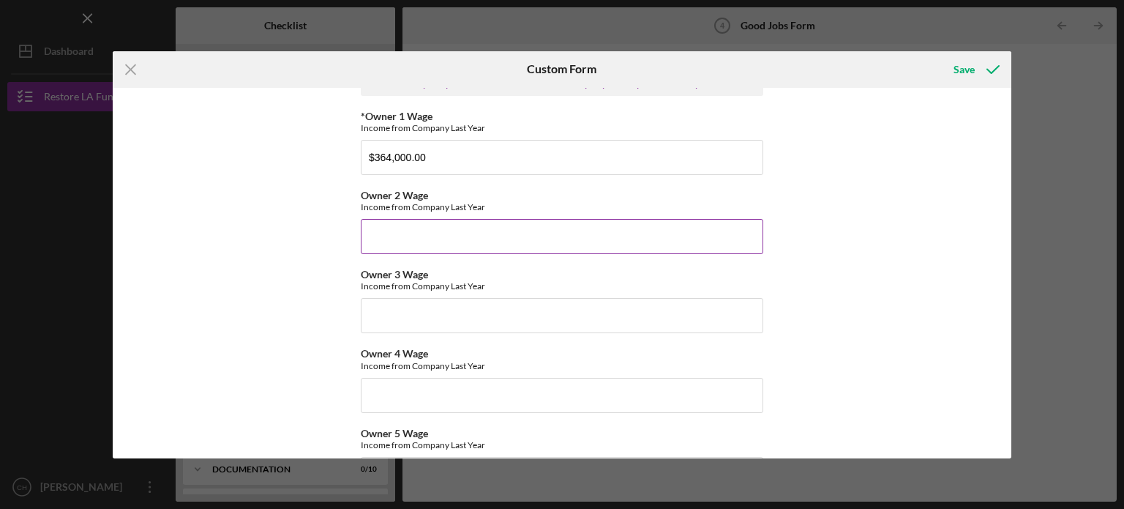
click at [454, 231] on input "Owner 2 Wage" at bounding box center [562, 236] width 402 height 35
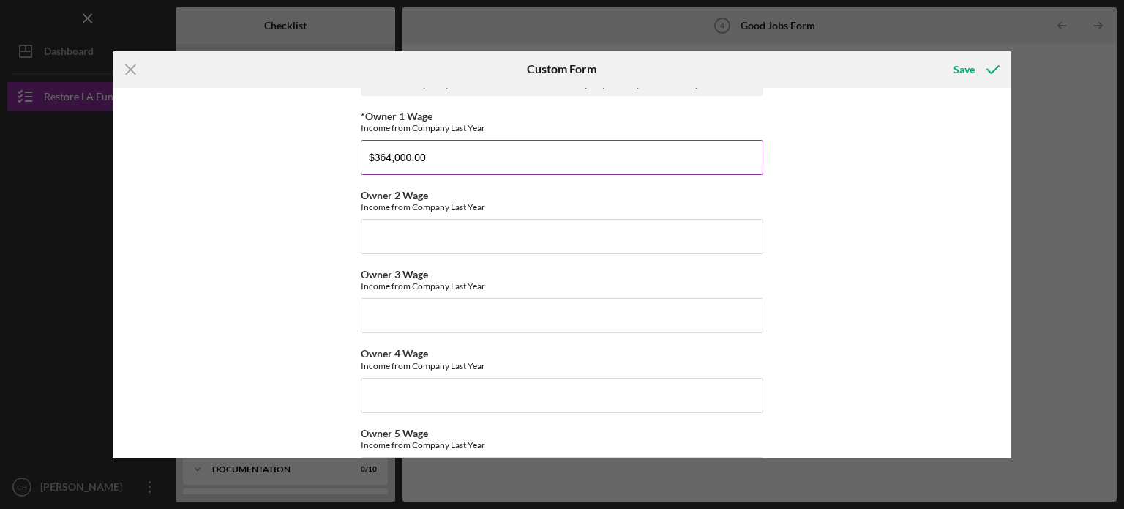
click at [391, 155] on input "$364,000.00" at bounding box center [562, 157] width 402 height 35
click at [391, 155] on input "$36000.00" at bounding box center [562, 157] width 402 height 35
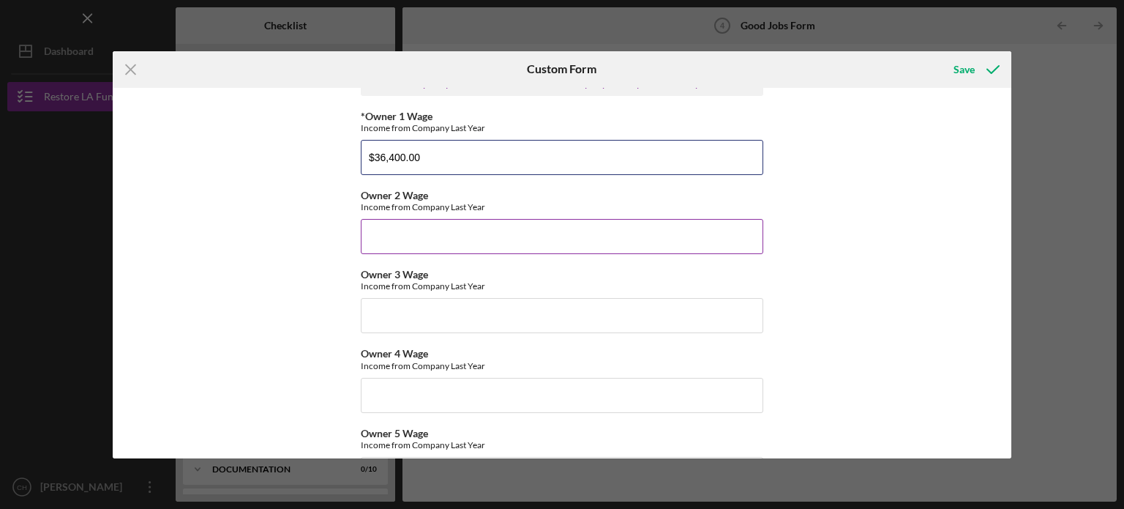
type input "$36,400.00"
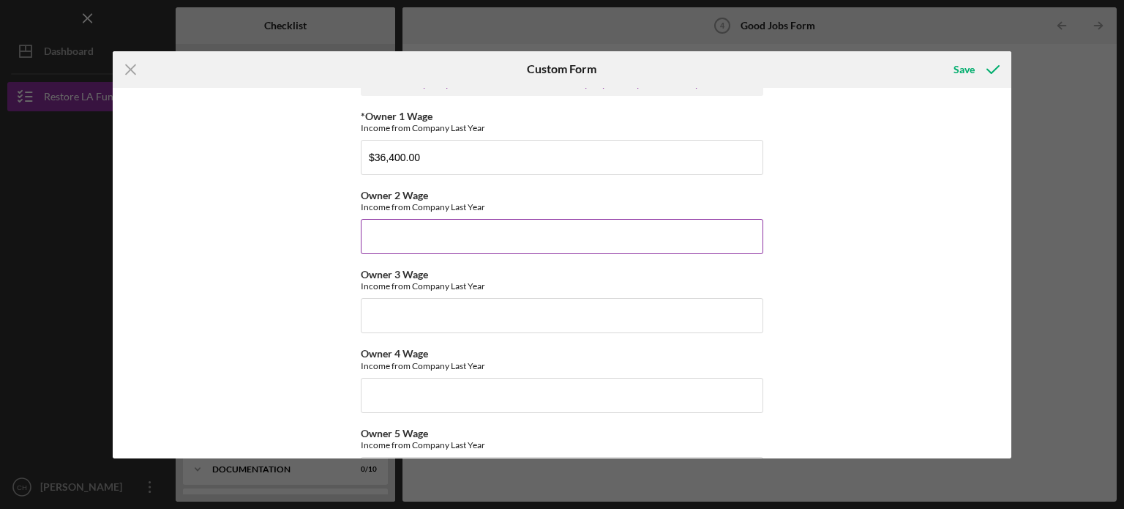
click at [402, 240] on input "Owner 2 Wage" at bounding box center [562, 236] width 402 height 35
click at [404, 242] on input "Owner 2 Wage" at bounding box center [562, 236] width 402 height 35
click at [419, 241] on input "$18" at bounding box center [562, 236] width 402 height 35
type input "$18,200.00"
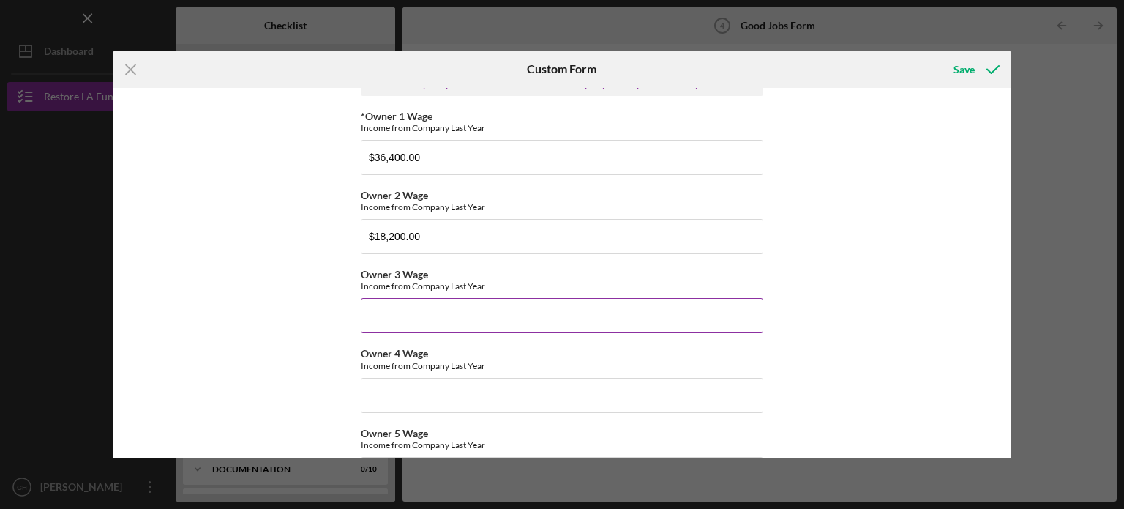
click at [444, 304] on input "Owner 3 Wage" at bounding box center [562, 315] width 402 height 35
click at [924, 201] on div "Good Jobs Form *Total Number of [DEMOGRAPHIC_DATA] W-2 Employees If you have no…" at bounding box center [562, 273] width 899 height 370
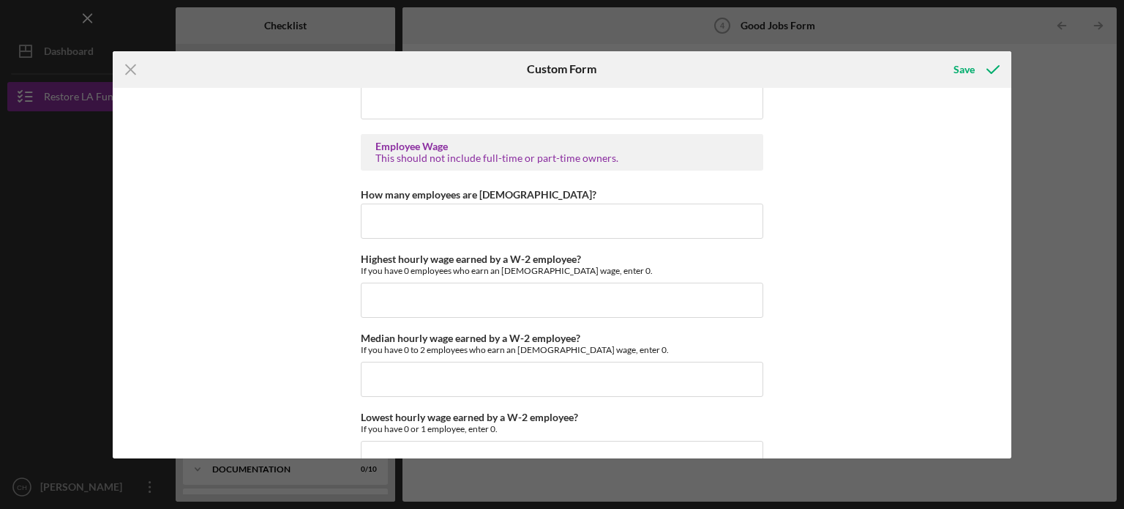
scroll to position [2776, 0]
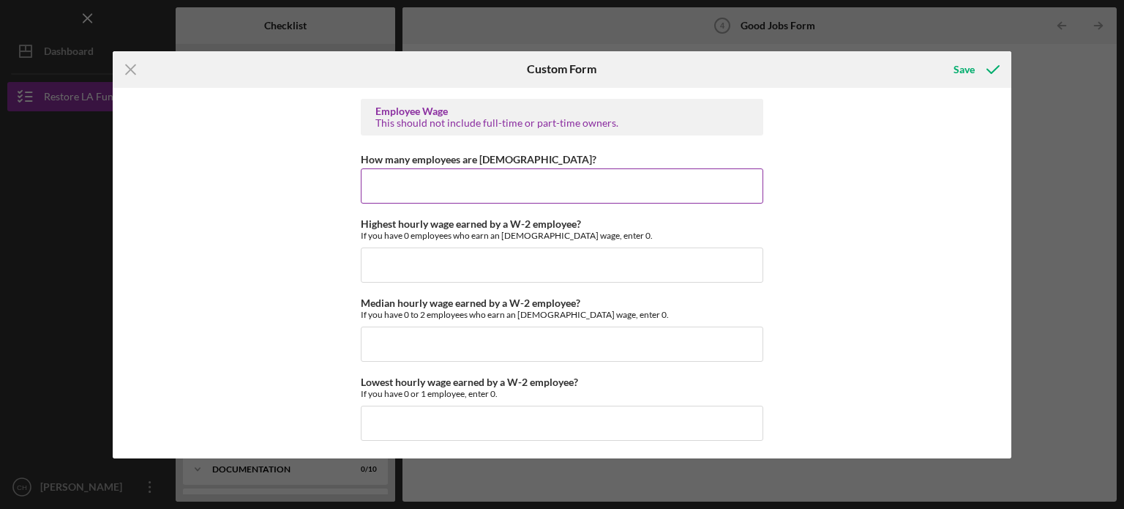
click at [626, 188] on input "How many employees are [DEMOGRAPHIC_DATA]?" at bounding box center [562, 185] width 402 height 35
type input "10"
click at [866, 176] on div "Good Jobs Form *Total Number of [DEMOGRAPHIC_DATA] W-2 Employees If you have no…" at bounding box center [562, 273] width 899 height 370
click at [418, 258] on input "Highest hourly wage earned by a W-2 employee?" at bounding box center [562, 264] width 402 height 35
type input "$20.00"
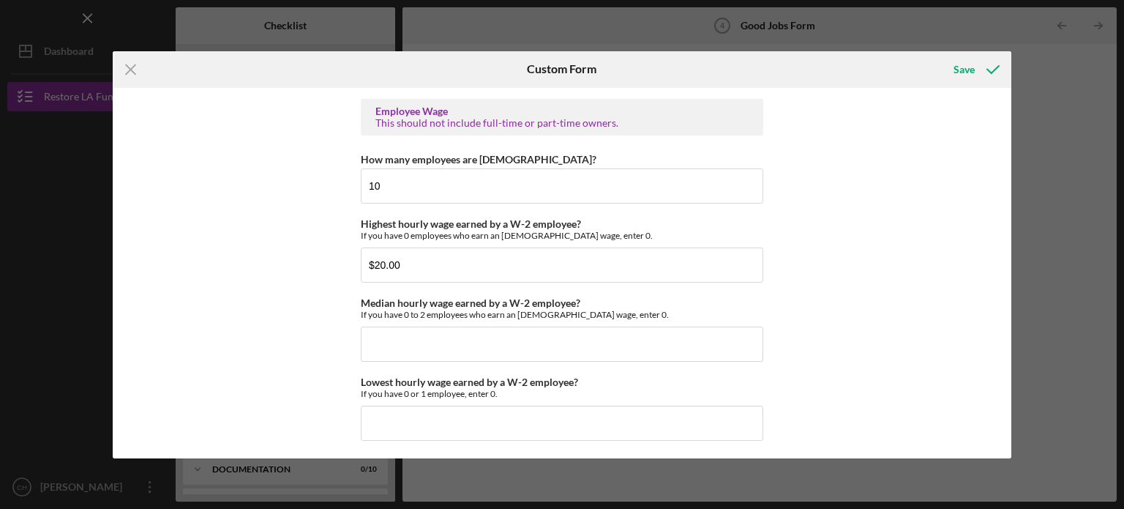
drag, startPoint x: 866, startPoint y: 305, endPoint x: 972, endPoint y: 377, distance: 128.1
click at [972, 377] on div "Good Jobs Form *Total Number of [DEMOGRAPHIC_DATA] W-2 Employees If you have no…" at bounding box center [562, 273] width 899 height 370
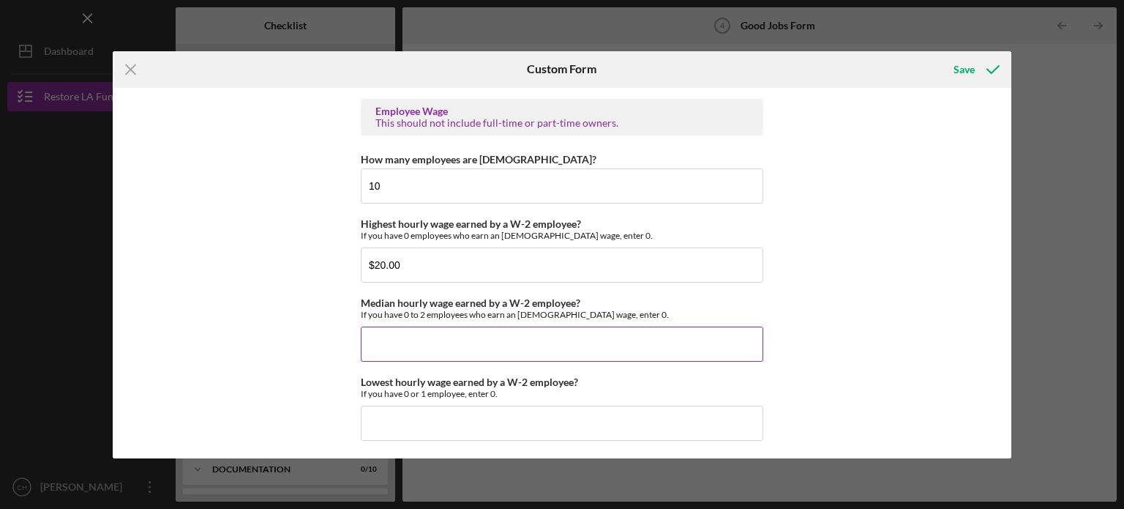
click at [580, 344] on input "Median hourly wage earned by a W-2 employee?" at bounding box center [562, 343] width 402 height 35
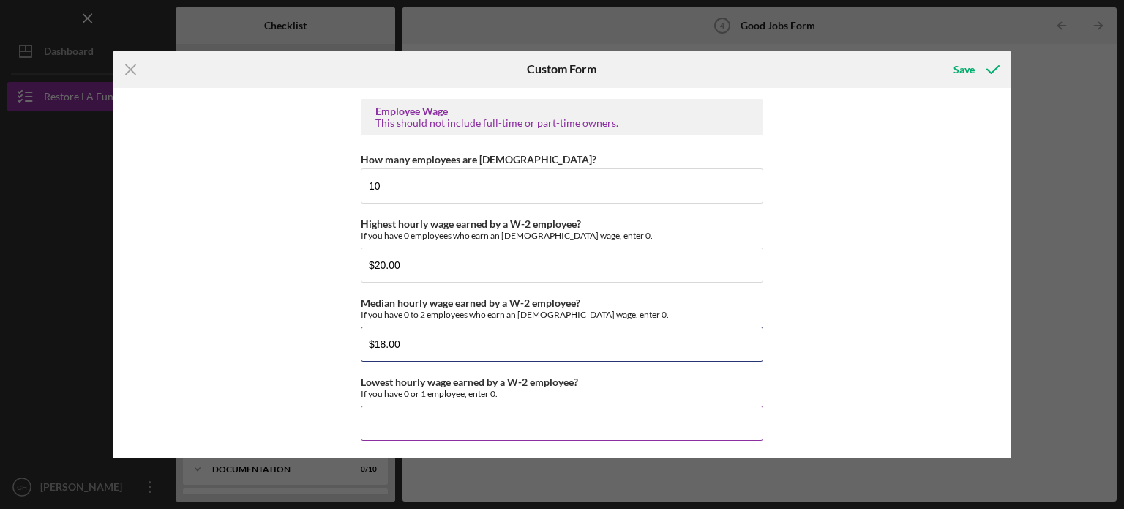
type input "$18.00"
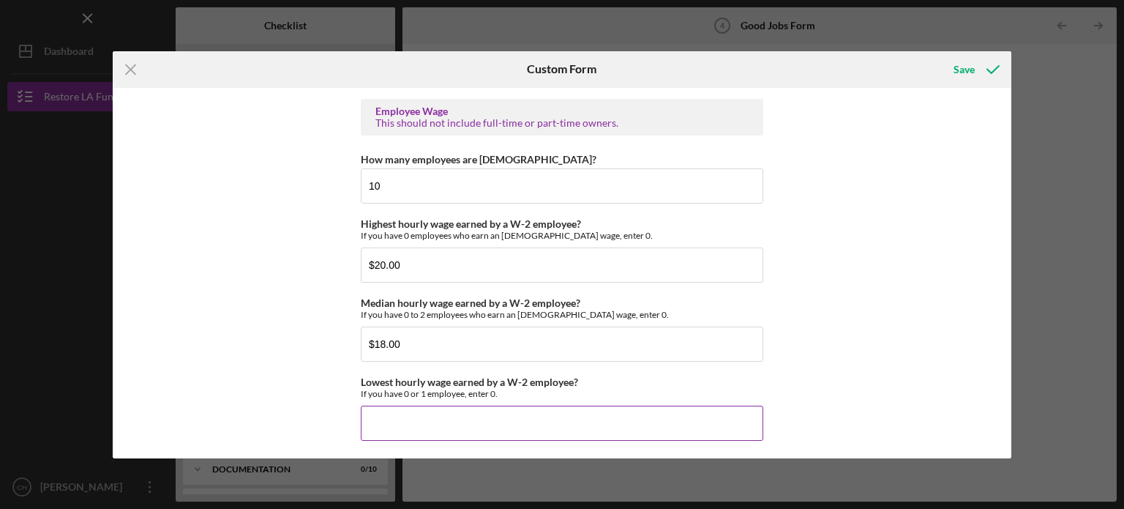
click at [567, 425] on input "Lowest hourly wage earned by a W-2 employee?" at bounding box center [562, 422] width 402 height 35
type input "$17.87"
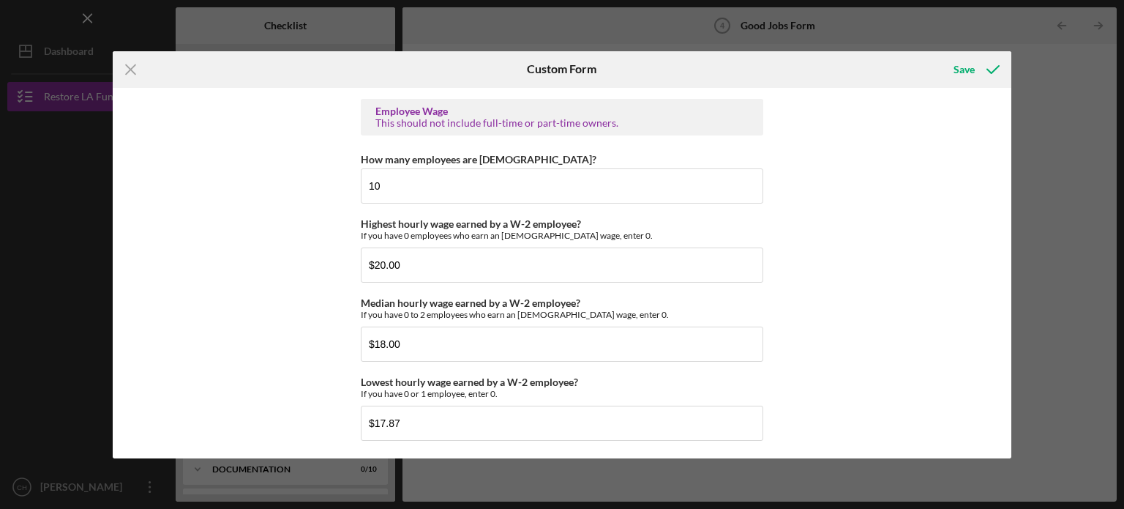
click at [863, 359] on div "Good Jobs Form *Total Number of [DEMOGRAPHIC_DATA] W-2 Employees If you have no…" at bounding box center [562, 273] width 899 height 370
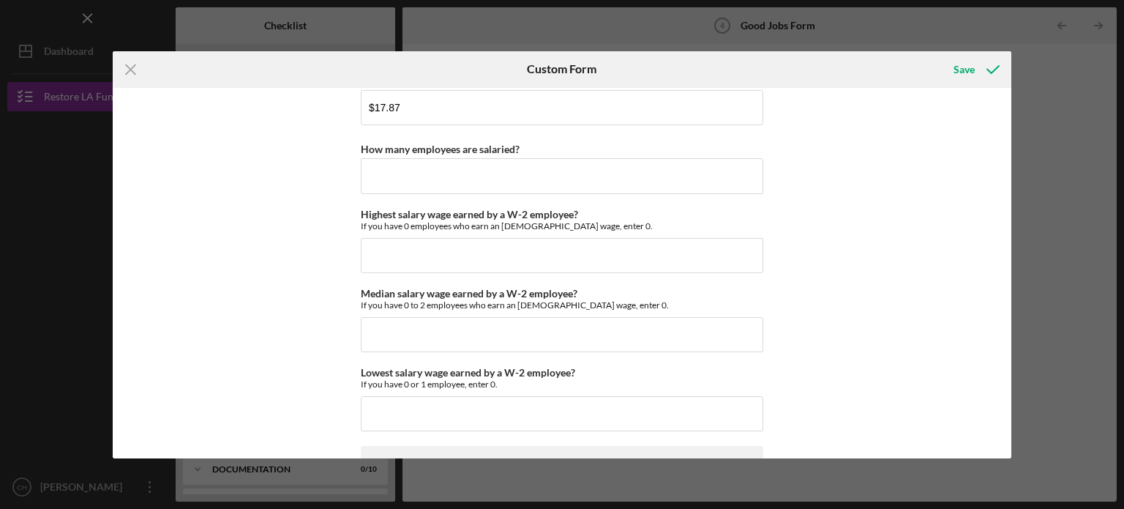
scroll to position [3096, 0]
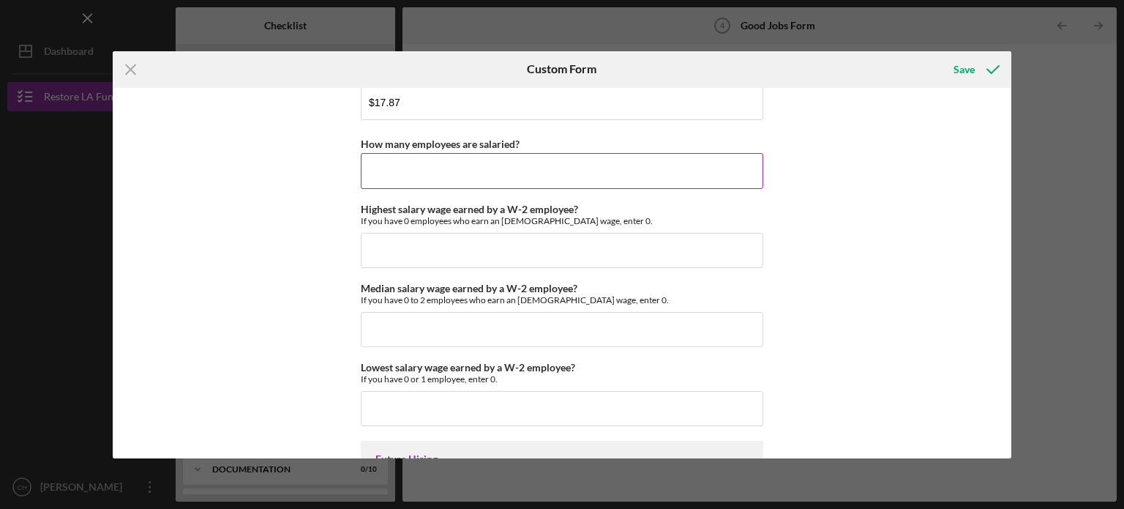
click at [596, 172] on input "How many employees are salaried?" at bounding box center [562, 170] width 402 height 35
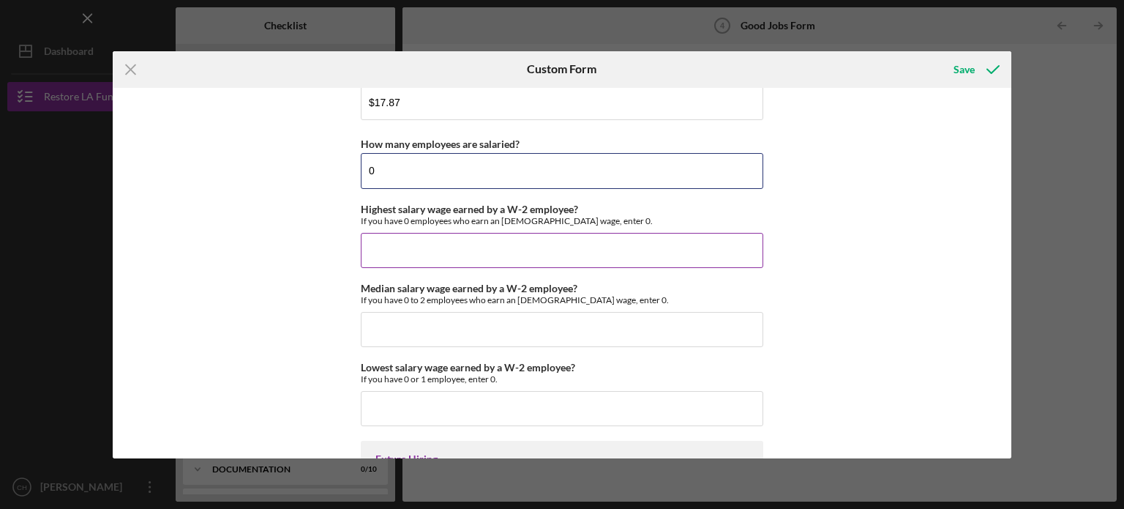
type input "0"
click at [569, 234] on input "Highest salary wage earned by a W-2 employee?" at bounding box center [562, 250] width 402 height 35
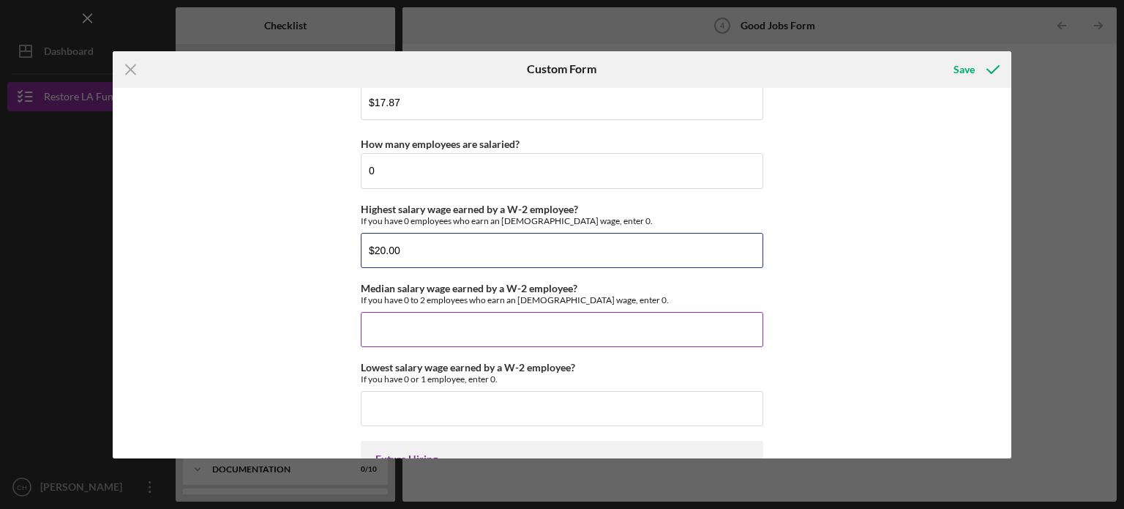
type input "$20.00"
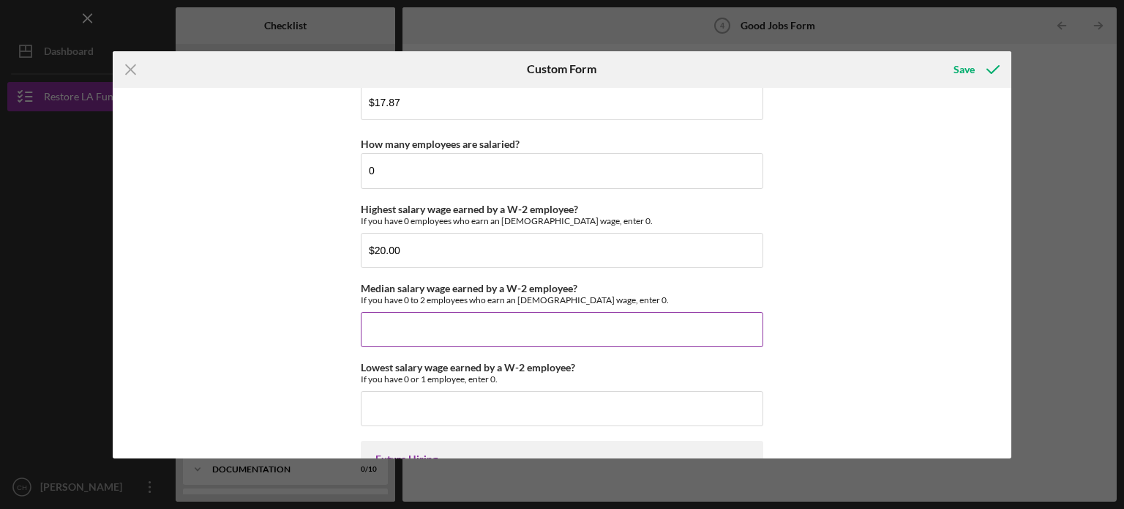
click at [561, 312] on input "Median salary wage earned by a W-2 employee?" at bounding box center [562, 329] width 402 height 35
type input "$1"
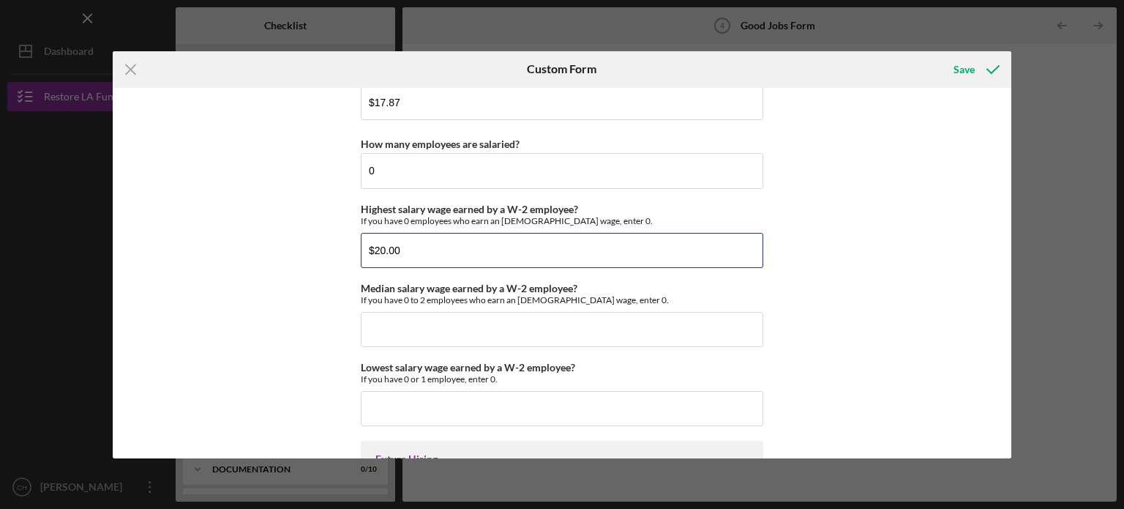
drag, startPoint x: 441, startPoint y: 251, endPoint x: 310, endPoint y: 266, distance: 131.8
click at [310, 266] on div "Good Jobs Form *Total Number of [DEMOGRAPHIC_DATA] W-2 Employees If you have no…" at bounding box center [562, 273] width 899 height 370
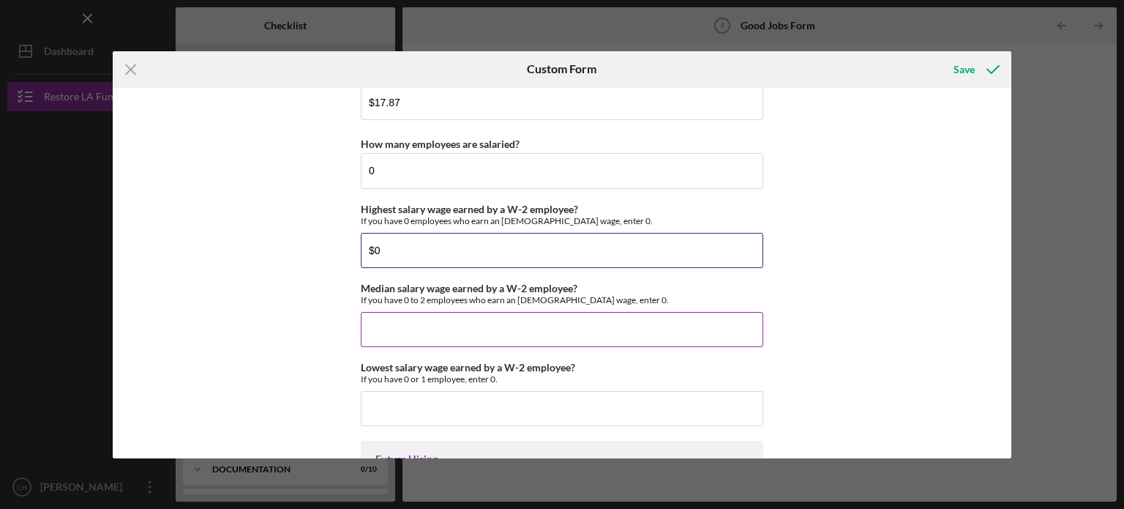
type input "$0"
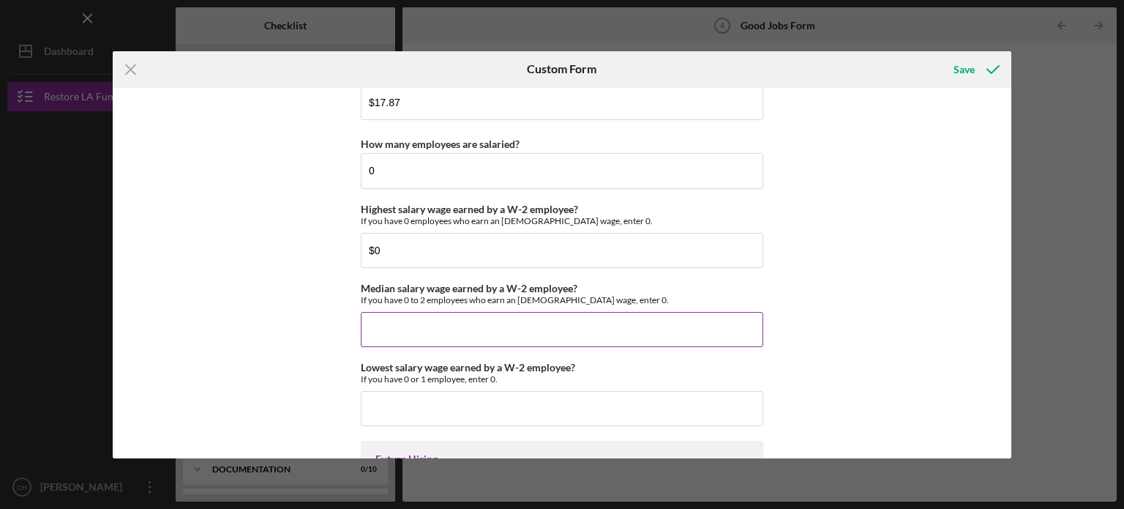
click at [383, 333] on input "Median salary wage earned by a W-2 employee?" at bounding box center [562, 329] width 402 height 35
type input "$0"
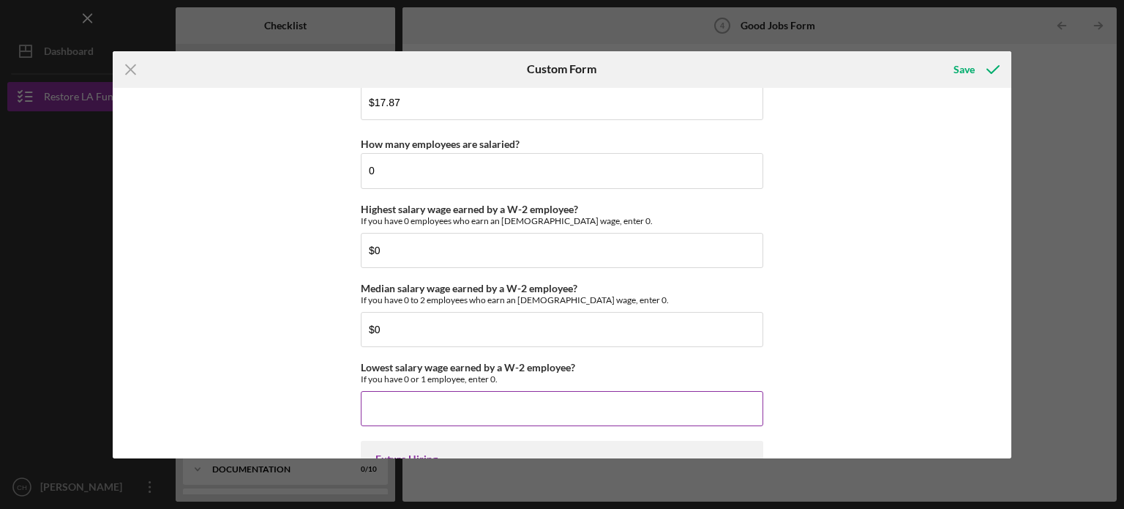
click at [398, 394] on input "Lowest salary wage earned by a W-2 employee?" at bounding box center [562, 408] width 402 height 35
type input "$0"
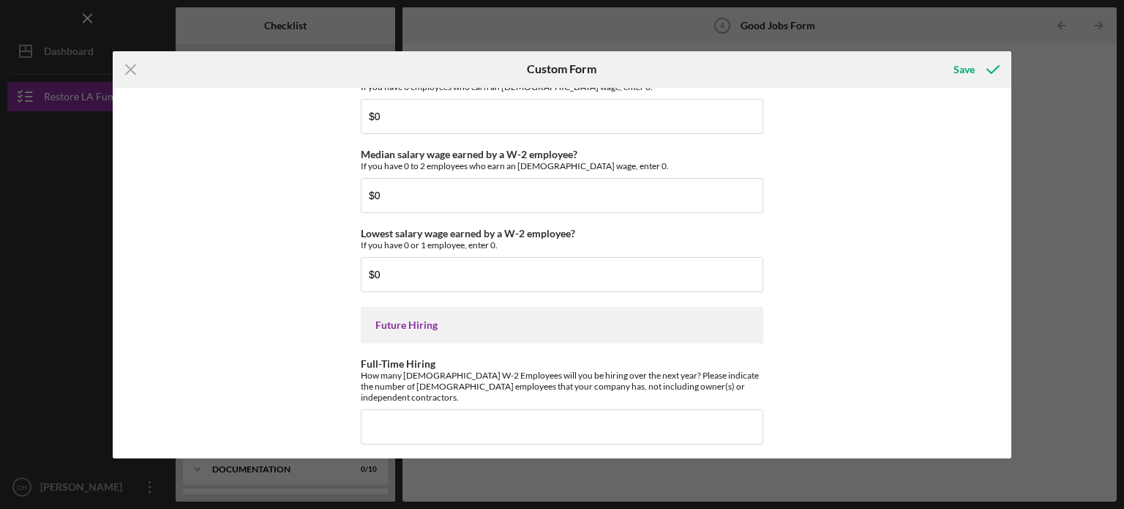
scroll to position [3311, 0]
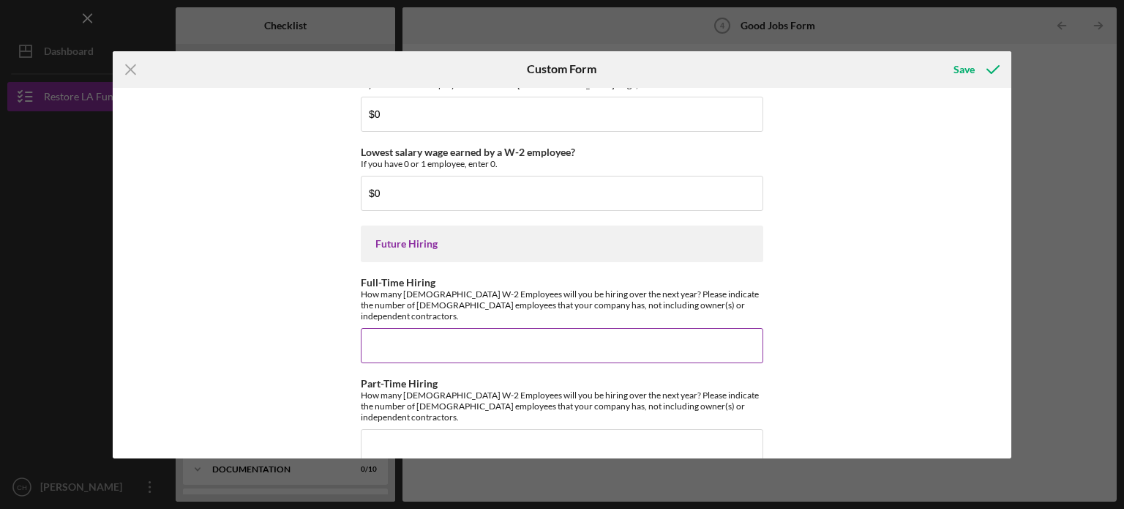
click at [430, 328] on input "Full-Time Hiring" at bounding box center [562, 345] width 402 height 35
type input "8"
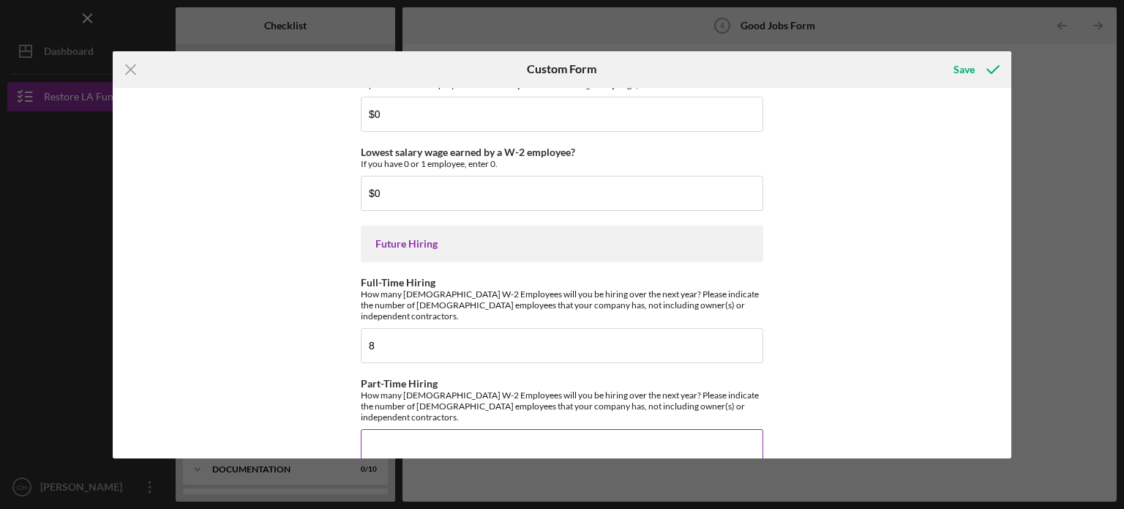
click at [407, 430] on input "Part-Time Hiring" at bounding box center [562, 446] width 402 height 35
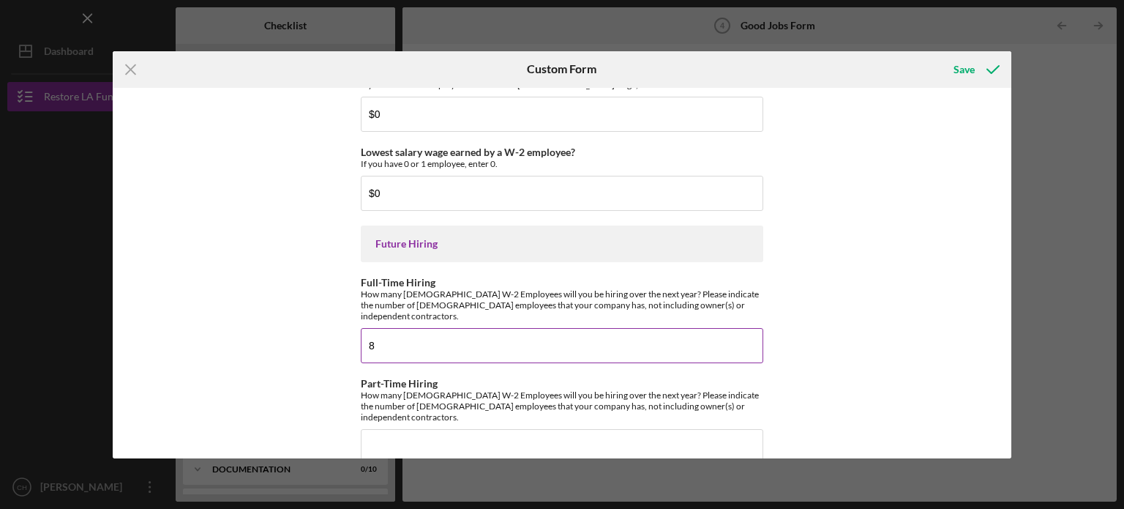
click at [427, 328] on input "8" at bounding box center [562, 345] width 402 height 35
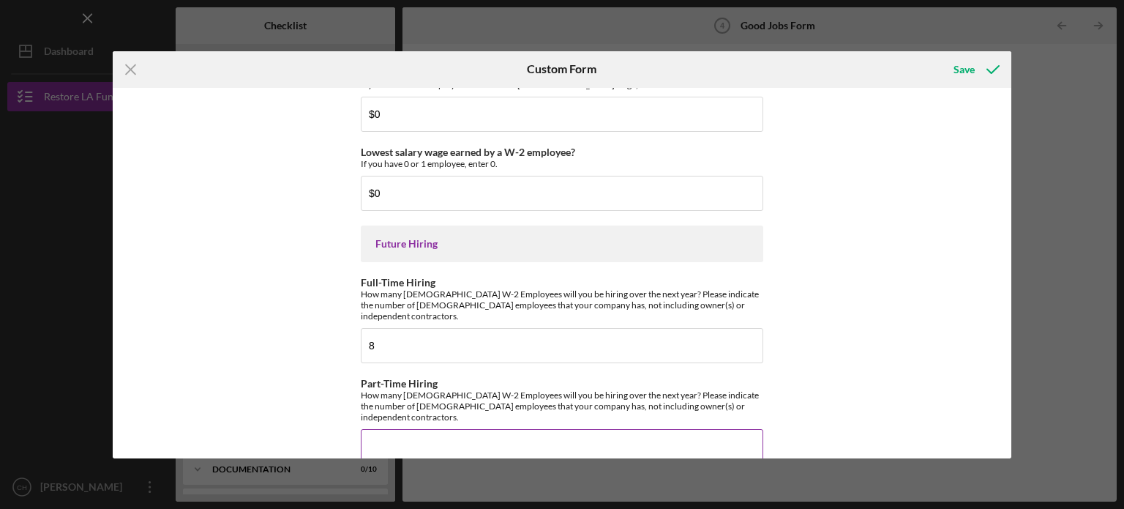
click at [428, 429] on input "Part-Time Hiring" at bounding box center [562, 446] width 402 height 35
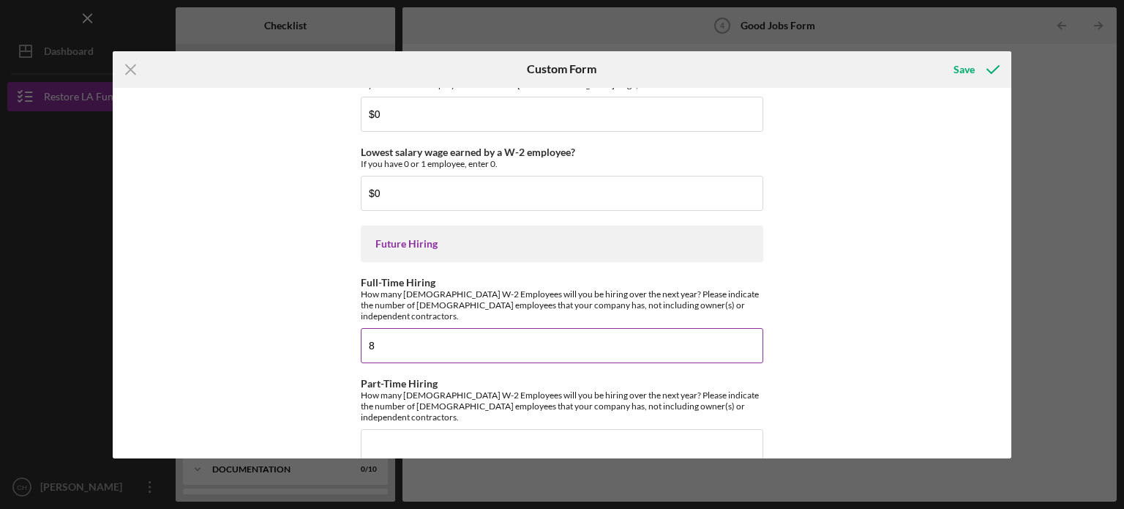
click at [439, 340] on input "8" at bounding box center [562, 345] width 402 height 35
type input "3"
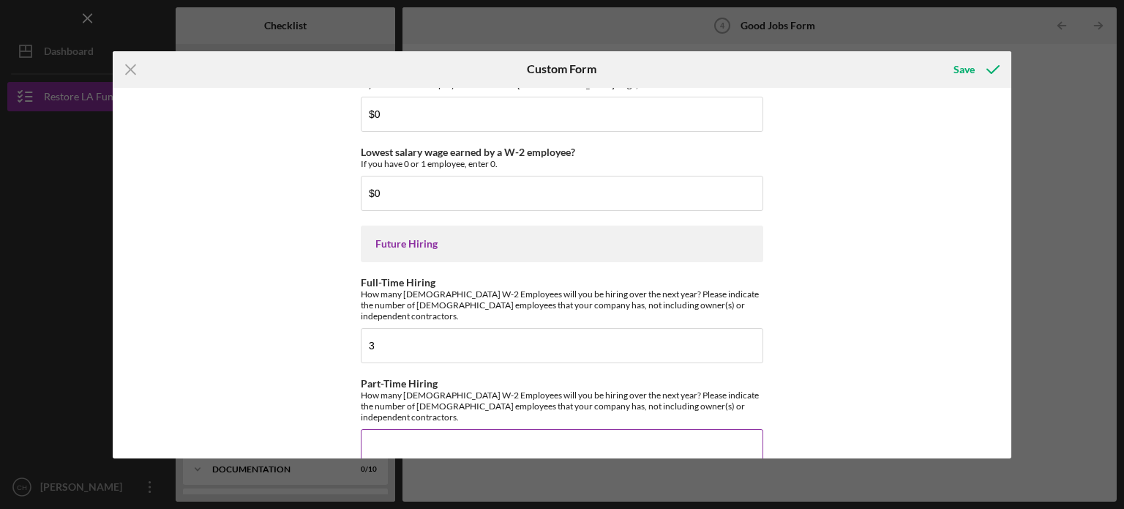
click at [444, 429] on input "Part-Time Hiring" at bounding box center [562, 446] width 402 height 35
type input "5"
click at [817, 312] on div "Good Jobs Form *Total Number of [DEMOGRAPHIC_DATA] W-2 Employees If you have no…" at bounding box center [562, 273] width 899 height 370
drag, startPoint x: 1007, startPoint y: 436, endPoint x: 1011, endPoint y: 458, distance: 22.4
click at [1011, 458] on div "Icon/Menu Close Custom Form Save Good Jobs Form *Total Number of [DEMOGRAPHIC_D…" at bounding box center [562, 254] width 1124 height 509
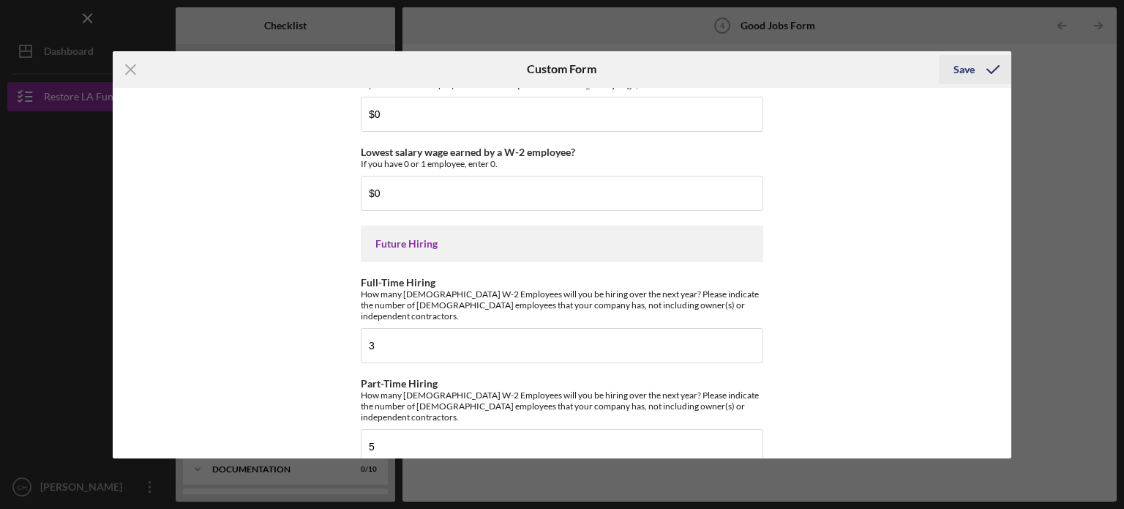
click at [970, 78] on div "Save" at bounding box center [964, 69] width 21 height 29
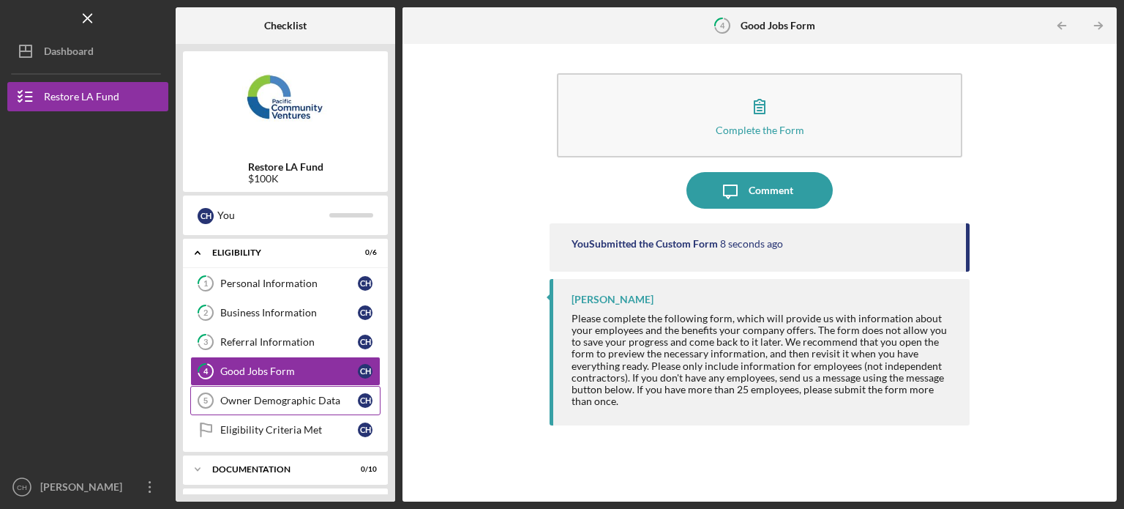
click at [321, 403] on div "Owner Demographic Data" at bounding box center [289, 400] width 138 height 12
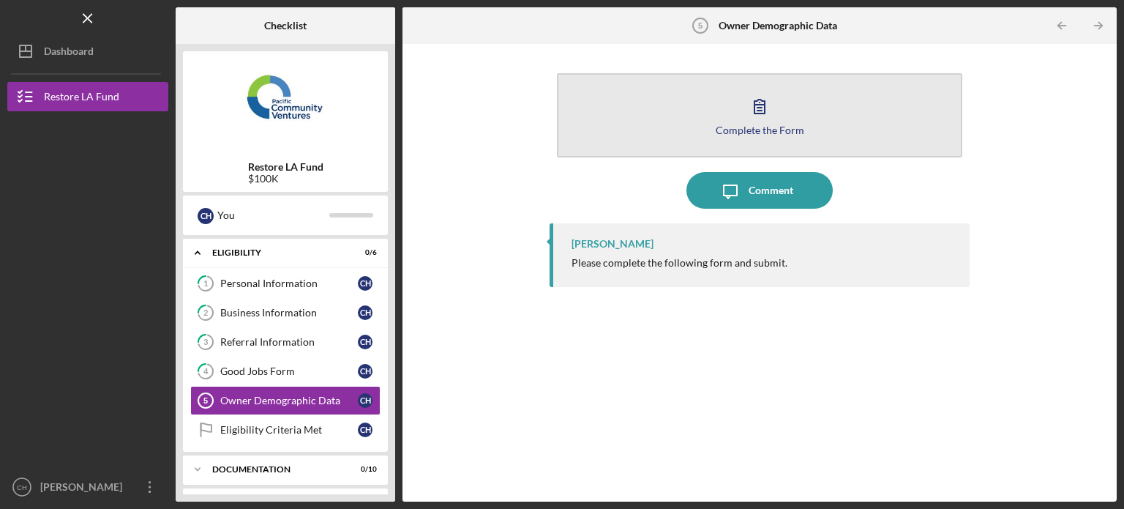
click at [789, 134] on div "Complete the Form" at bounding box center [760, 129] width 89 height 11
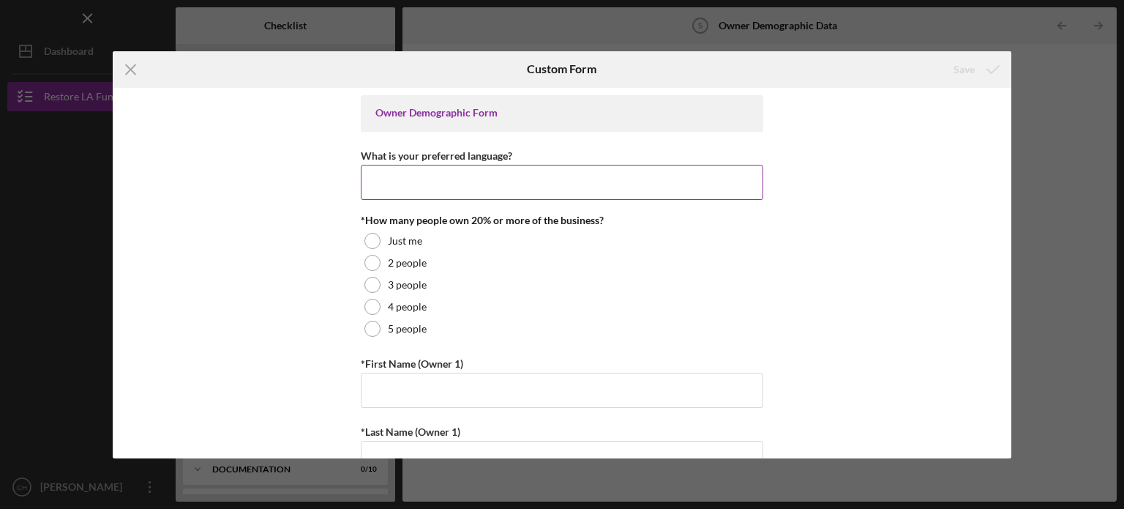
click at [460, 153] on label "What is your preferred language?" at bounding box center [436, 155] width 151 height 12
click at [460, 165] on input "What is your preferred language?" at bounding box center [562, 182] width 402 height 35
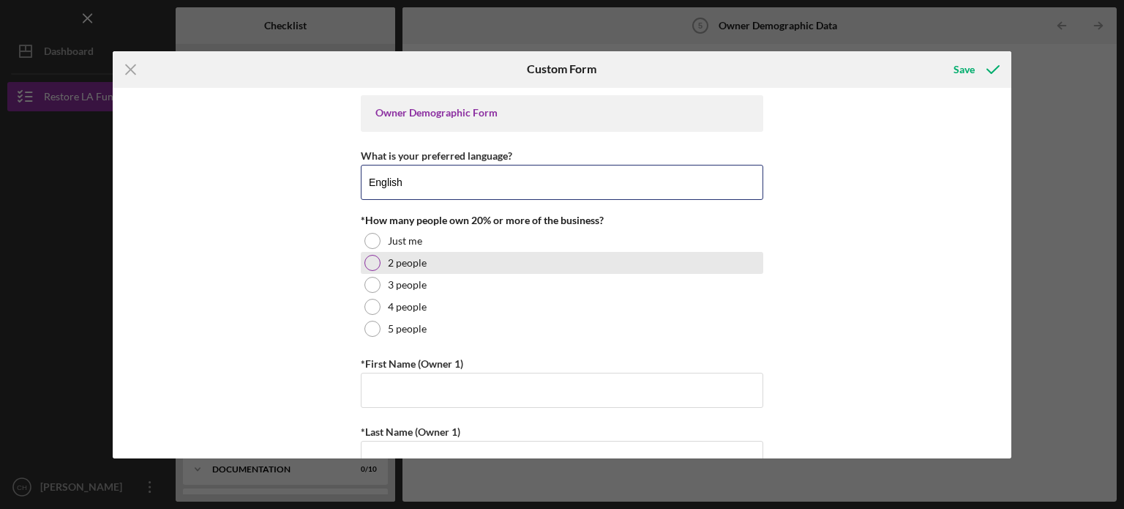
type input "English"
click at [462, 252] on div "2 people" at bounding box center [562, 263] width 402 height 22
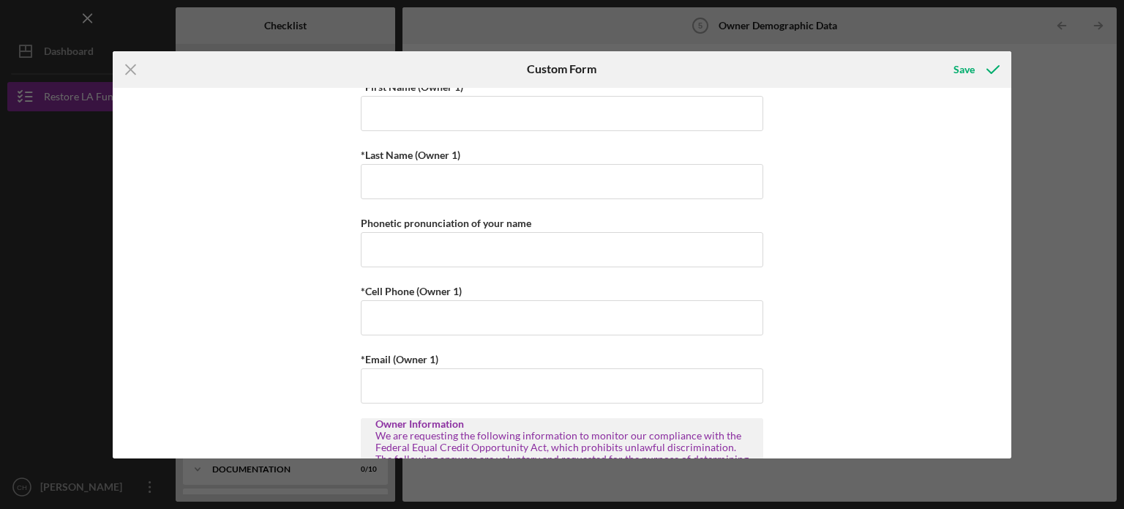
scroll to position [296, 0]
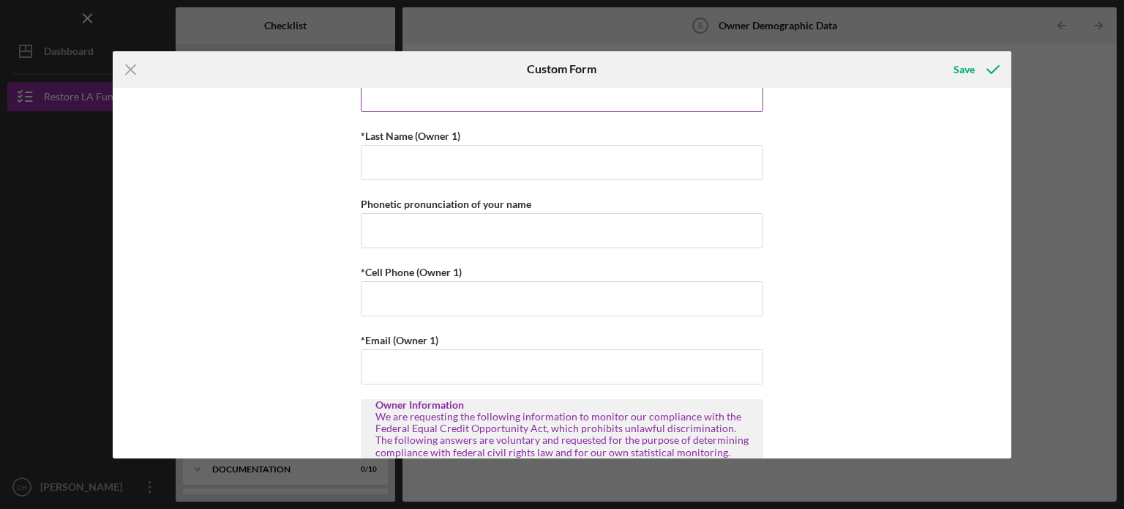
click at [534, 102] on input "*First Name (Owner 1)" at bounding box center [562, 94] width 402 height 35
type input "[PERSON_NAME]"
click at [414, 166] on input "*Last Name (Owner 1)" at bounding box center [562, 162] width 402 height 35
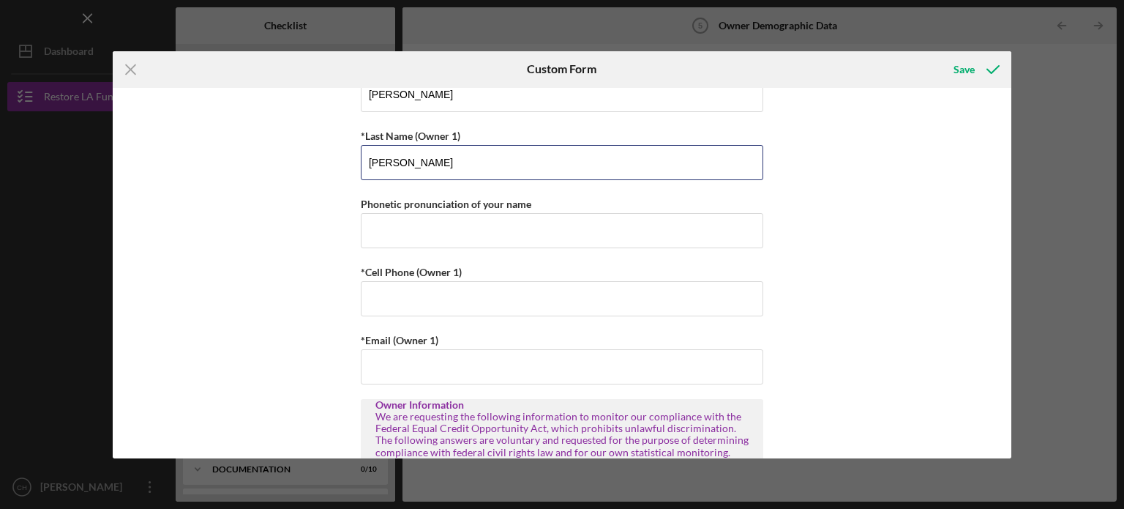
type input "[PERSON_NAME]"
click at [831, 192] on div "Owner Demographic Form What is your preferred language? English *How many peopl…" at bounding box center [562, 273] width 899 height 370
click at [512, 307] on input "*Cell Phone (Owner 1)" at bounding box center [562, 298] width 402 height 35
type input "[PHONE_NUMBER]"
click at [806, 268] on div "Owner Demographic Form What is your preferred language? English *How many peopl…" at bounding box center [562, 273] width 899 height 370
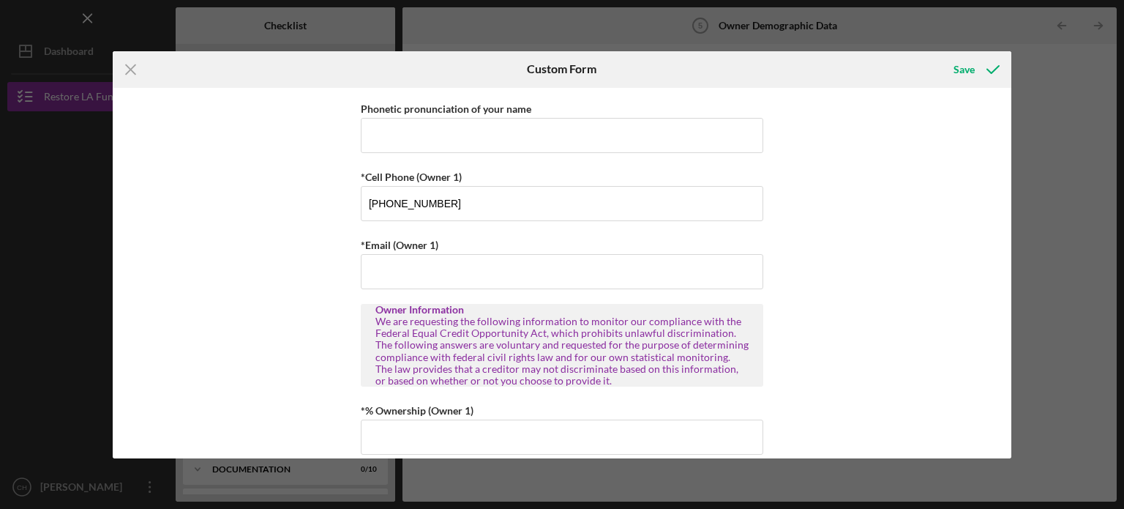
scroll to position [400, 0]
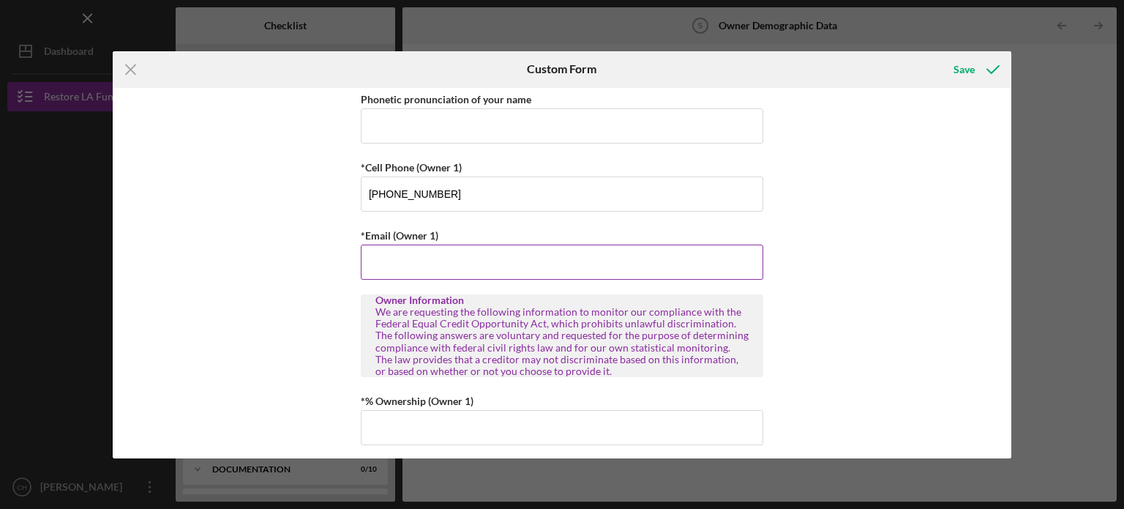
click at [550, 265] on input "*Email (Owner 1)" at bounding box center [562, 261] width 402 height 35
type input "[EMAIL_ADDRESS][DOMAIN_NAME]"
type input "2133842018"
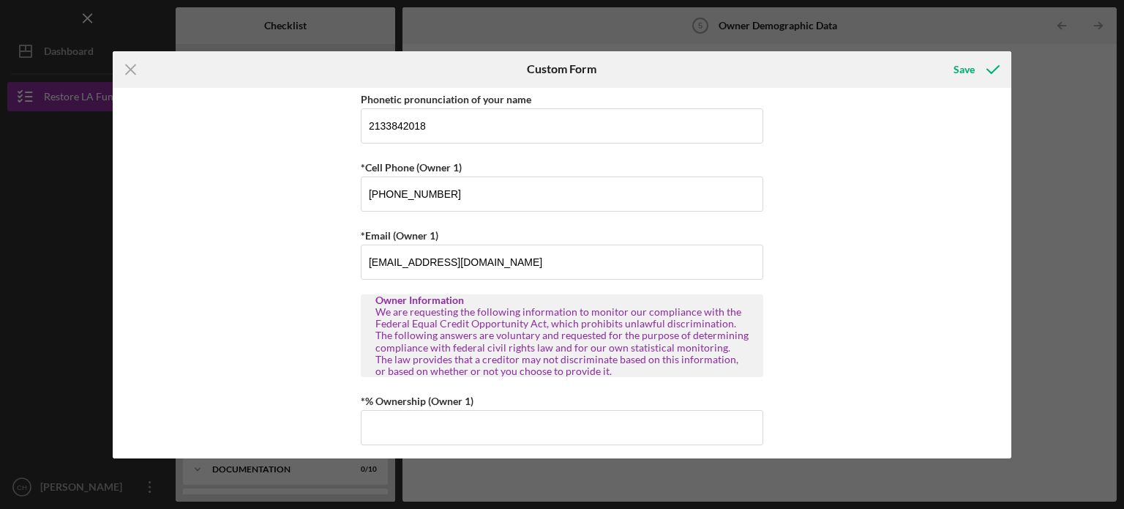
click at [934, 283] on div "Owner Demographic Form What is your preferred language? English *How many peopl…" at bounding box center [562, 273] width 899 height 370
drag, startPoint x: 584, startPoint y: 141, endPoint x: 329, endPoint y: 159, distance: 255.3
click at [329, 159] on div "Owner Demographic Form What is your preferred language? English *How many peopl…" at bounding box center [562, 273] width 899 height 370
click at [902, 209] on div "Owner Demographic Form What is your preferred language? English *How many peopl…" at bounding box center [562, 273] width 899 height 370
click at [1006, 134] on div "Owner Demographic Form What is your preferred language? English *How many peopl…" at bounding box center [562, 273] width 899 height 370
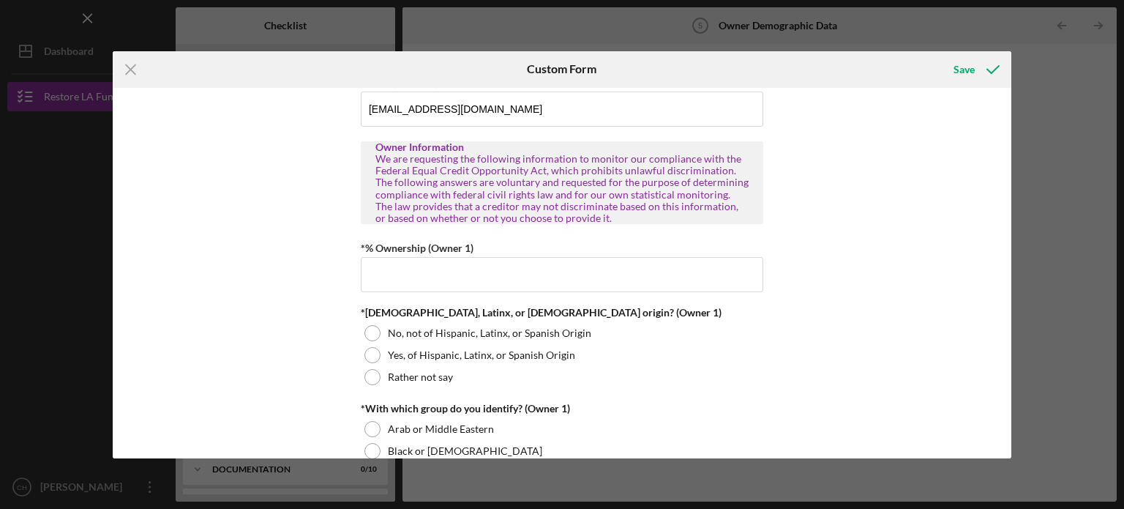
scroll to position [581, 0]
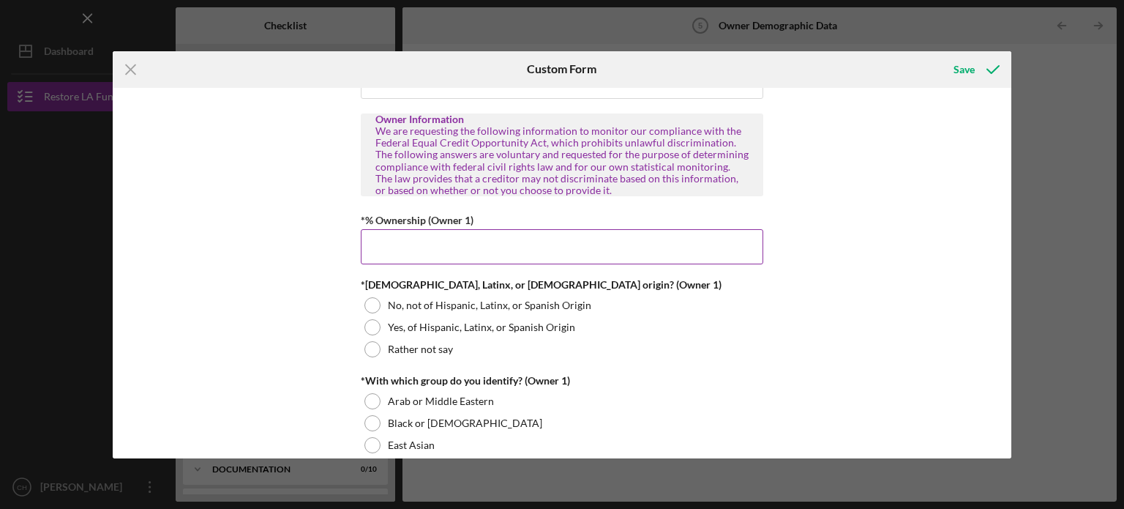
click at [647, 240] on input "*% Ownership (Owner 1)" at bounding box center [562, 246] width 402 height 35
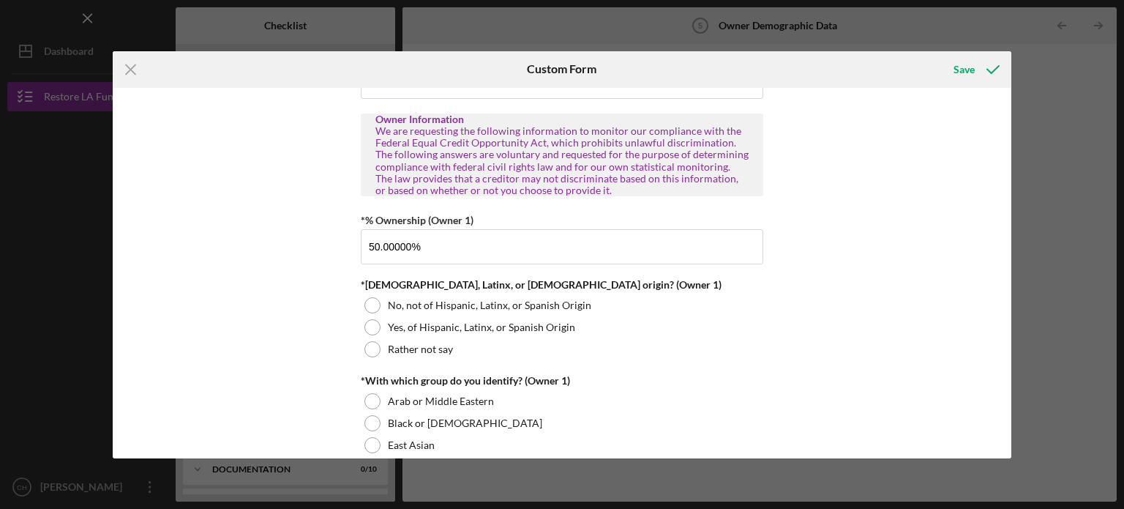
click at [992, 289] on div "Owner Demographic Form What is your preferred language? English *How many peopl…" at bounding box center [562, 273] width 899 height 370
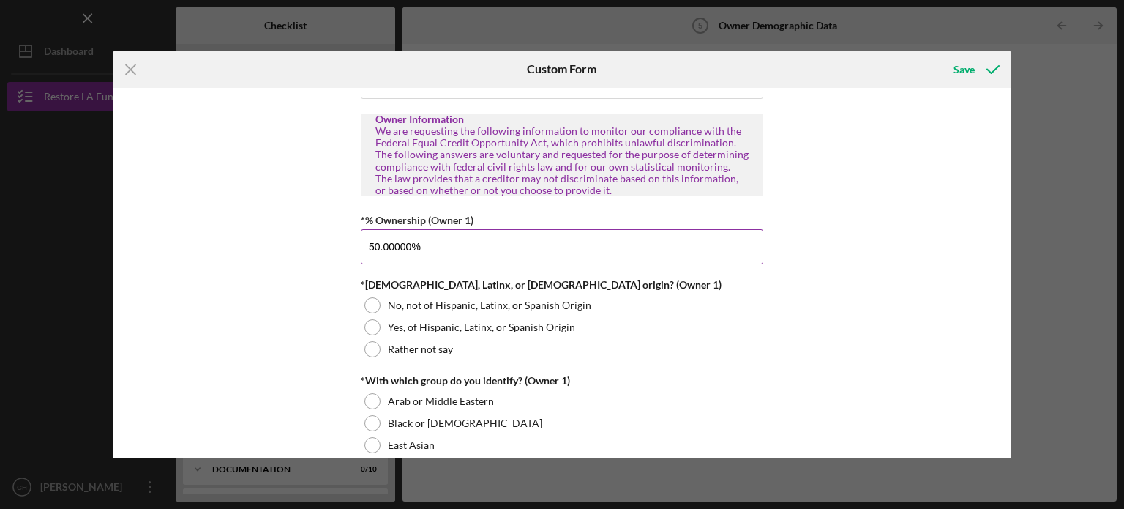
click at [447, 249] on input "50.00000%" at bounding box center [562, 246] width 402 height 35
type input "5%"
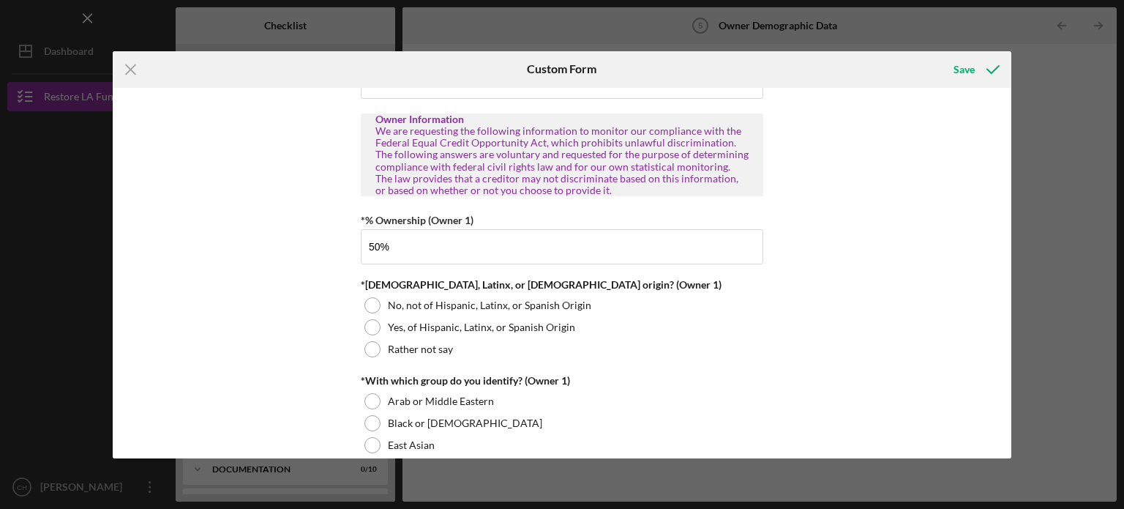
type input "50.00000%"
click at [821, 298] on div "Owner Demographic Form What is your preferred language? English *How many peopl…" at bounding box center [562, 273] width 899 height 370
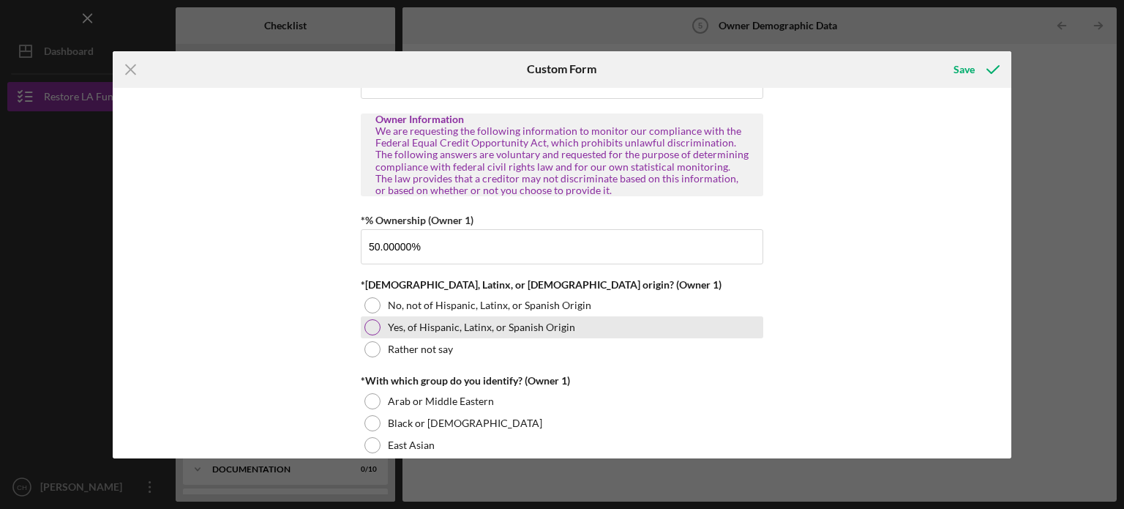
click at [373, 324] on div at bounding box center [372, 327] width 16 height 16
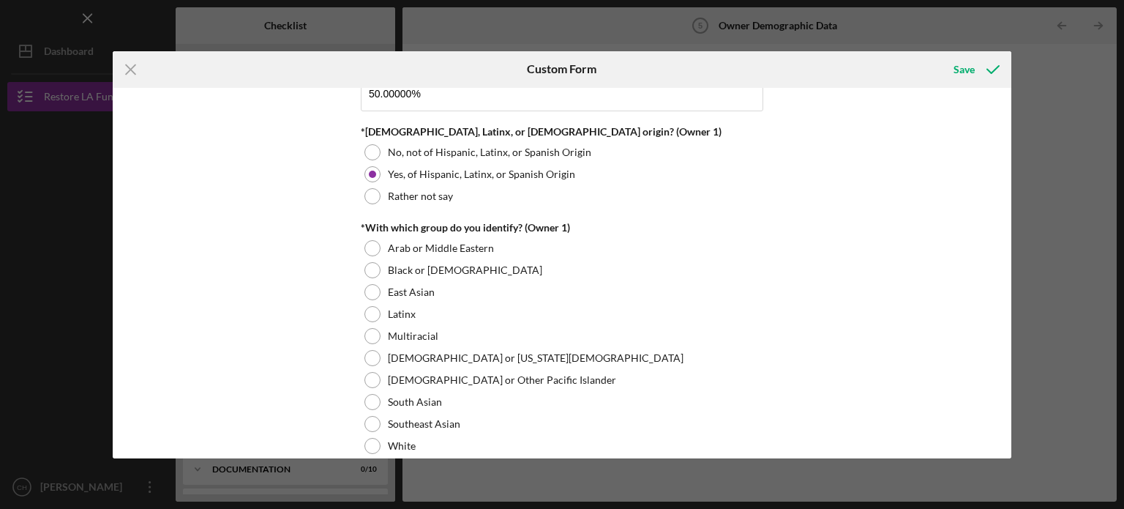
scroll to position [743, 0]
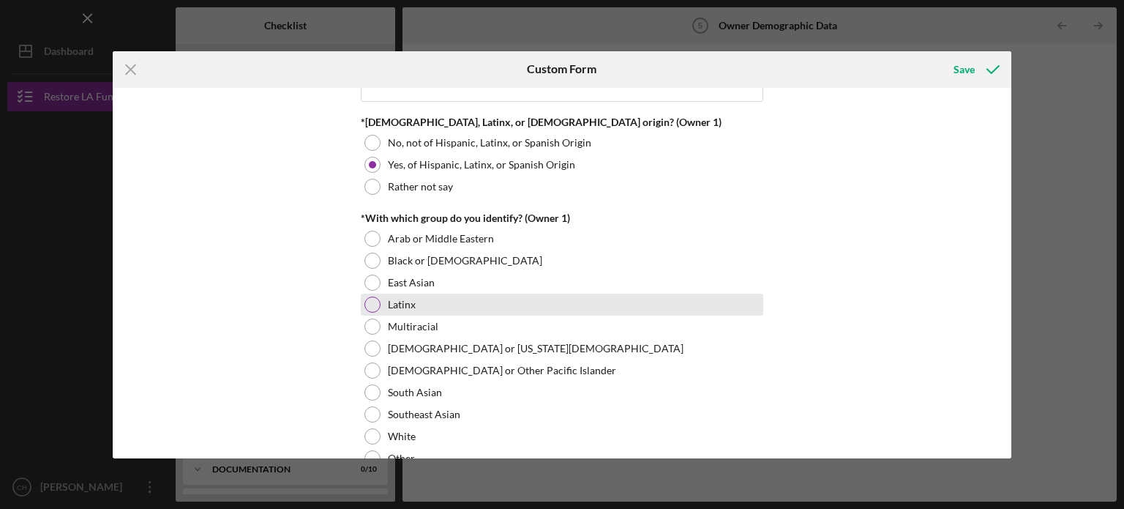
click at [401, 305] on label "Latinx" at bounding box center [402, 305] width 28 height 12
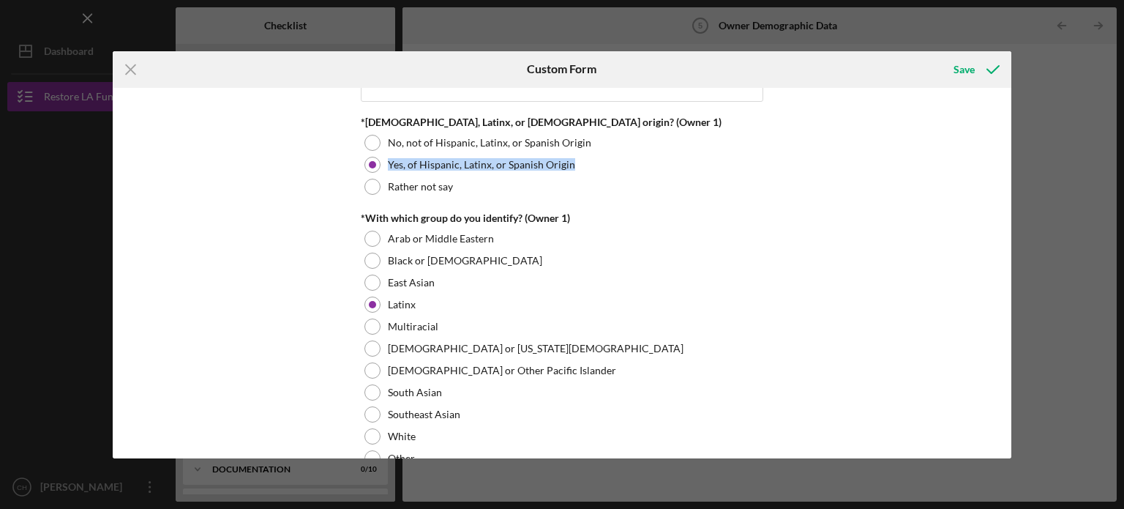
drag, startPoint x: 1011, startPoint y: 138, endPoint x: 1013, endPoint y: 158, distance: 19.8
click at [1013, 158] on div "Icon/Menu Close Custom Form Save Owner Demographic Form What is your preferred …" at bounding box center [562, 254] width 1124 height 509
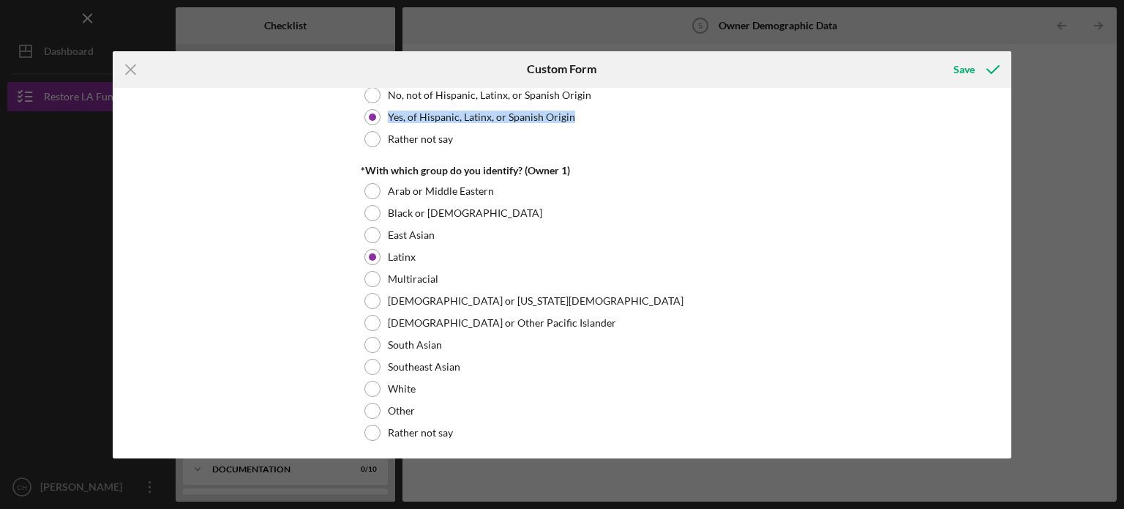
scroll to position [877, 0]
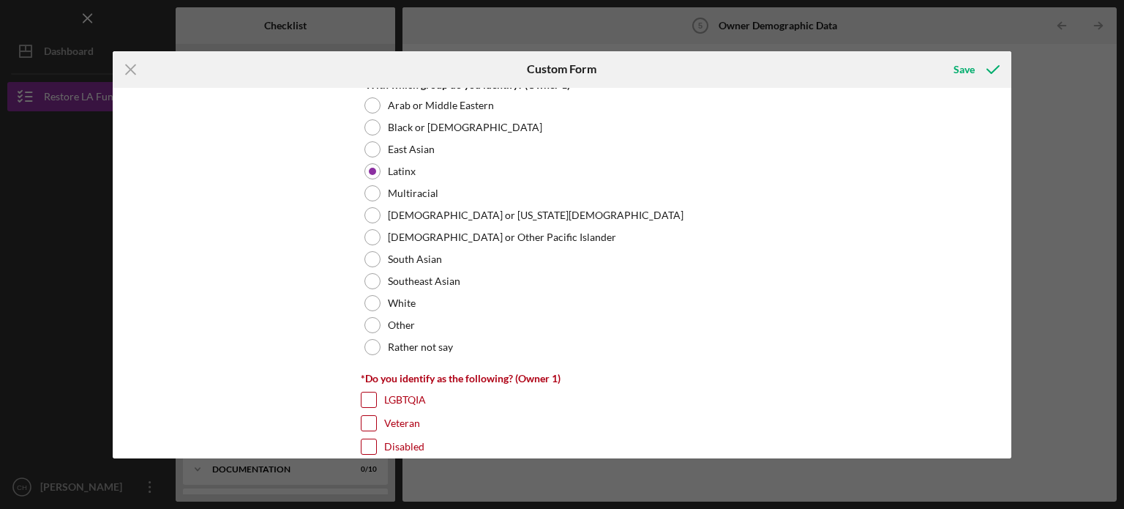
click at [937, 178] on div "Owner Demographic Form What is your preferred language? English *How many peopl…" at bounding box center [562, 273] width 899 height 370
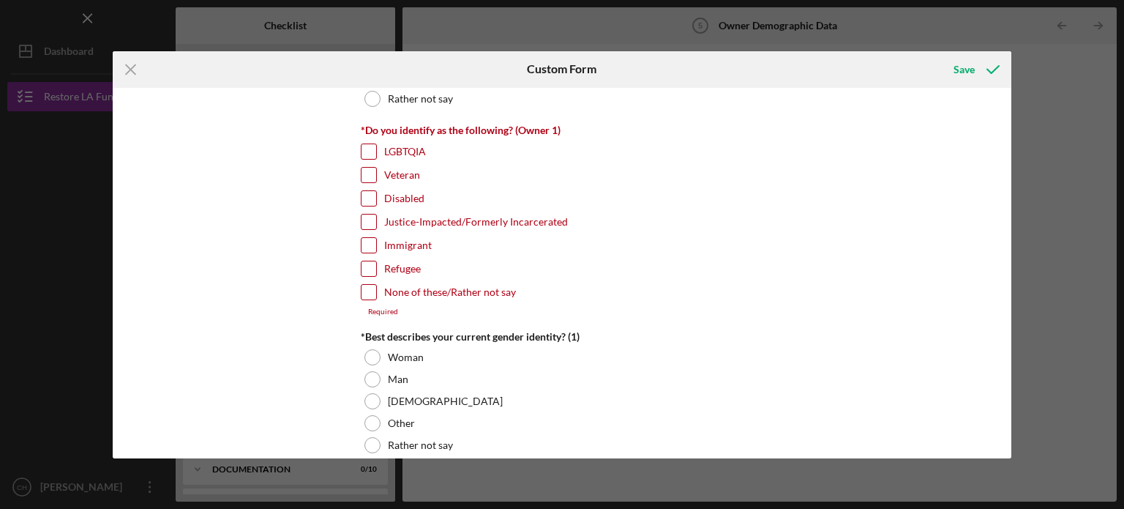
scroll to position [1145, 0]
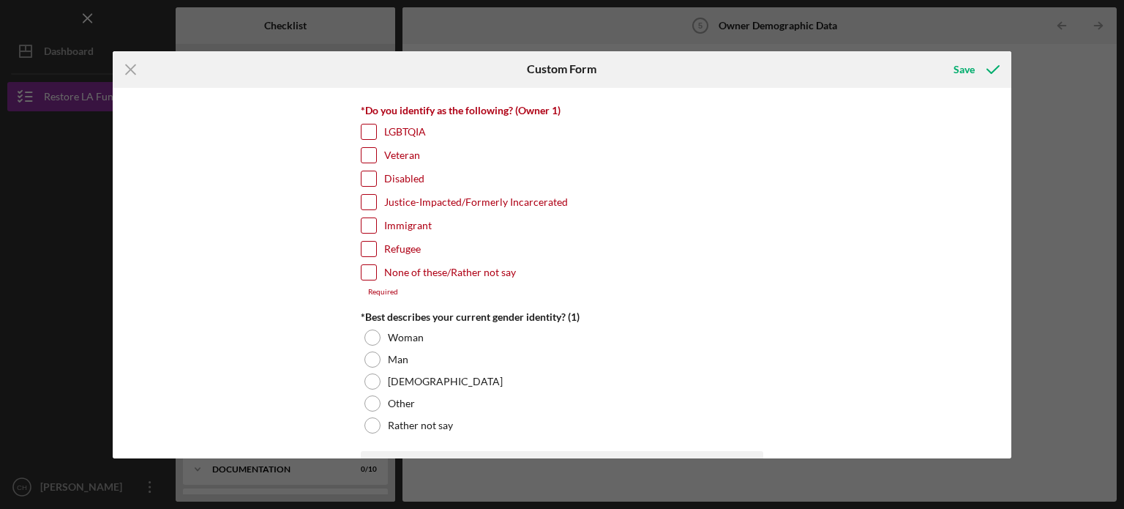
click at [365, 266] on input "None of these/Rather not say" at bounding box center [368, 272] width 15 height 15
checkbox input "true"
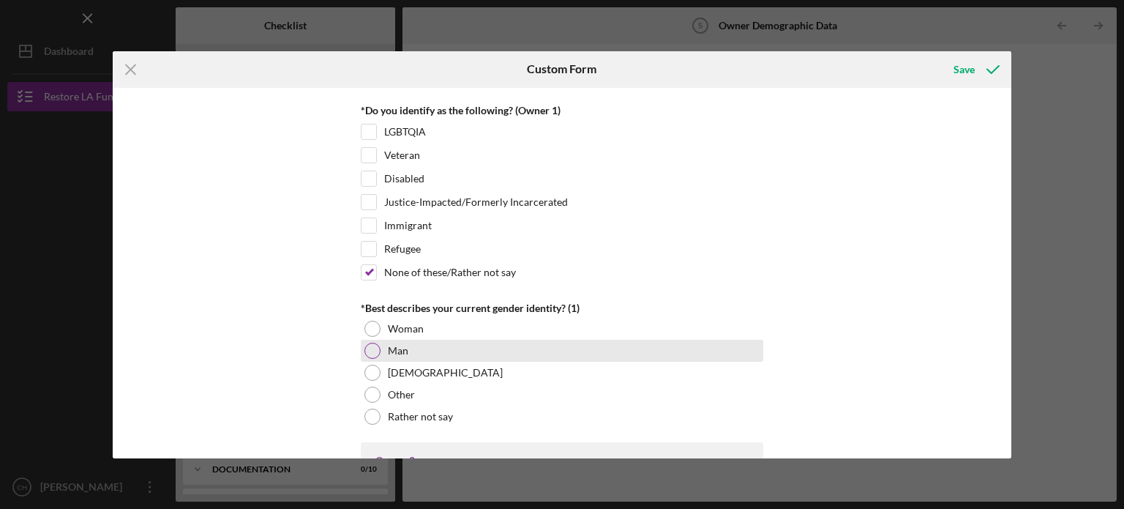
click at [375, 347] on div at bounding box center [372, 350] width 16 height 16
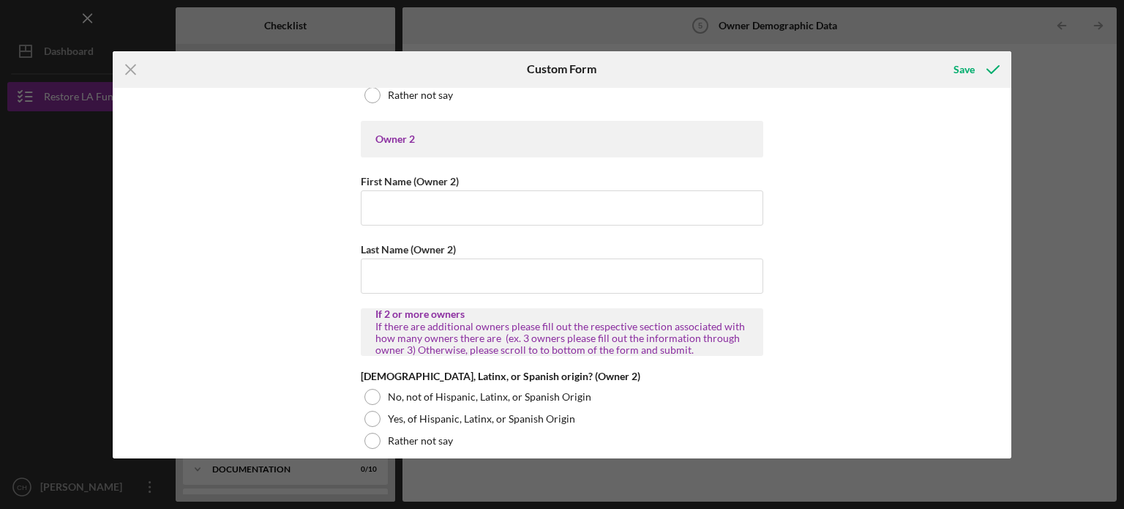
scroll to position [1428, 0]
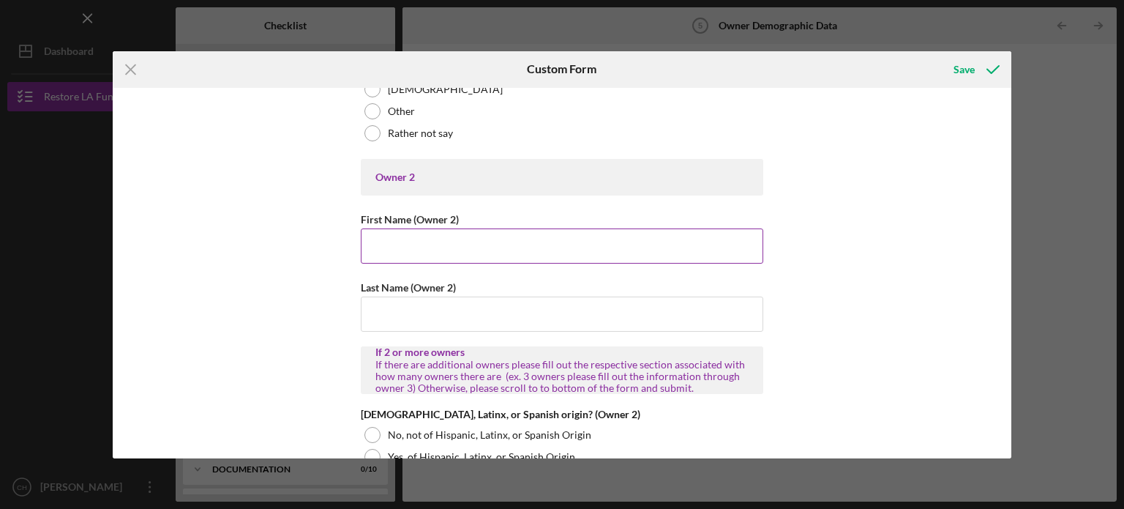
click at [536, 254] on input "First Name (Owner 2)" at bounding box center [562, 245] width 402 height 35
type input "[PERSON_NAME]"
click at [538, 311] on input "Last Name (Owner 2)" at bounding box center [562, 313] width 402 height 35
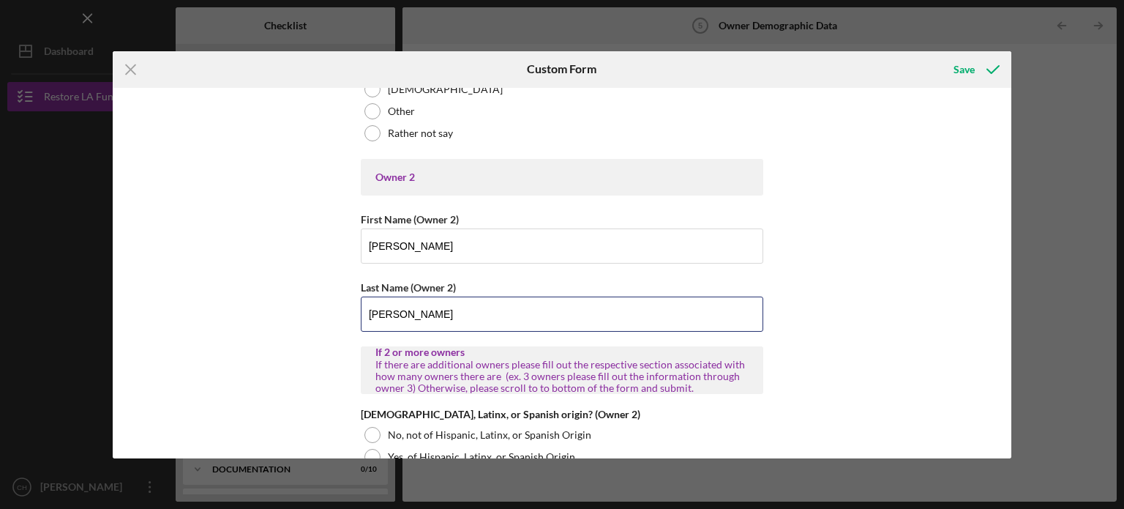
type input "[PERSON_NAME]"
click at [799, 295] on div "Owner Demographic Form What is your preferred language? English *How many peopl…" at bounding box center [562, 273] width 899 height 370
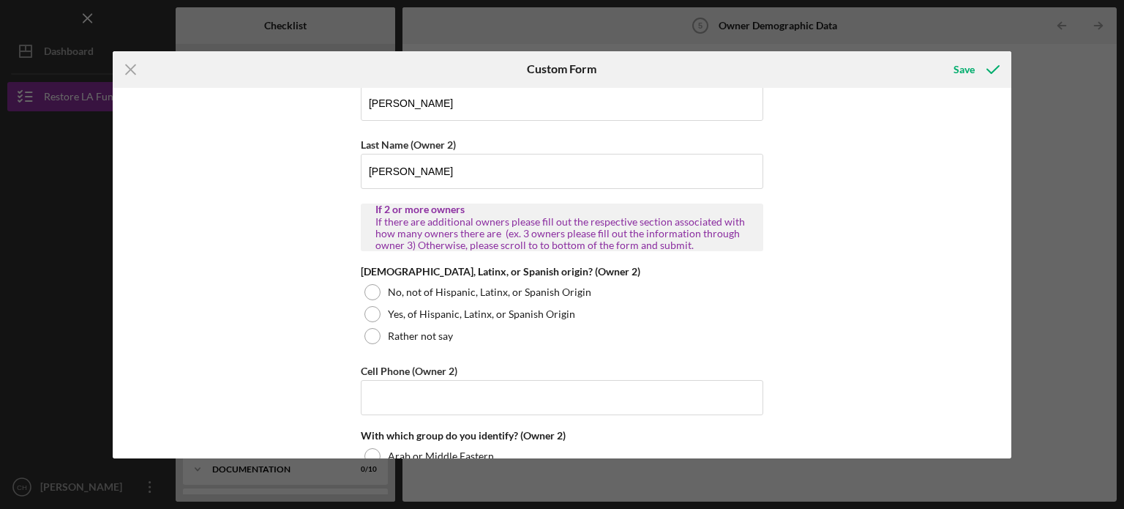
scroll to position [1608, 0]
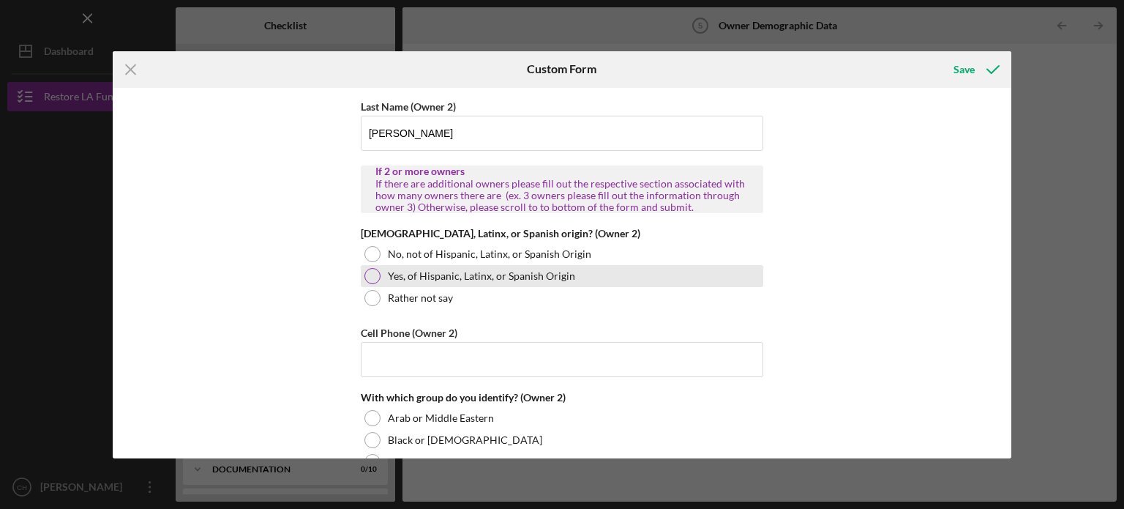
click at [441, 273] on label "Yes, of Hispanic, Latinx, or Spanish Origin" at bounding box center [481, 276] width 187 height 12
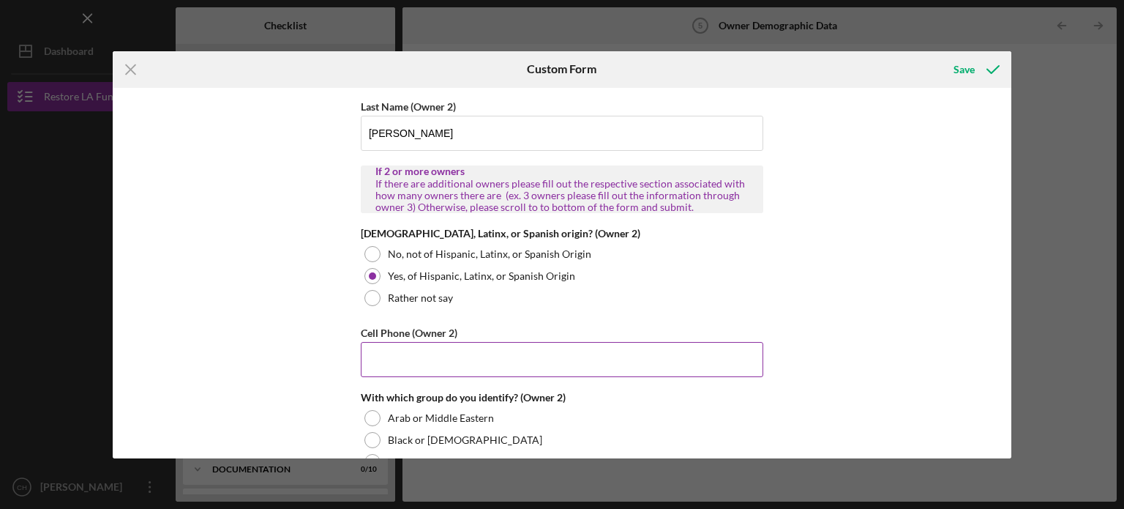
click at [632, 348] on input "Cell Phone (Owner 2)" at bounding box center [562, 359] width 402 height 35
type input "[PHONE_NUMBER]"
click at [863, 362] on div "Owner Demographic Form What is your preferred language? English *How many peopl…" at bounding box center [562, 273] width 899 height 370
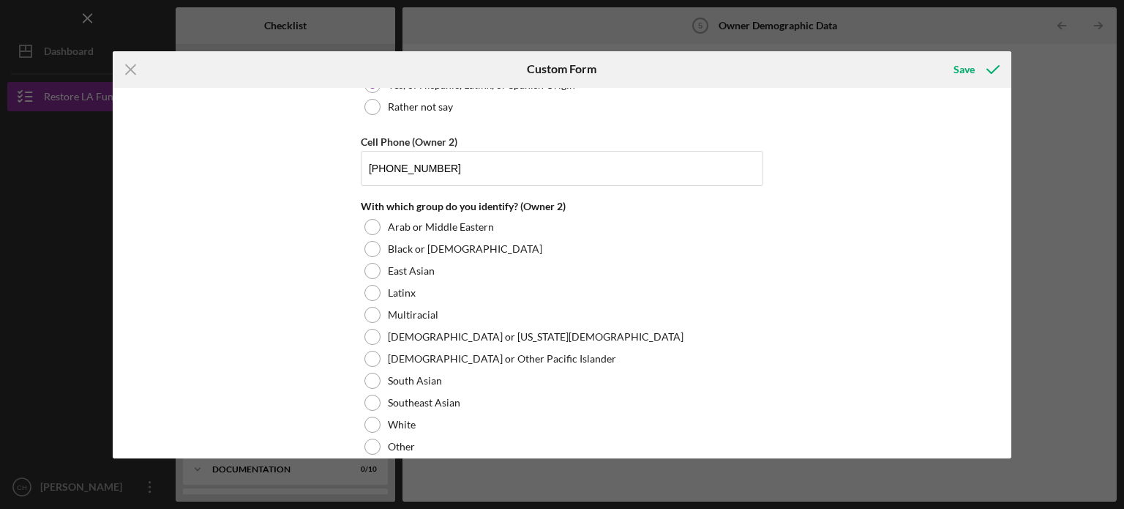
scroll to position [1818, 0]
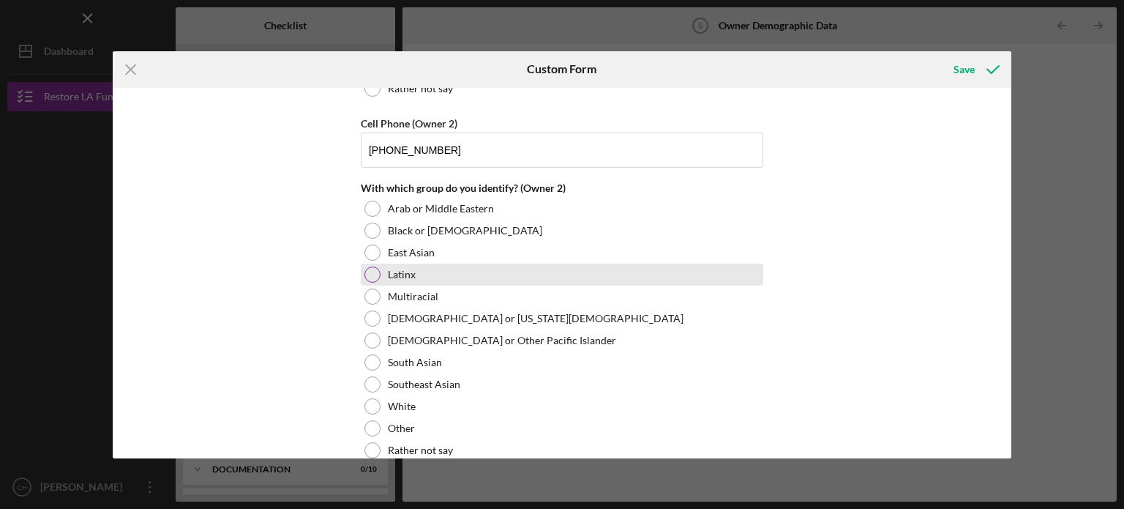
click at [637, 263] on div "Latinx" at bounding box center [562, 274] width 402 height 22
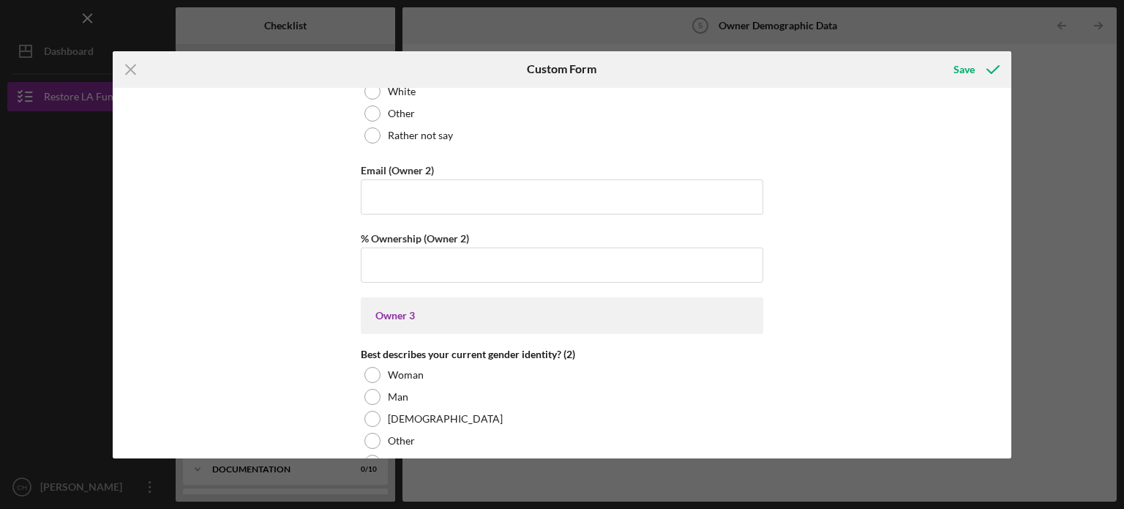
scroll to position [2142, 0]
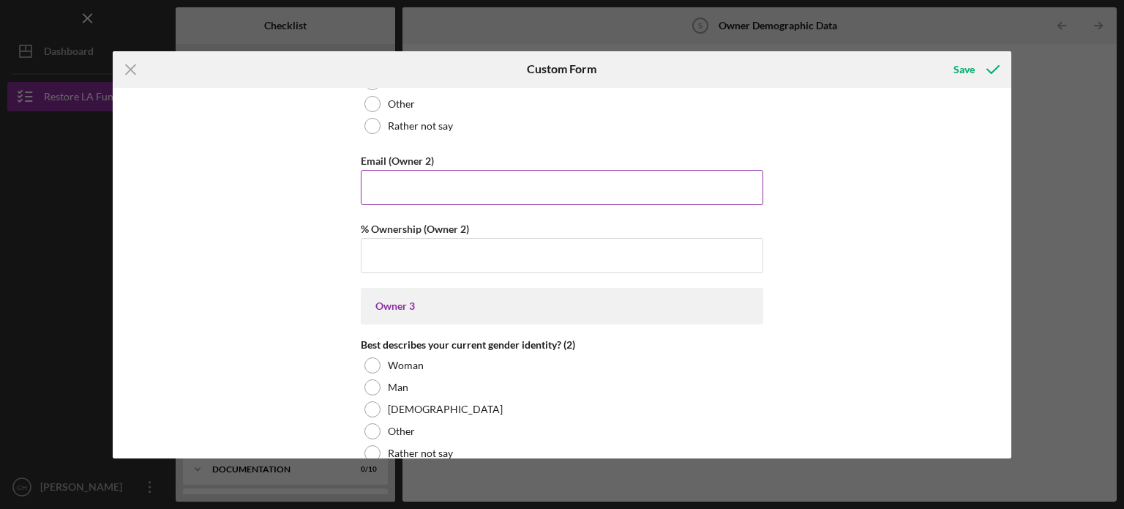
click at [509, 181] on input "Email (Owner 2)" at bounding box center [562, 187] width 402 height 35
type input "[EMAIL_ADDRESS][DOMAIN_NAME]"
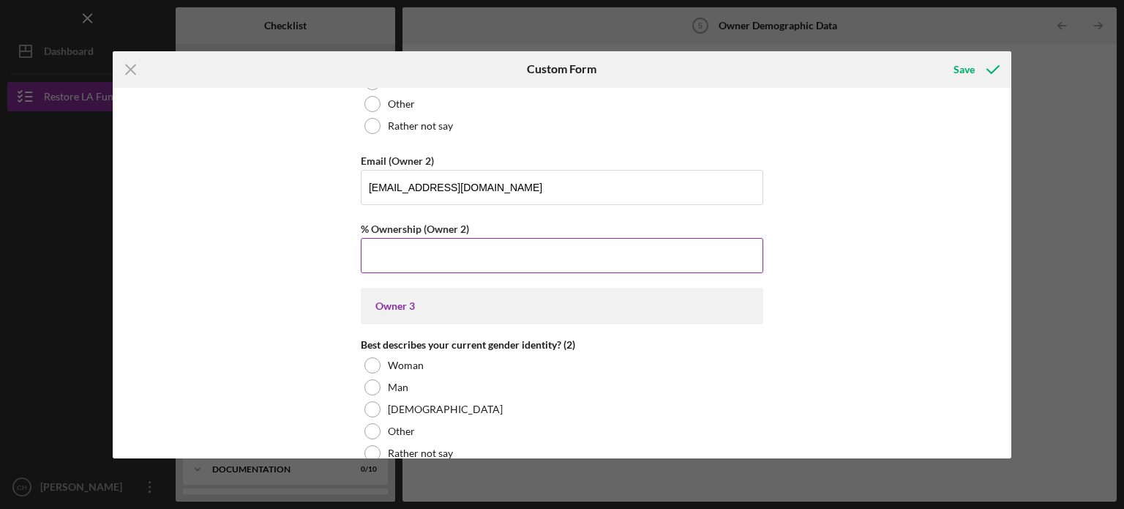
click at [495, 242] on input "% Ownership (Owner 2)" at bounding box center [562, 255] width 402 height 35
type input "50.00000%"
click at [805, 299] on div "Owner Demographic Form What is your preferred language? English *How many peopl…" at bounding box center [562, 273] width 899 height 370
drag, startPoint x: 1011, startPoint y: 231, endPoint x: 1011, endPoint y: 246, distance: 15.4
click at [1011, 246] on div "Icon/Menu Close Custom Form Save Owner Demographic Form What is your preferred …" at bounding box center [562, 254] width 1124 height 509
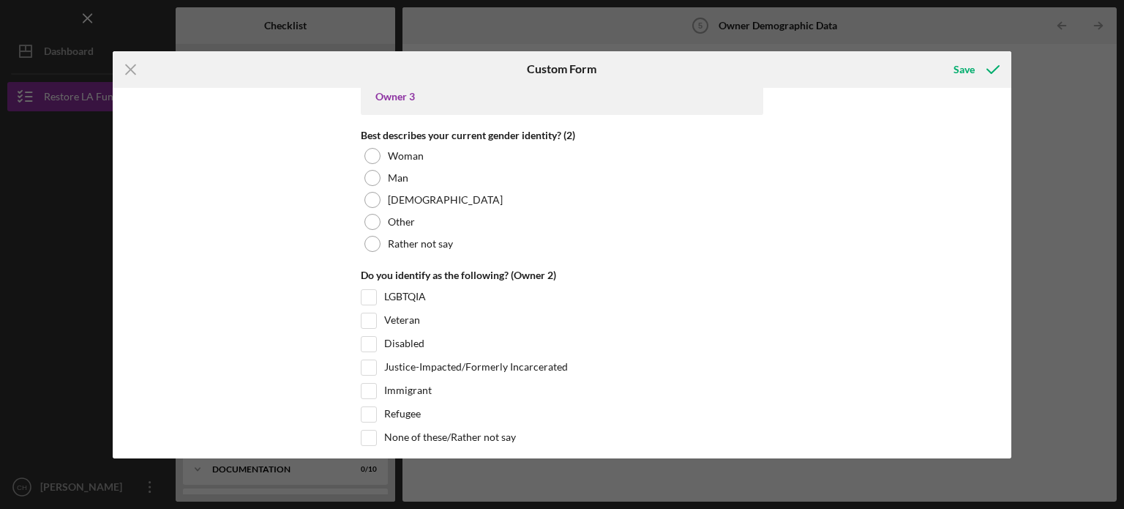
scroll to position [2370, 0]
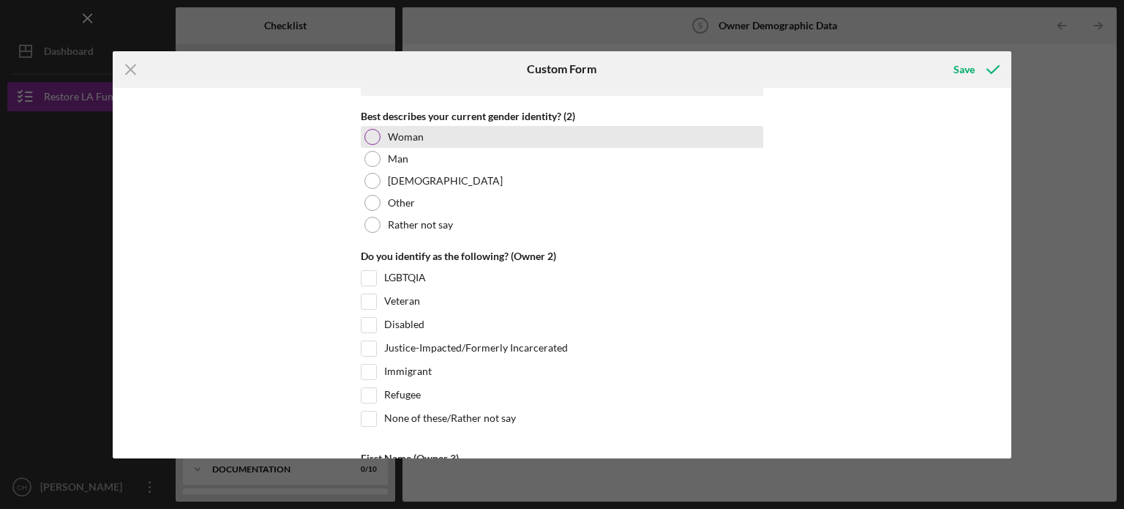
click at [367, 134] on div at bounding box center [372, 137] width 16 height 16
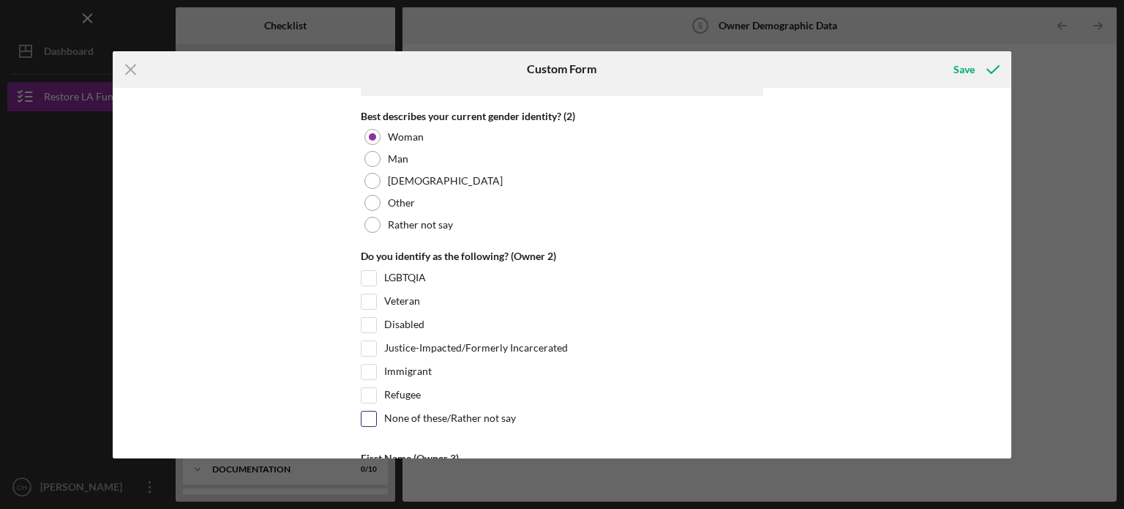
click at [373, 411] on input "None of these/Rather not say" at bounding box center [368, 418] width 15 height 15
checkbox input "true"
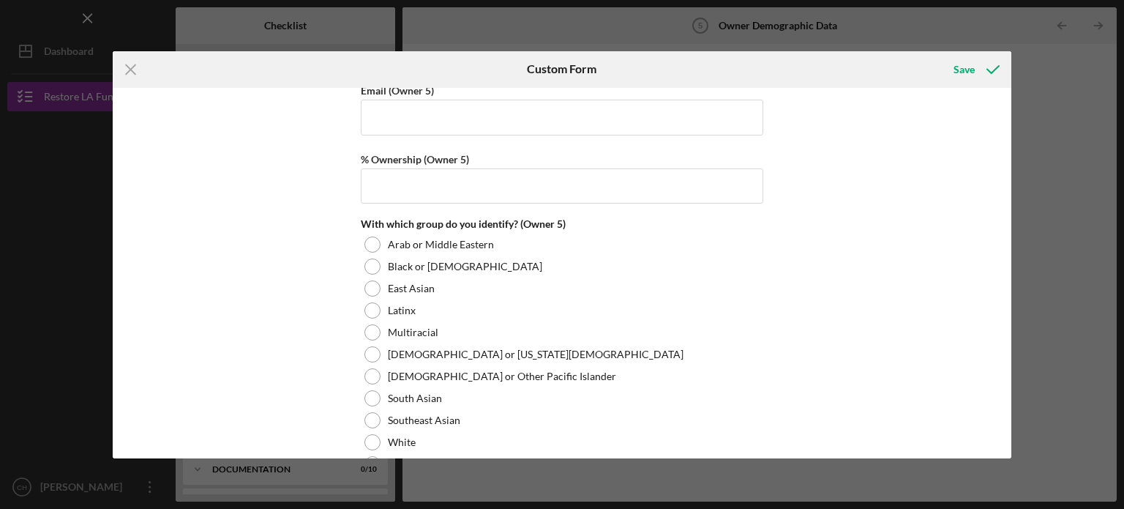
scroll to position [5655, 0]
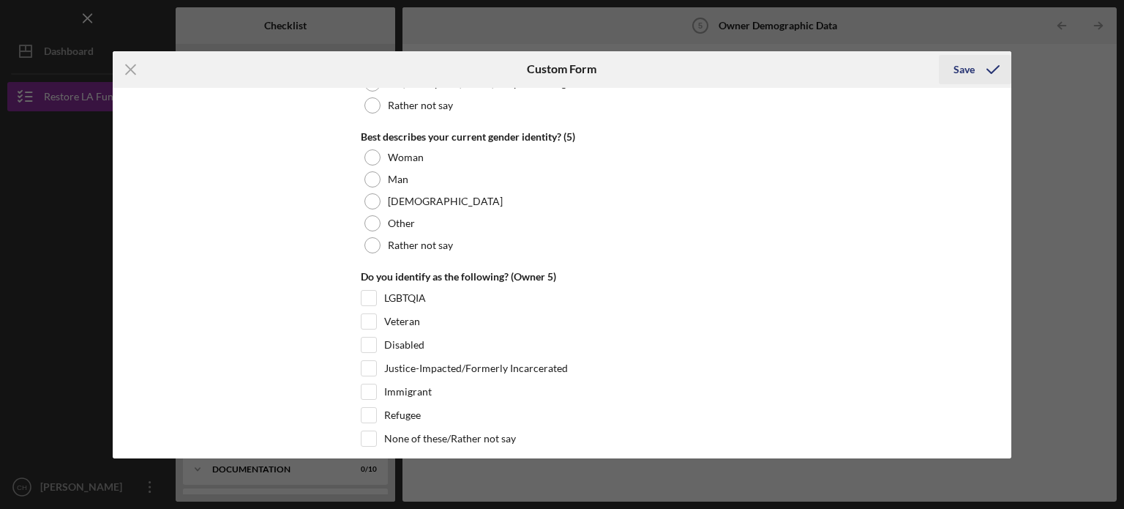
click at [967, 72] on div "Save" at bounding box center [964, 69] width 21 height 29
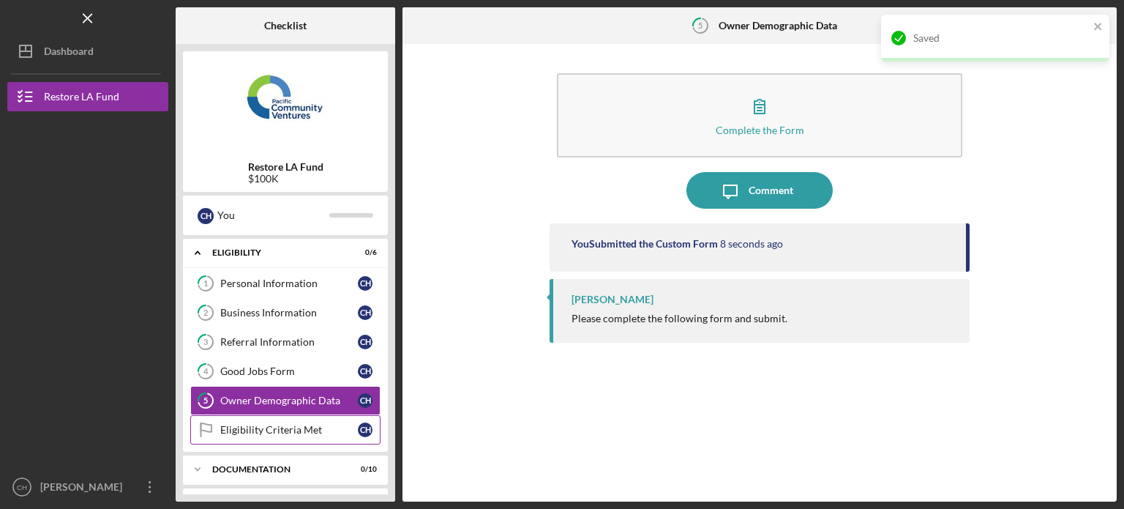
click at [303, 421] on link "Eligibility Criteria Met Eligibility Criteria Met C H" at bounding box center [285, 429] width 190 height 29
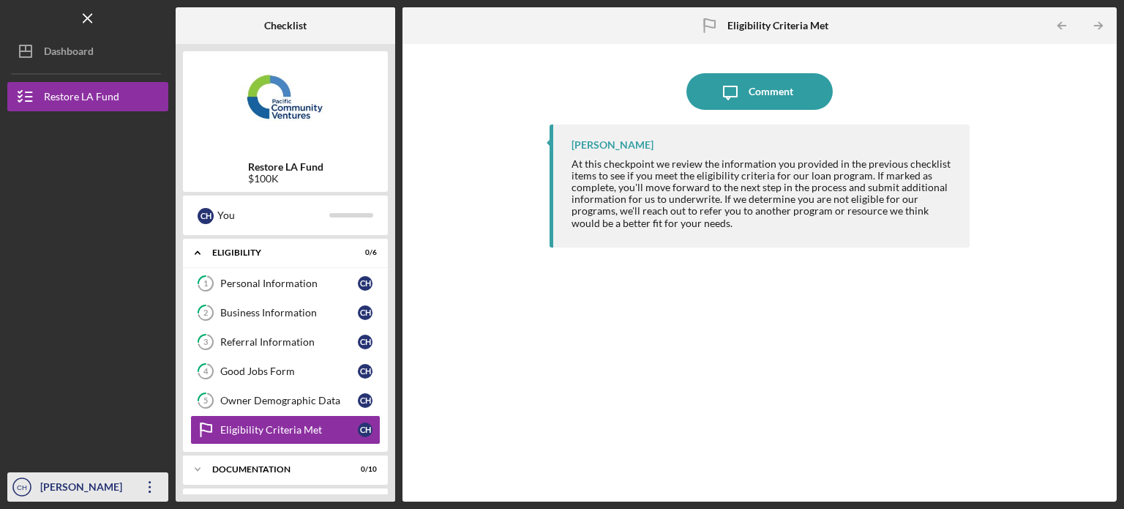
click at [151, 485] on icon "Icon/Overflow" at bounding box center [150, 486] width 37 height 37
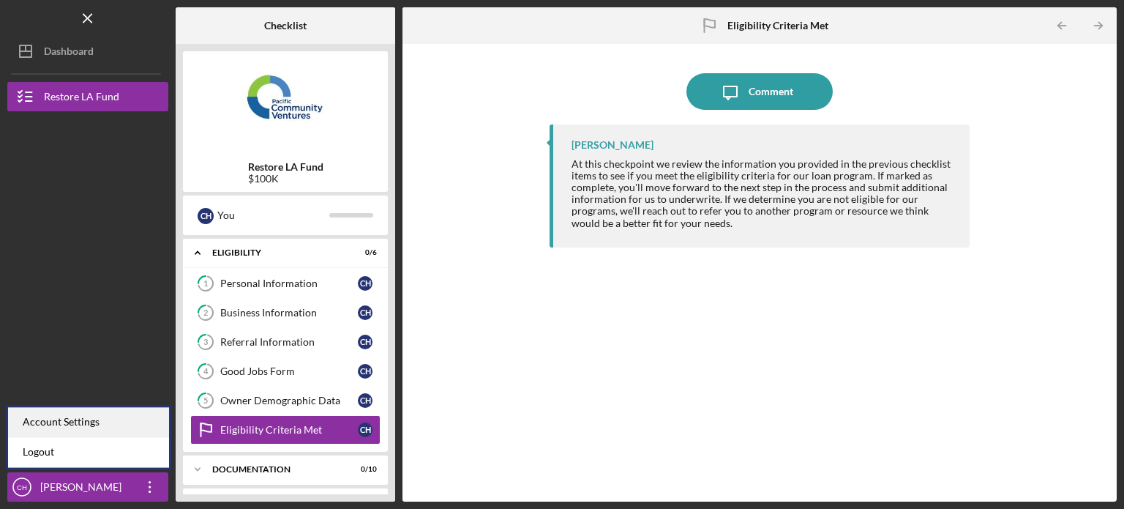
click at [112, 429] on div "Account Settings" at bounding box center [88, 422] width 161 height 30
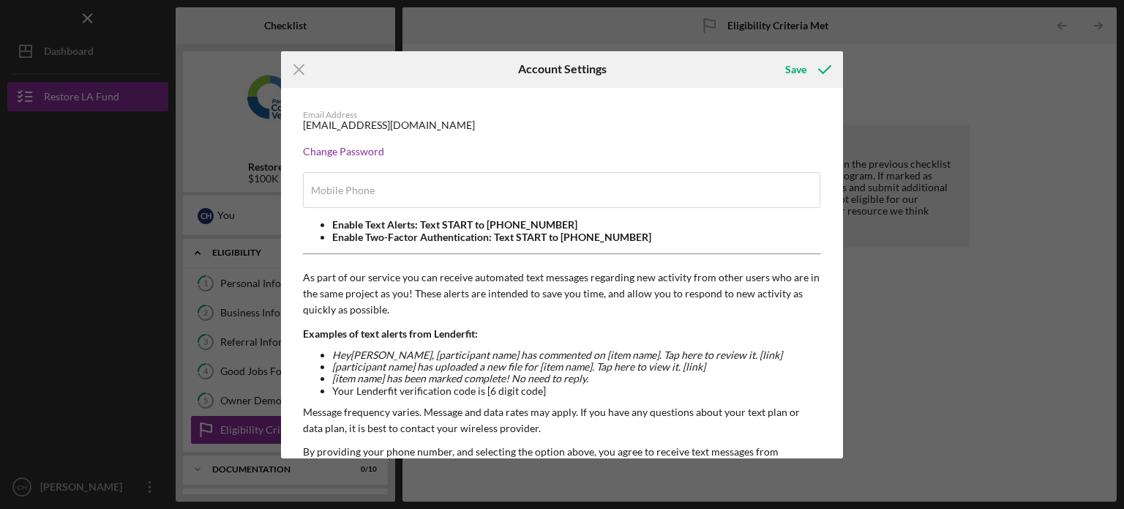
type input "[PHONE_NUMBER]"
click at [299, 80] on icon "Icon/Menu Close" at bounding box center [299, 69] width 37 height 37
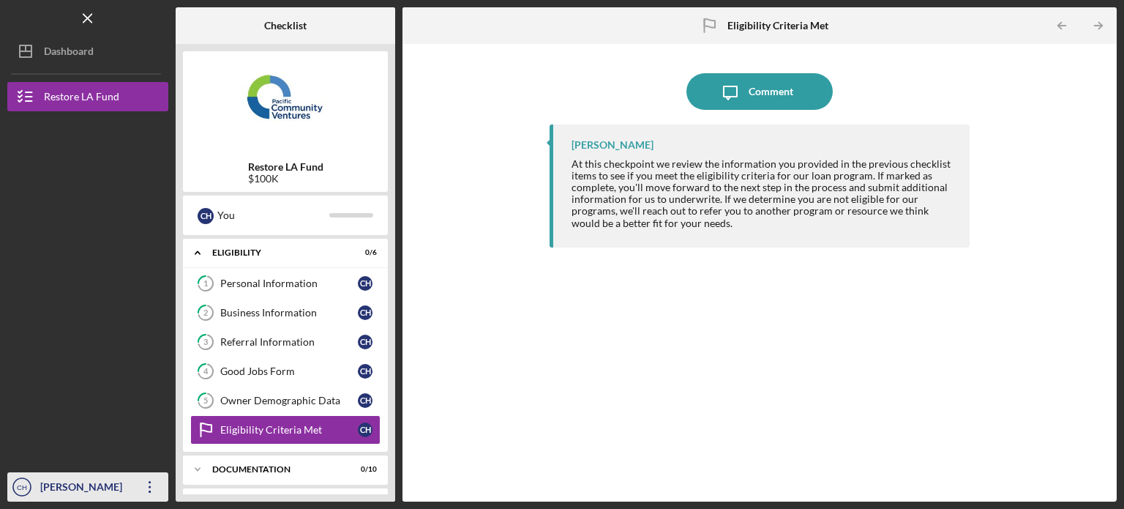
click at [160, 480] on icon "Icon/Overflow" at bounding box center [150, 486] width 37 height 37
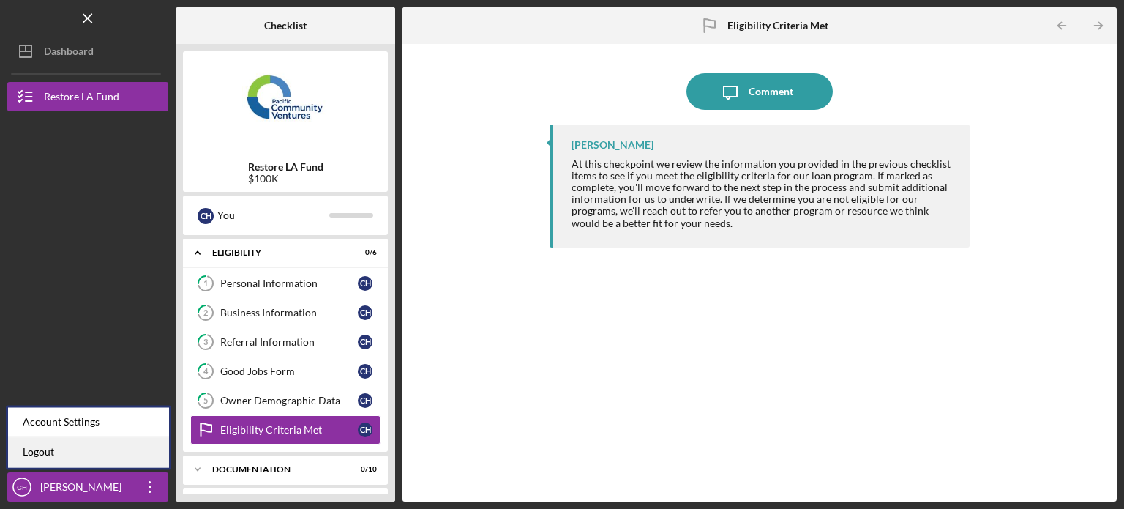
click at [100, 456] on link "Logout" at bounding box center [88, 452] width 161 height 30
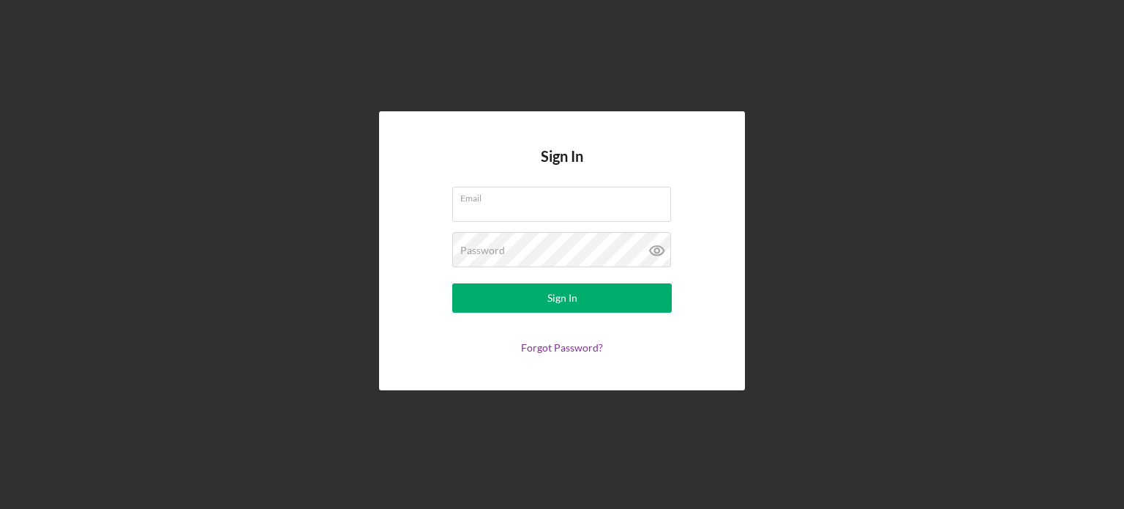
type input "[EMAIL_ADDRESS][DOMAIN_NAME]"
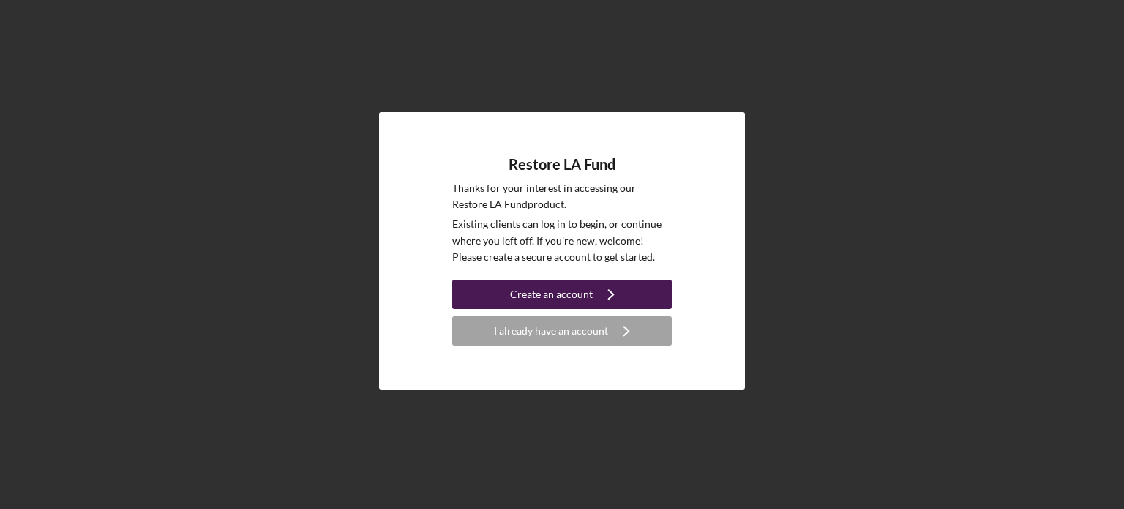
click at [600, 289] on icon "Icon/Navigate" at bounding box center [611, 294] width 37 height 37
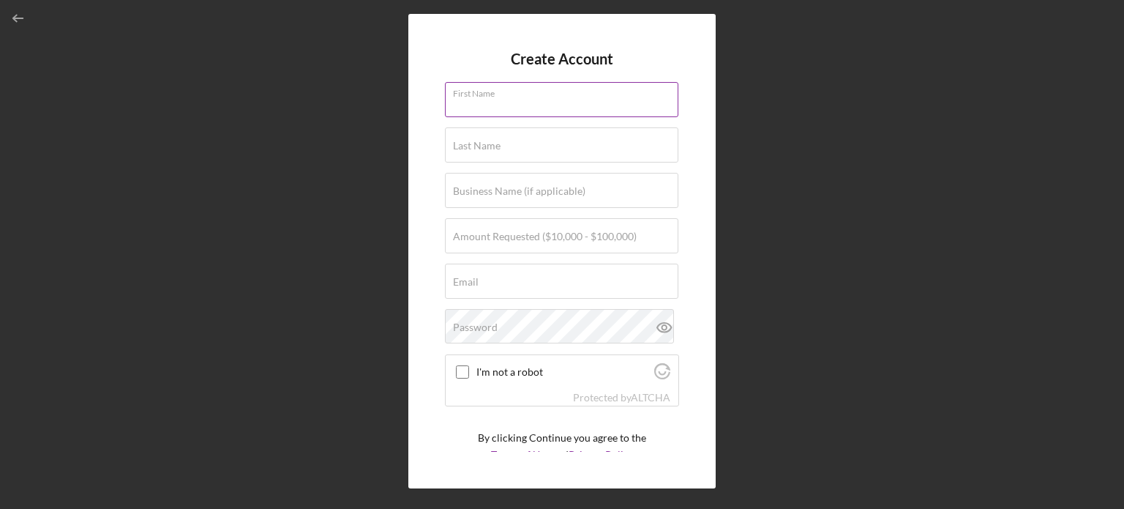
click at [559, 109] on input "First Name" at bounding box center [561, 99] width 233 height 35
type input "[PERSON_NAME]"
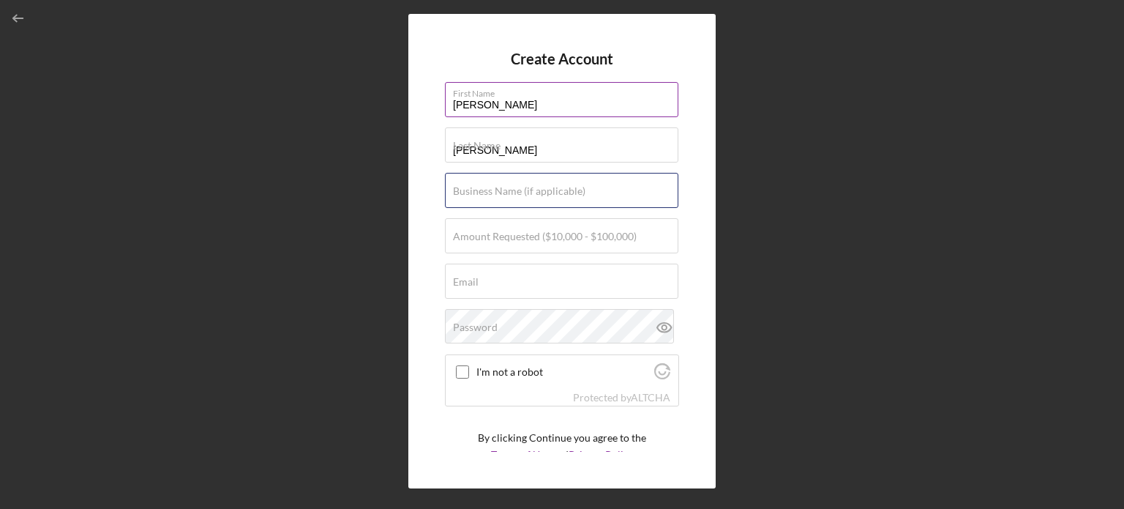
type input "Twins Security Service"
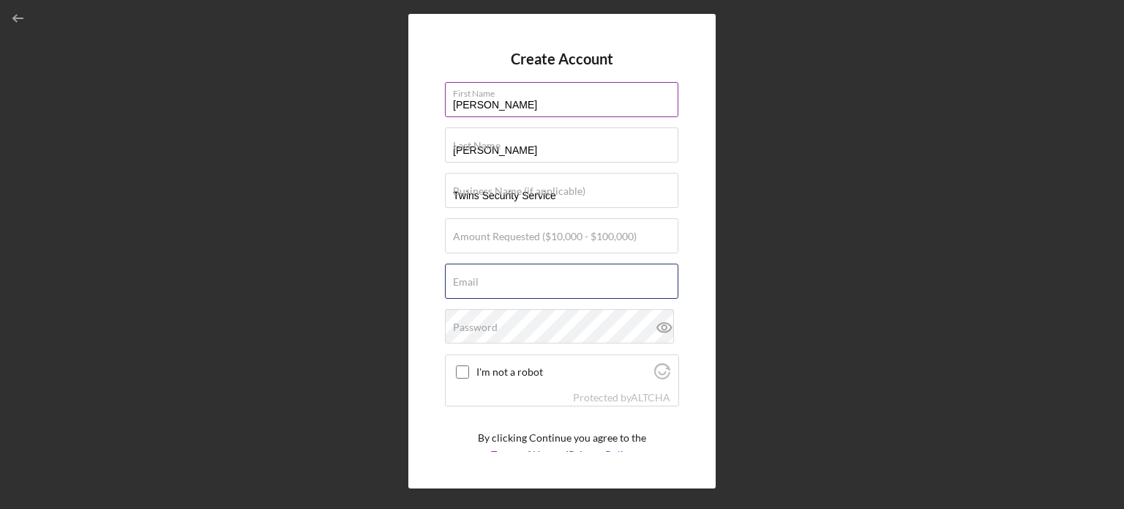
type input "[EMAIL_ADDRESS][DOMAIN_NAME]"
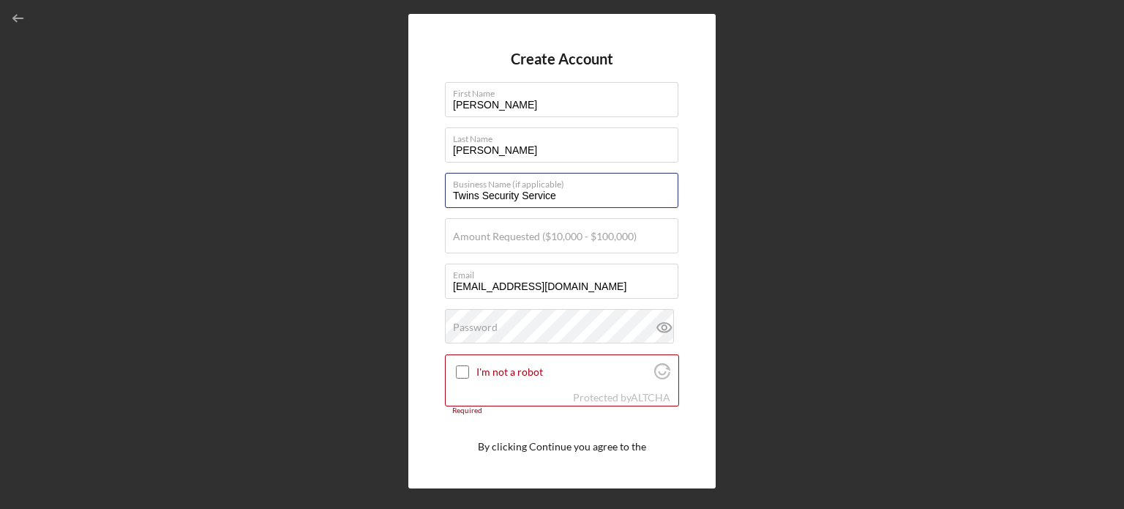
drag, startPoint x: 578, startPoint y: 190, endPoint x: 427, endPoint y: 201, distance: 151.9
click at [427, 201] on div "Create Account First Name Celso Last Name Hernandez Business Name (if applicabl…" at bounding box center [561, 251] width 307 height 474
type input "P"
type input "Banquet Hall Playa Las Tunas"
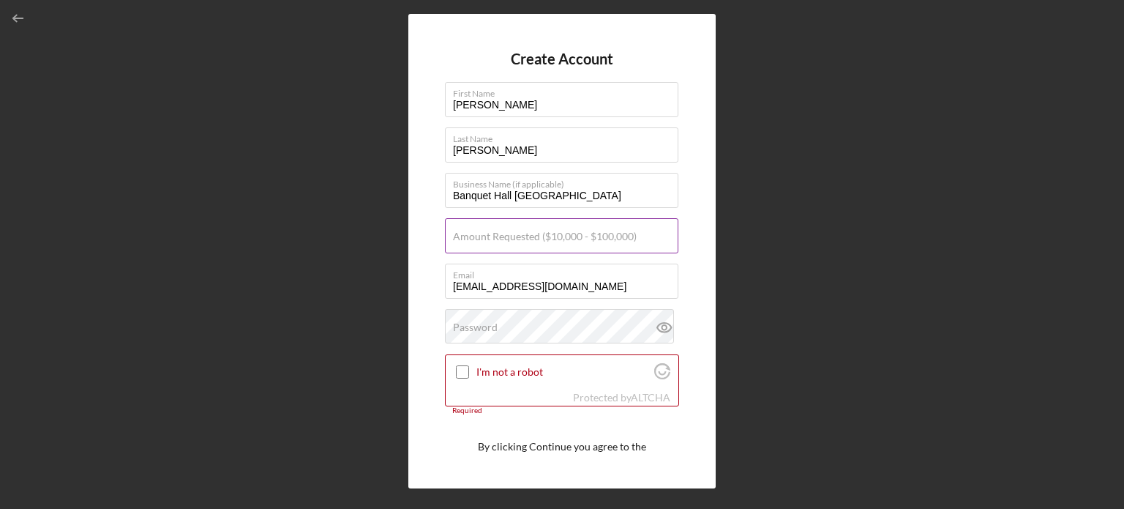
click at [494, 231] on label "Amount Requested ($10,000 - $100,000)" at bounding box center [545, 237] width 184 height 12
click at [494, 231] on input "Amount Requested ($10,000 - $100,000)" at bounding box center [561, 235] width 233 height 35
type input "$100,000"
drag, startPoint x: 558, startPoint y: 280, endPoint x: 553, endPoint y: 301, distance: 21.7
click at [439, 283] on div "Create Account First Name Celso Last Name Hernandez Business Name (if applicabl…" at bounding box center [561, 251] width 307 height 474
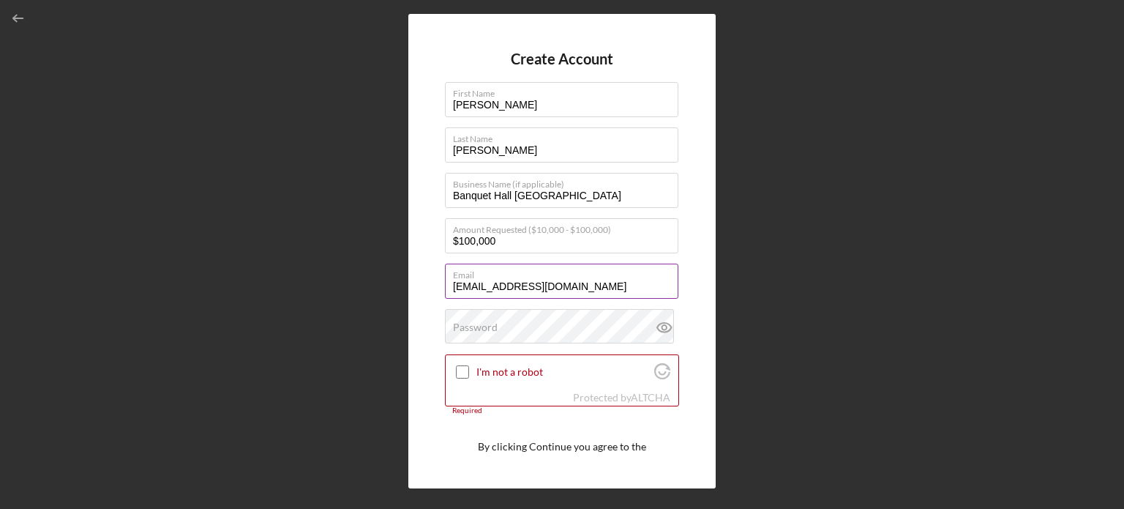
click at [612, 293] on input "[EMAIL_ADDRESS][DOMAIN_NAME]" at bounding box center [561, 280] width 233 height 35
type input "t"
type input "p"
type input "banquethallplt@gmail.com"
click at [571, 319] on div "Password" at bounding box center [562, 327] width 234 height 37
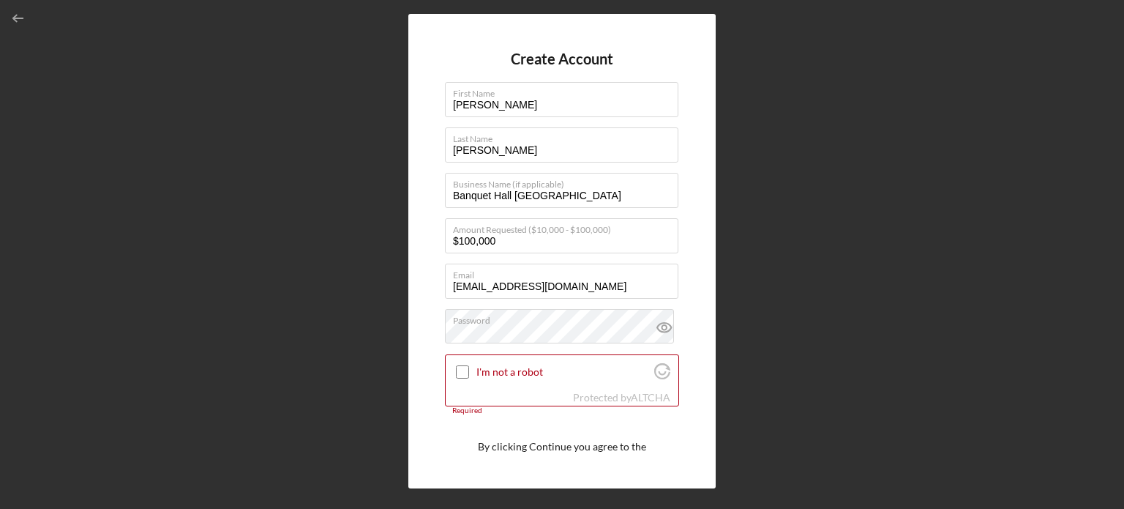
click at [397, 331] on div "Create Account First Name Celso Last Name Hernandez Business Name (if applicabl…" at bounding box center [561, 250] width 1109 height 501
click at [453, 364] on div "I'm not a robot" at bounding box center [562, 372] width 233 height 34
click at [457, 367] on input "I'm not a robot" at bounding box center [462, 371] width 13 height 13
checkbox input "true"
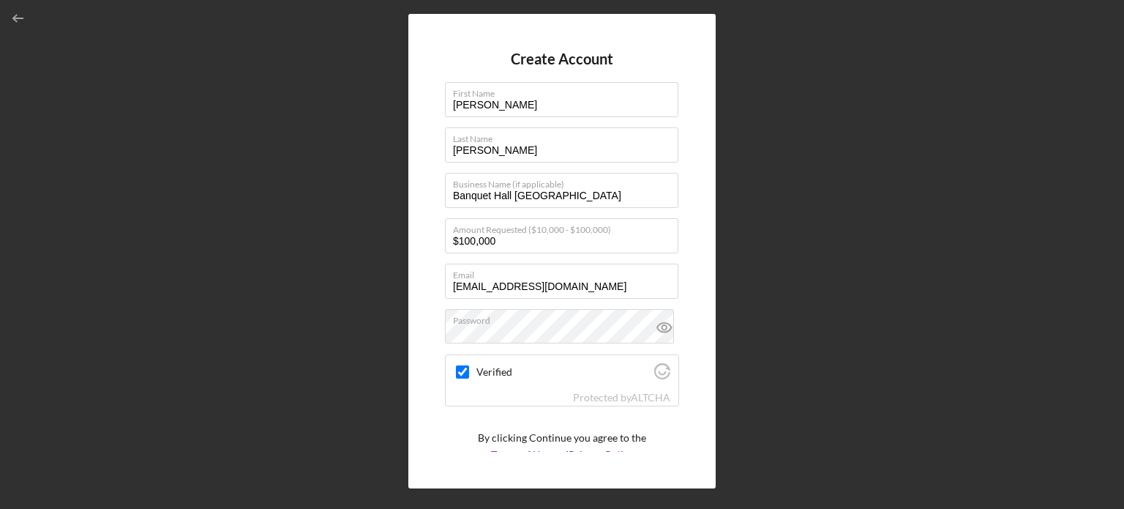
click at [690, 219] on div "Create Account First Name Celso Last Name Hernandez Business Name (if applicabl…" at bounding box center [561, 251] width 307 height 474
drag, startPoint x: 679, startPoint y: 222, endPoint x: 671, endPoint y: 307, distance: 85.3
click at [671, 307] on div "Create Account First Name Celso Last Name Hernandez Business Name (if applicabl…" at bounding box center [561, 251] width 307 height 474
click at [680, 307] on div "Create Account First Name Celso Last Name Hernandez Business Name (if applicabl…" at bounding box center [561, 251] width 307 height 474
click at [588, 438] on p "By clicking Continue you agree to the Terms of Use and Privacy Policy" at bounding box center [562, 446] width 168 height 33
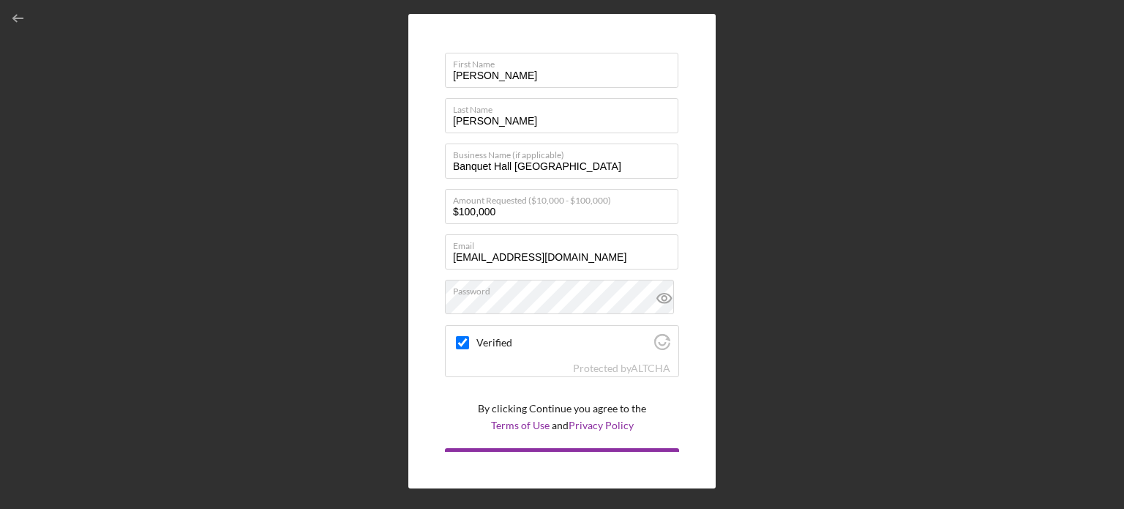
scroll to position [56, 0]
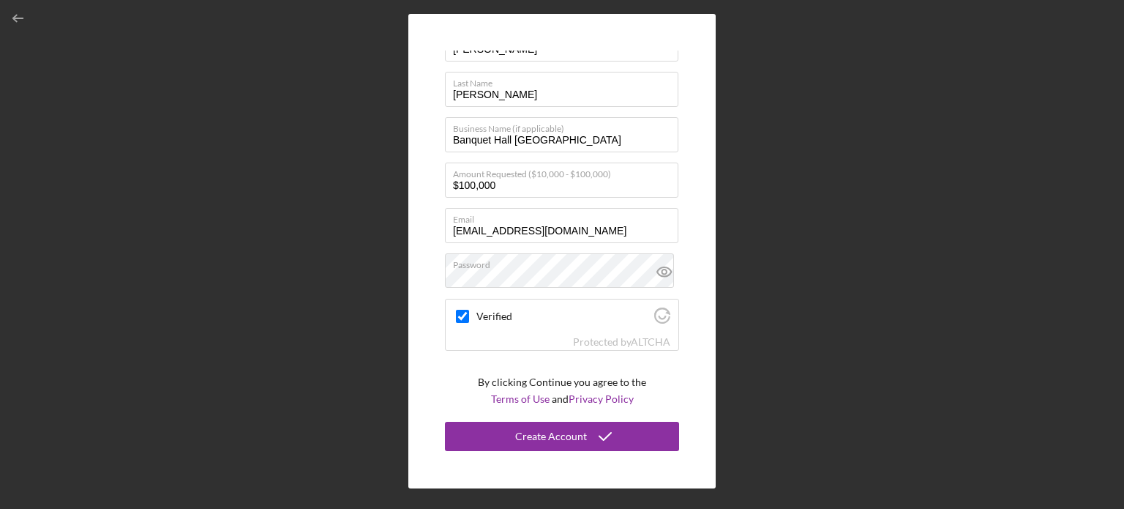
click at [588, 438] on icon "submit" at bounding box center [605, 436] width 37 height 37
